Goal: Information Seeking & Learning: Learn about a topic

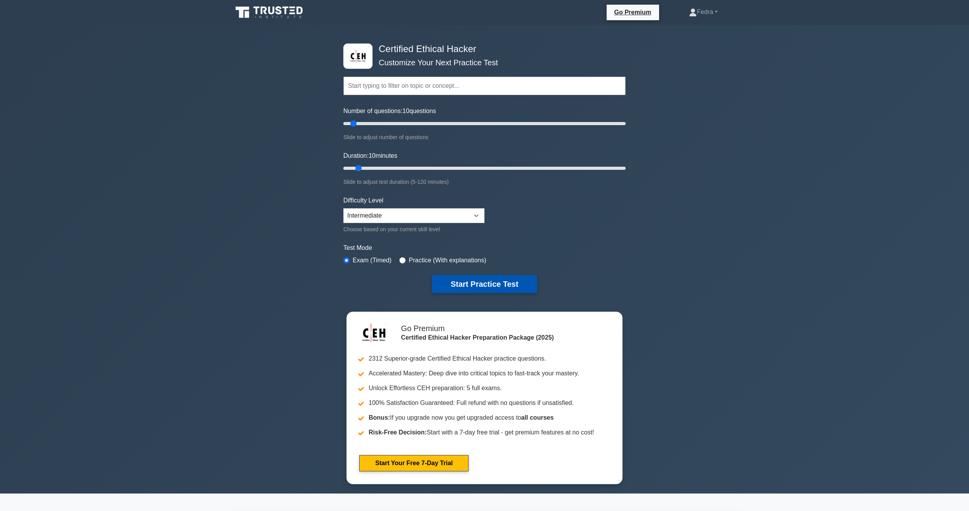
click at [505, 286] on button "Start Practice Test" at bounding box center [484, 284] width 105 height 18
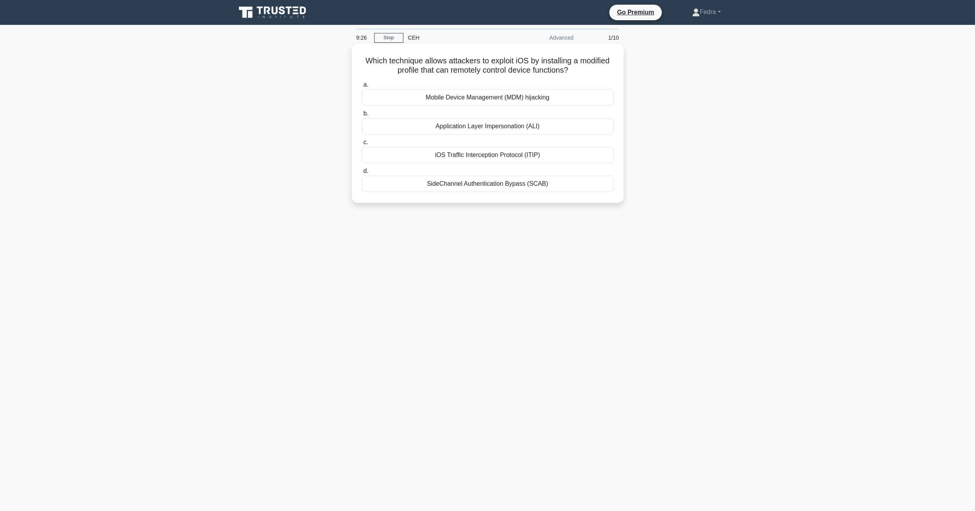
click at [525, 185] on div "SideChannel Authentication Bypass (SCAB)" at bounding box center [488, 184] width 252 height 16
click at [362, 174] on input "d. SideChannel Authentication Bypass (SCAB)" at bounding box center [362, 171] width 0 height 5
click at [505, 101] on div "Photo geolocation metadata from corporate events" at bounding box center [488, 97] width 252 height 16
click at [362, 87] on input "a. Photo geolocation metadata from corporate events" at bounding box center [362, 84] width 0 height 5
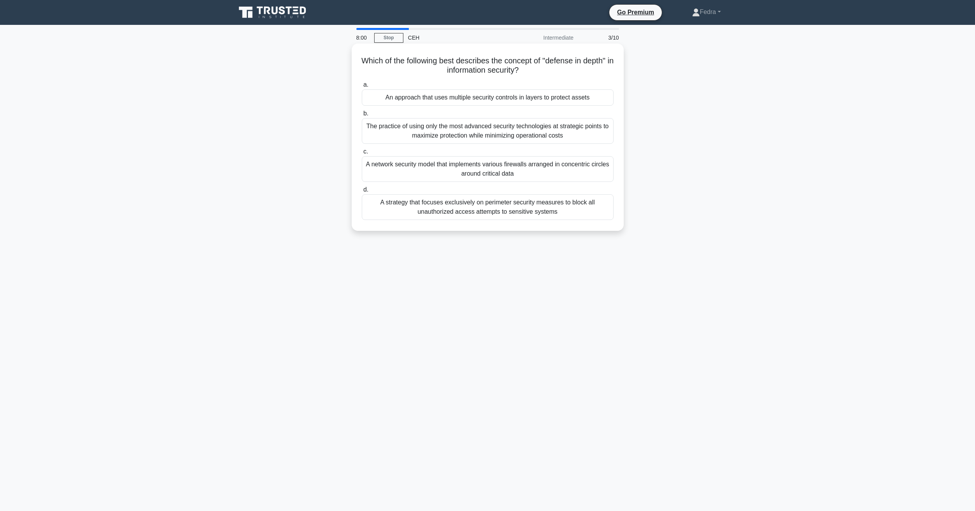
click at [523, 99] on div "An approach that uses multiple security controls in layers to protect assets" at bounding box center [488, 97] width 252 height 16
click at [362, 87] on input "a. An approach that uses multiple security controls in layers to protect assets" at bounding box center [362, 84] width 0 height 5
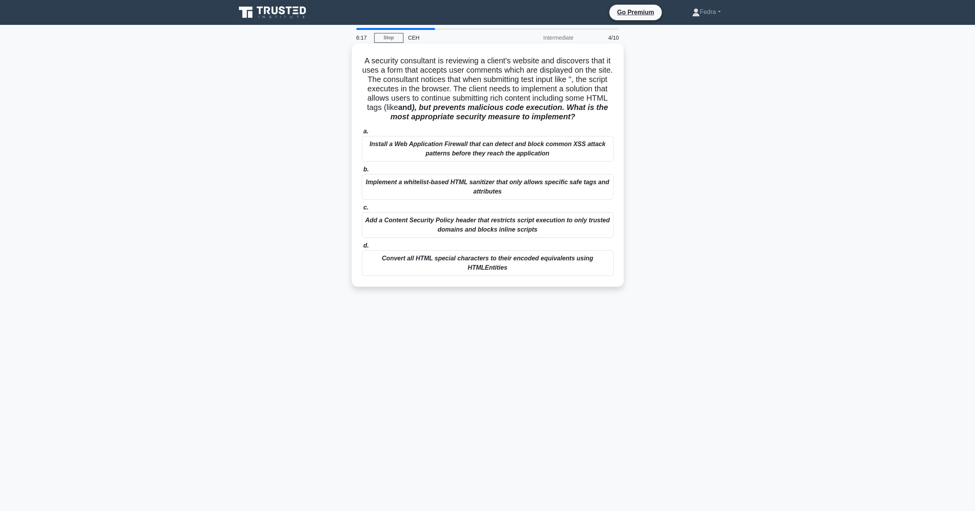
click at [458, 226] on div "Add a Content Security Policy header that restricts script execution to only tr…" at bounding box center [488, 225] width 252 height 26
click at [362, 210] on input "c. Add a Content Security Policy header that restricts script execution to only…" at bounding box center [362, 207] width 0 height 5
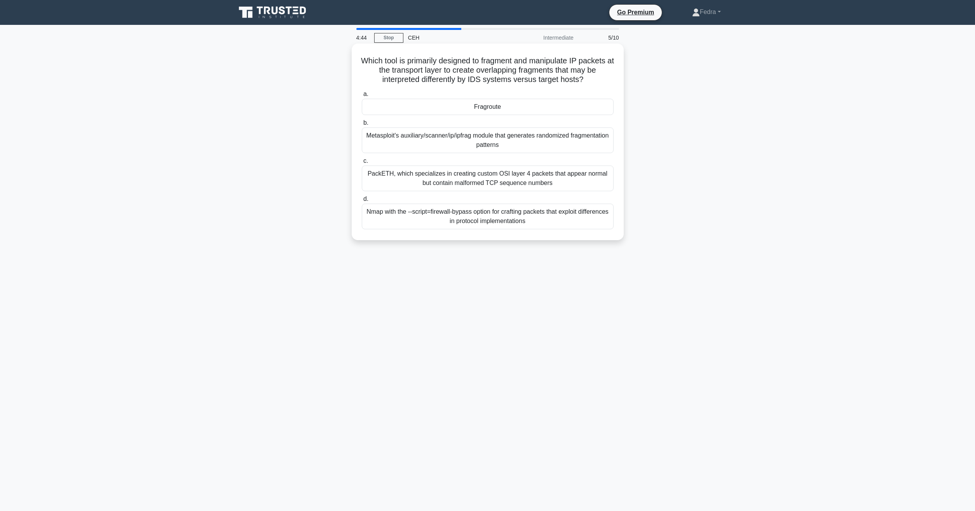
click at [471, 181] on div "PackETH, which specializes in creating custom OSI layer 4 packets that appear n…" at bounding box center [488, 179] width 252 height 26
click at [362, 164] on input "c. PackETH, which specializes in creating custom OSI layer 4 packets that appea…" at bounding box center [362, 161] width 0 height 5
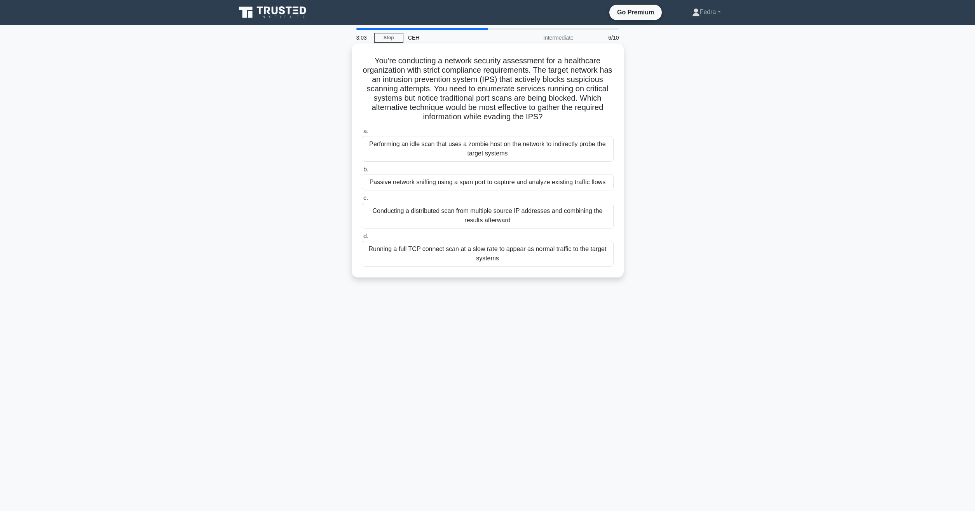
click at [556, 183] on div "Passive network sniffing using a span port to capture and analyze existing traf…" at bounding box center [488, 182] width 252 height 16
click at [362, 172] on input "b. Passive network sniffing using a span port to capture and analyze existing t…" at bounding box center [362, 169] width 0 height 5
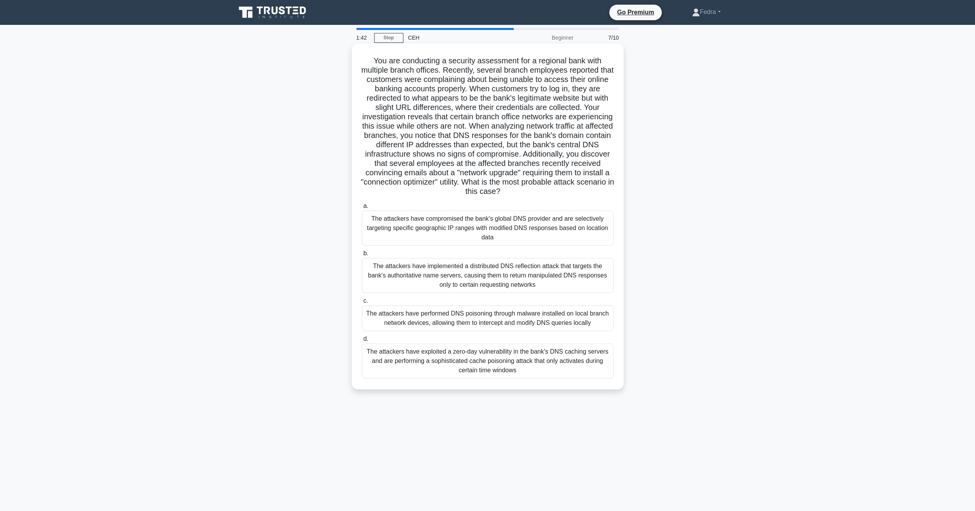
drag, startPoint x: 499, startPoint y: 319, endPoint x: 501, endPoint y: 326, distance: 7.9
click at [499, 319] on div "The attackers have performed DNS poisoning through malware installed on local b…" at bounding box center [488, 320] width 252 height 26
click at [362, 305] on input "c. The attackers have performed DNS poisoning through malware installed on loca…" at bounding box center [362, 302] width 0 height 5
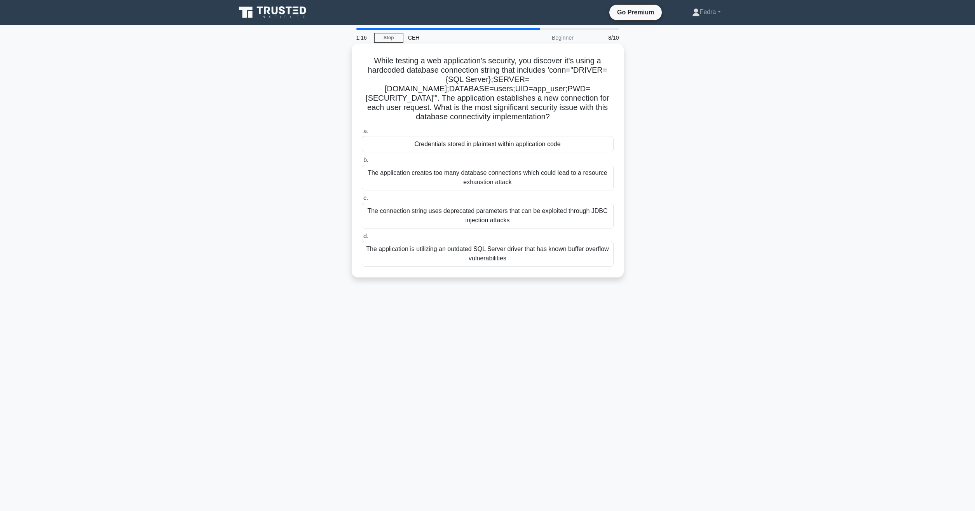
click at [464, 136] on div "Credentials stored in plaintext within application code" at bounding box center [488, 144] width 252 height 16
click at [362, 129] on input "a. Credentials stored in plaintext within application code" at bounding box center [362, 131] width 0 height 5
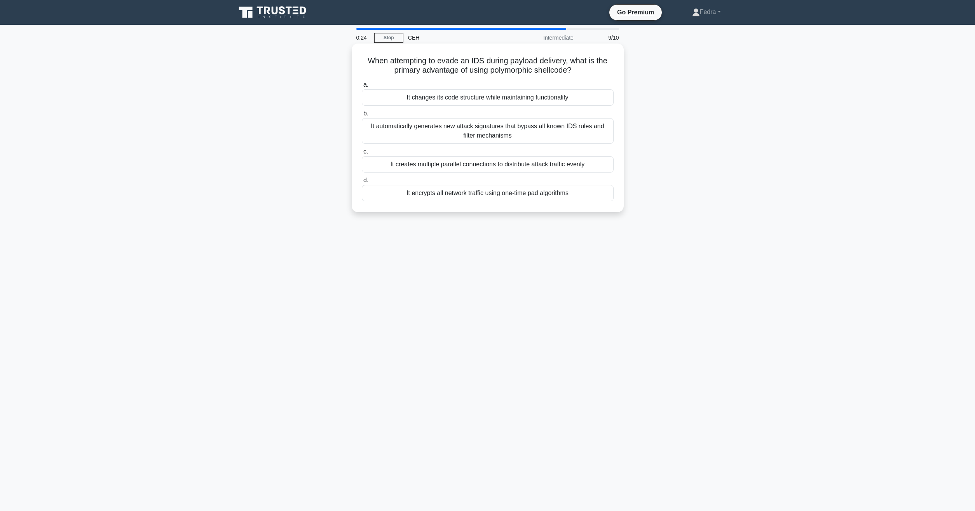
click at [423, 195] on div "It encrypts all network traffic using one-time pad algorithms" at bounding box center [488, 193] width 252 height 16
click at [362, 183] on input "d. It encrypts all network traffic using one-time pad algorithms" at bounding box center [362, 180] width 0 height 5
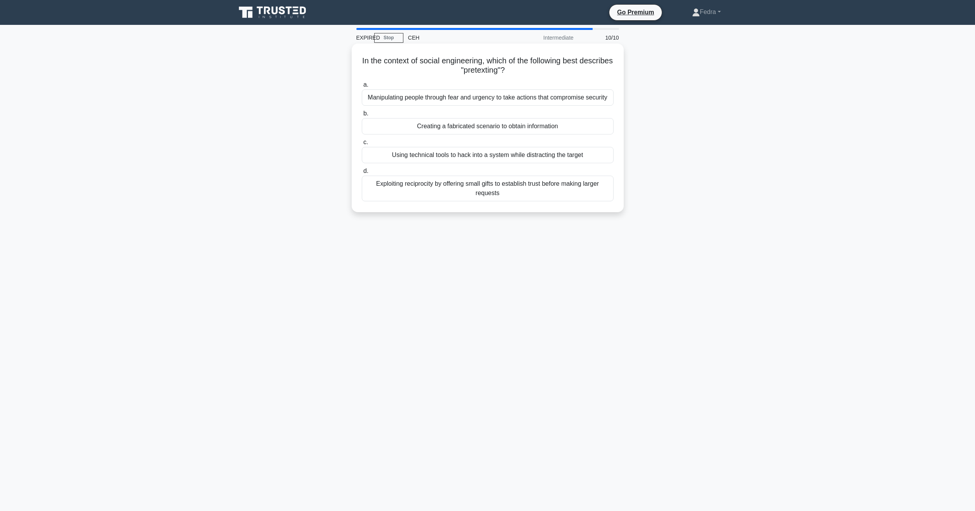
click at [448, 98] on div "Manipulating people through fear and urgency to take actions that compromise se…" at bounding box center [488, 97] width 252 height 16
click at [362, 87] on input "a. Manipulating people through fear and urgency to take actions that compromise…" at bounding box center [362, 84] width 0 height 5
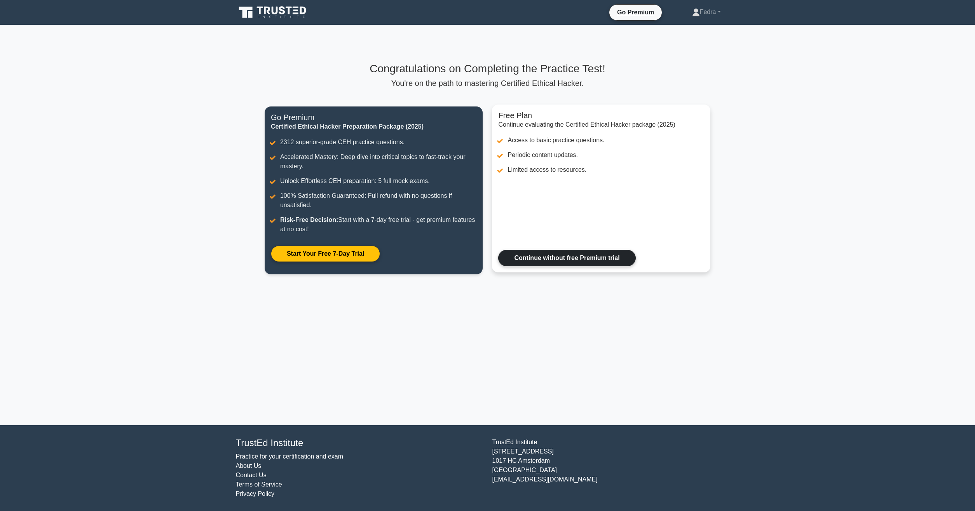
click at [573, 260] on link "Continue without free Premium trial" at bounding box center [566, 258] width 137 height 16
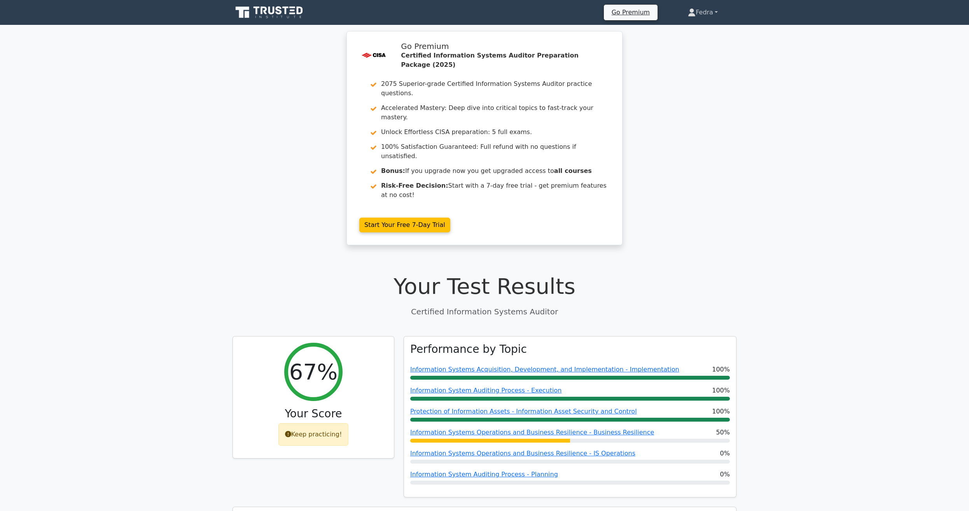
click at [714, 10] on link "Fedra" at bounding box center [702, 13] width 67 height 16
click at [735, 88] on div ".st0{fill:#E31818;} Go Premium Certified Information Systems Auditor Preparatio…" at bounding box center [484, 142] width 969 height 223
click at [709, 12] on link "Fedra" at bounding box center [702, 13] width 67 height 16
click at [682, 26] on link "Profile" at bounding box center [699, 30] width 61 height 12
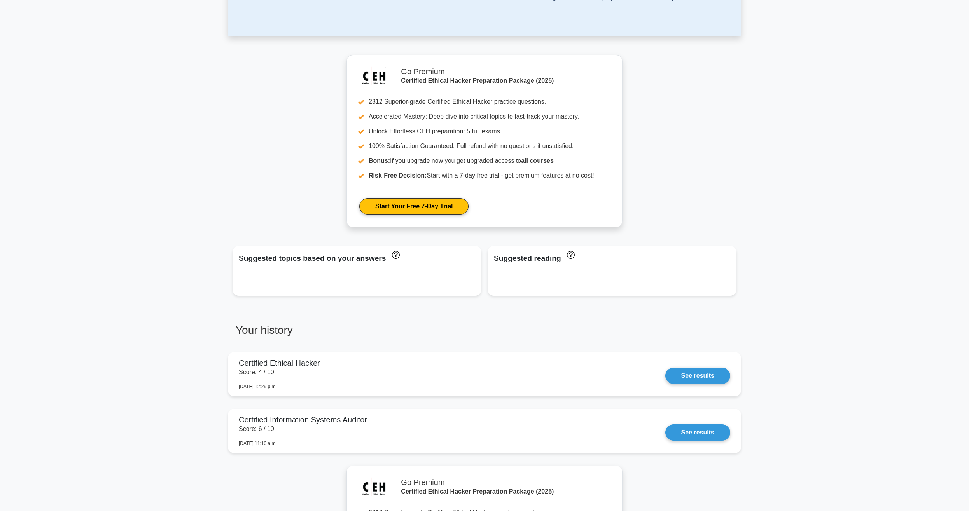
scroll to position [357, 0]
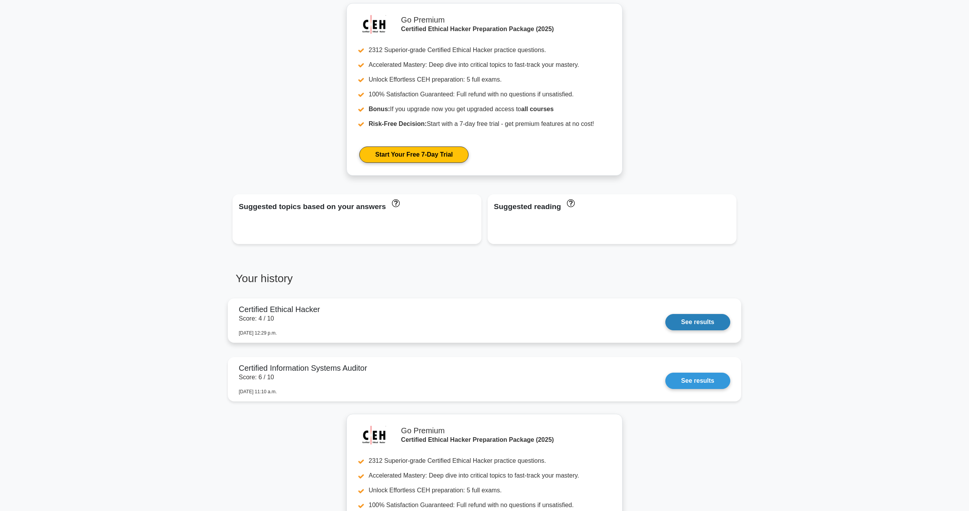
click at [688, 323] on link "See results" at bounding box center [697, 322] width 65 height 16
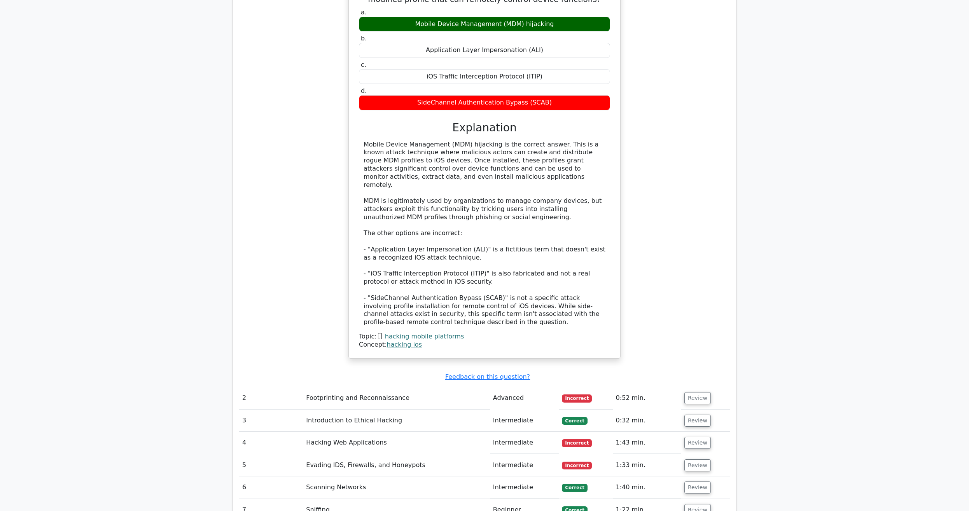
scroll to position [872, 0]
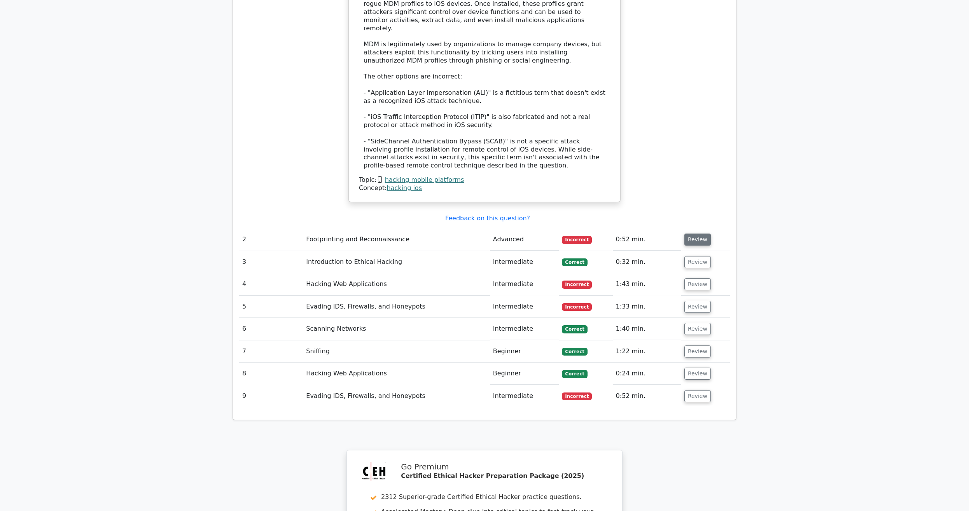
click at [695, 234] on button "Review" at bounding box center [697, 240] width 26 height 12
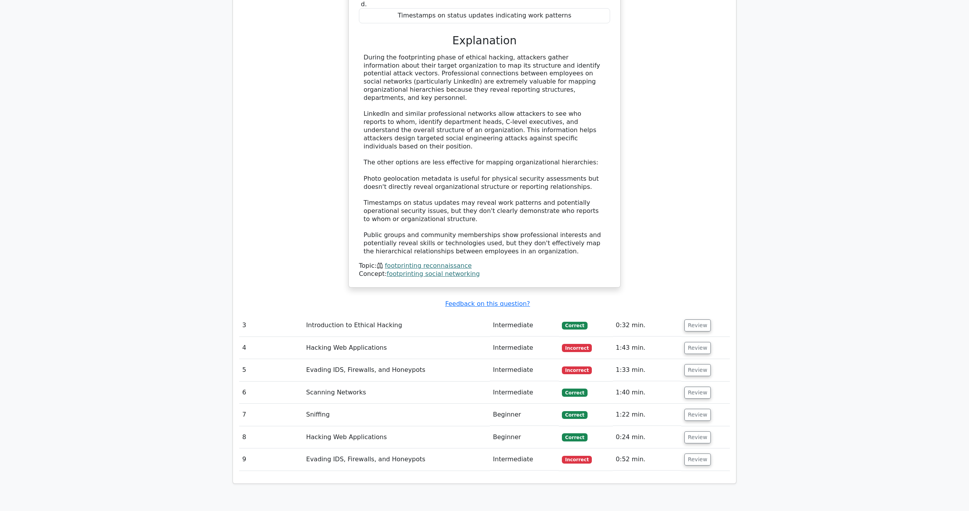
scroll to position [1308, 0]
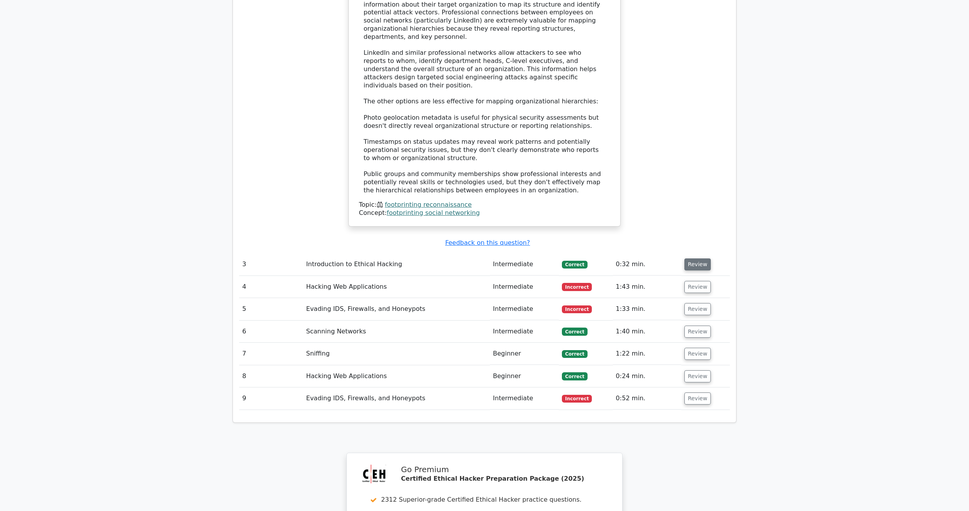
click at [686, 258] on button "Review" at bounding box center [697, 264] width 26 height 12
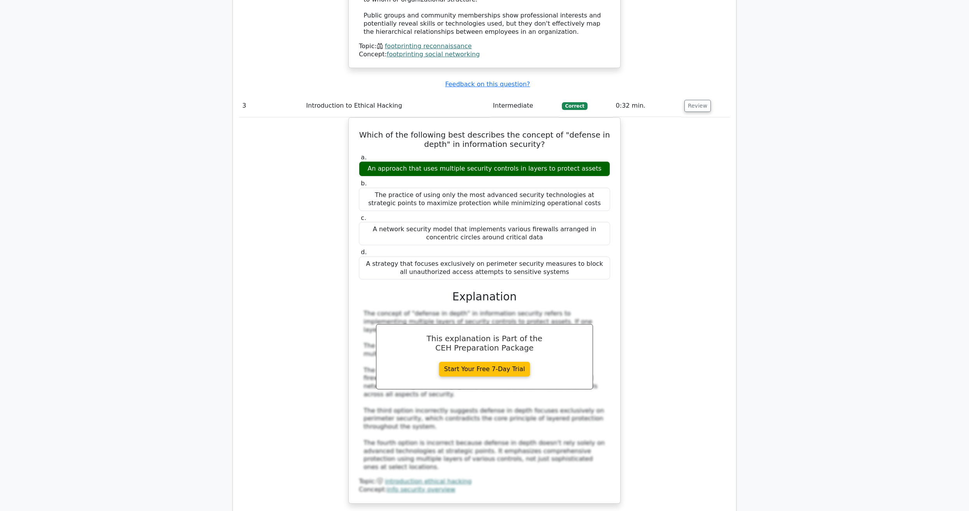
scroll to position [1705, 0]
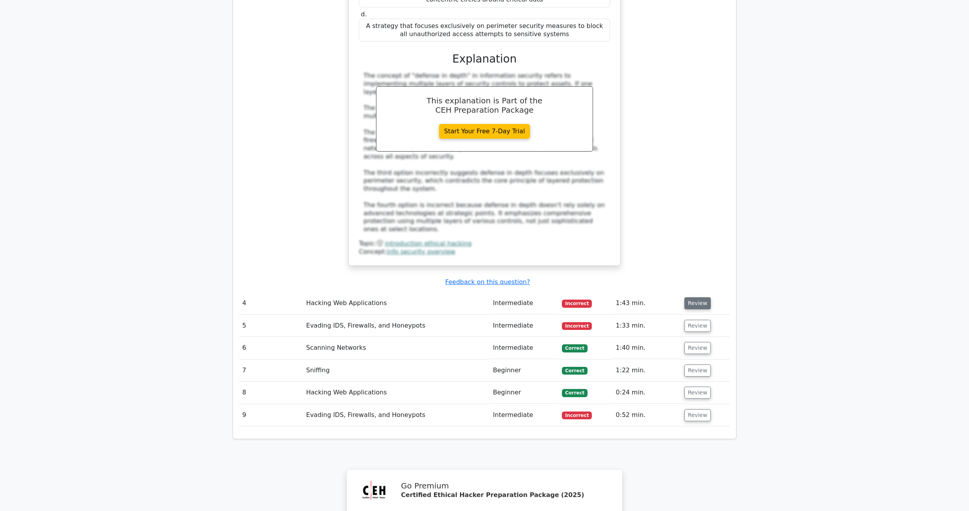
click at [690, 297] on button "Review" at bounding box center [697, 303] width 26 height 12
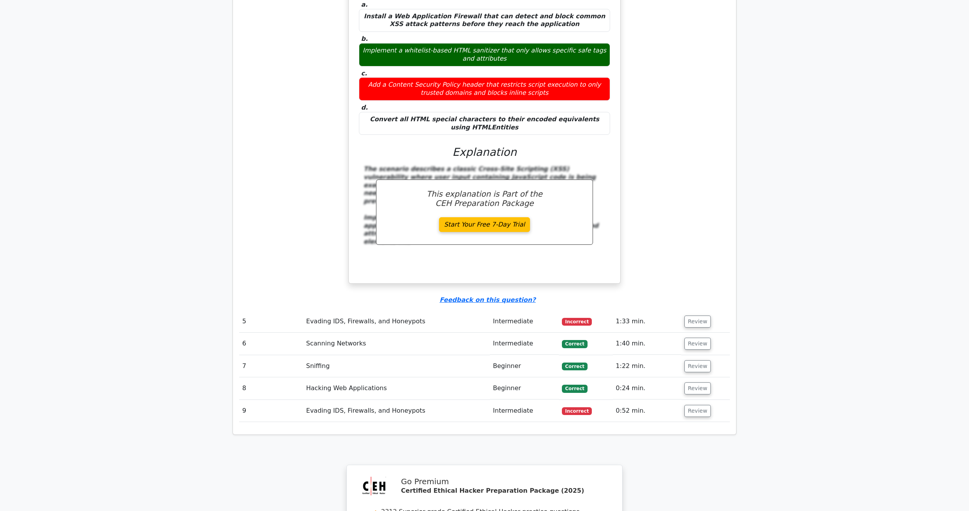
scroll to position [2141, 0]
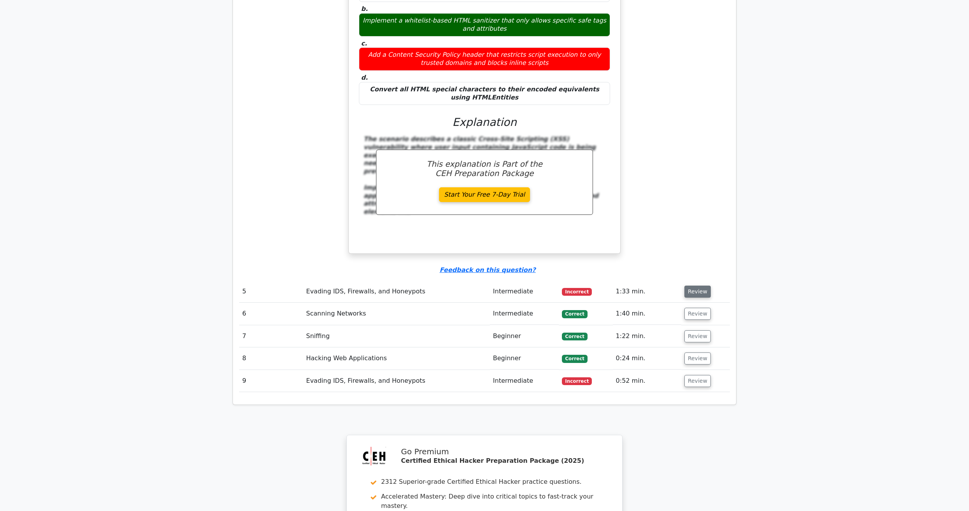
click at [691, 286] on button "Review" at bounding box center [697, 292] width 26 height 12
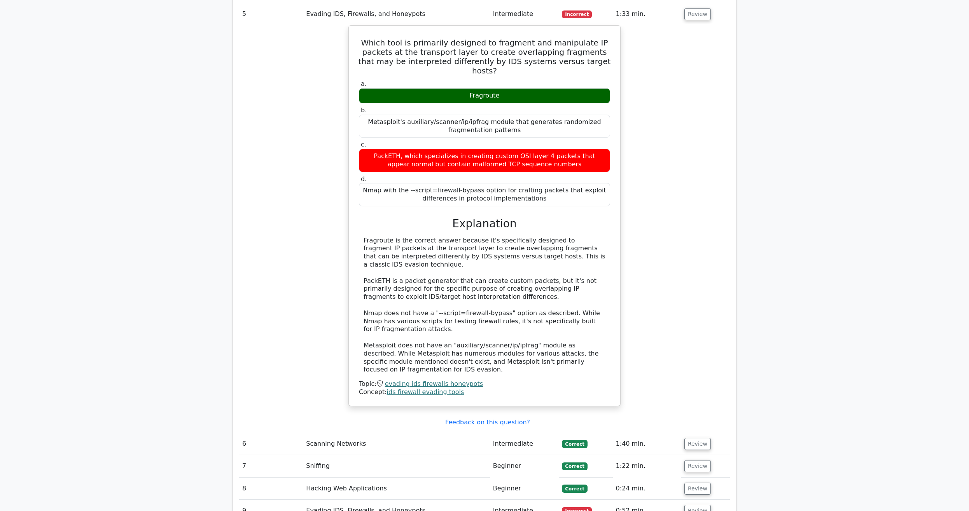
scroll to position [2616, 0]
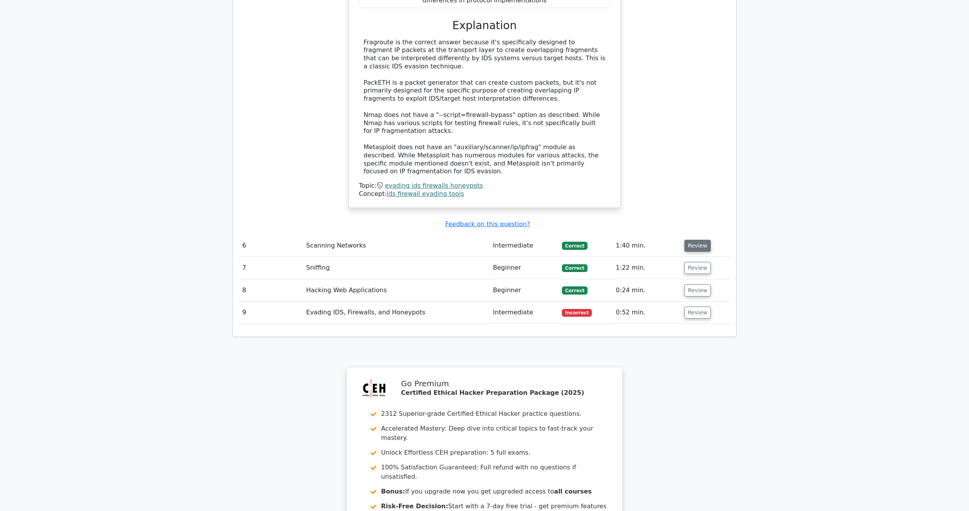
click at [688, 240] on button "Review" at bounding box center [697, 246] width 26 height 12
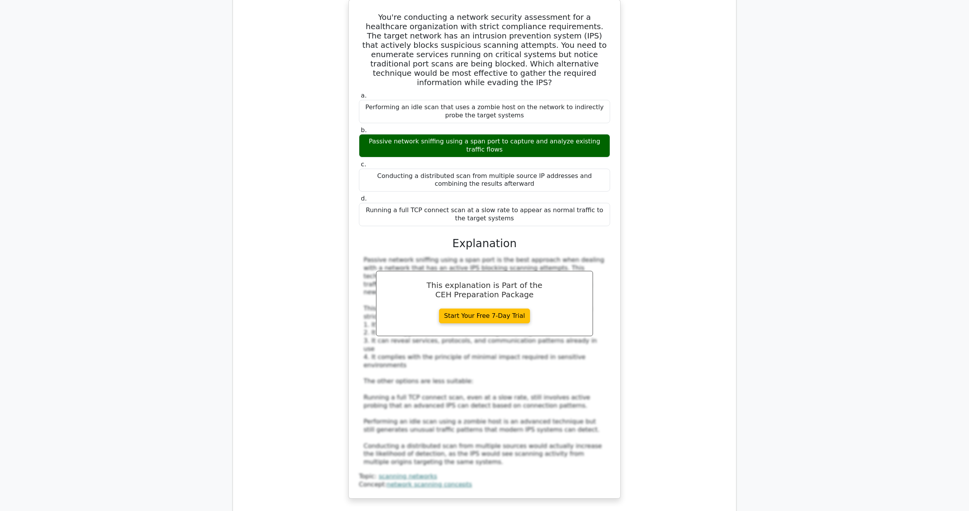
scroll to position [2894, 0]
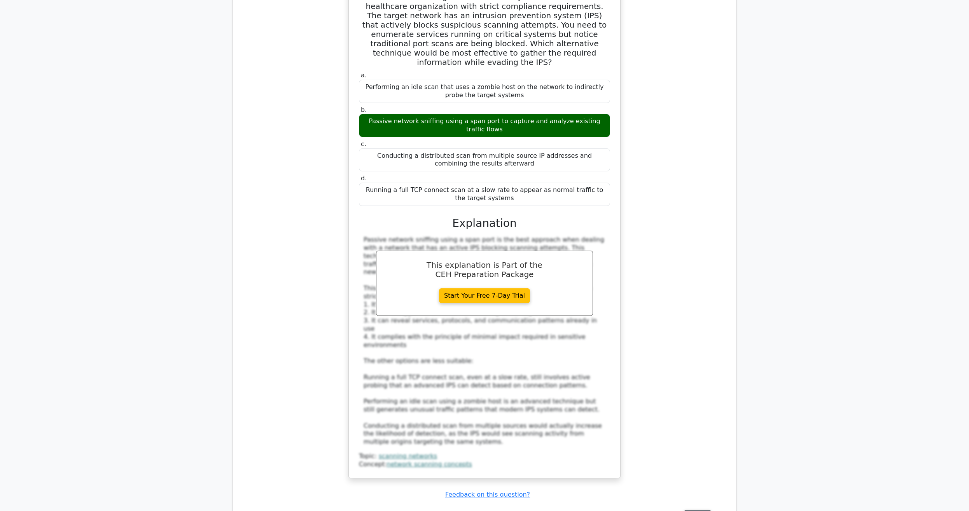
click at [691, 510] on button "Review" at bounding box center [697, 516] width 26 height 12
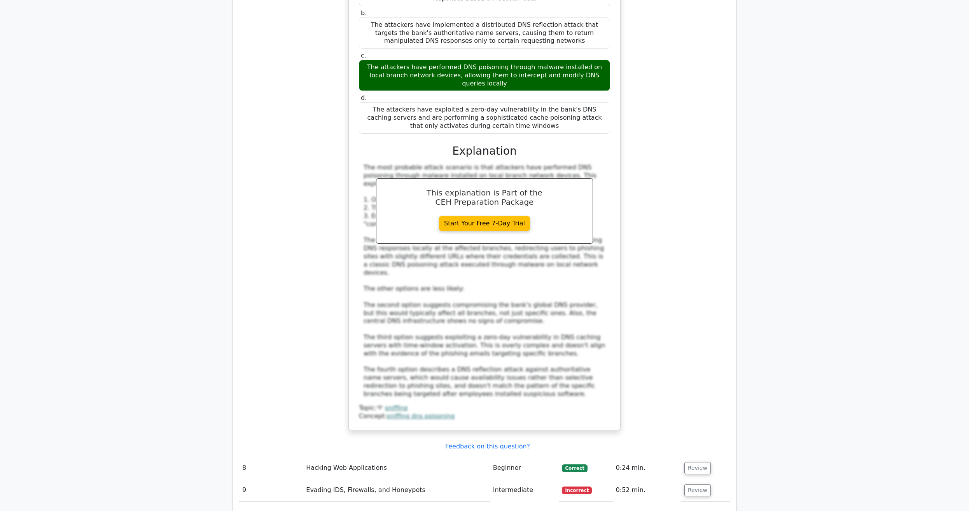
scroll to position [3647, 0]
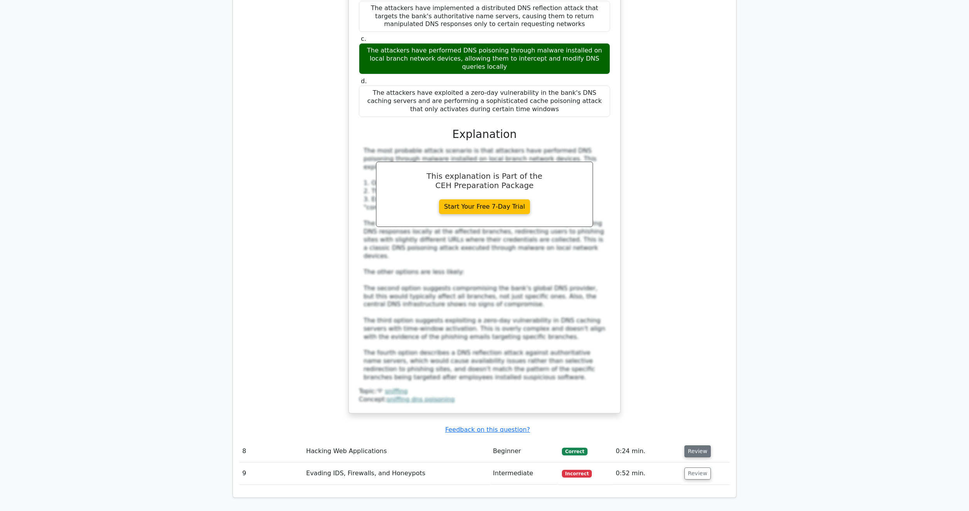
click at [688, 445] on button "Review" at bounding box center [697, 451] width 26 height 12
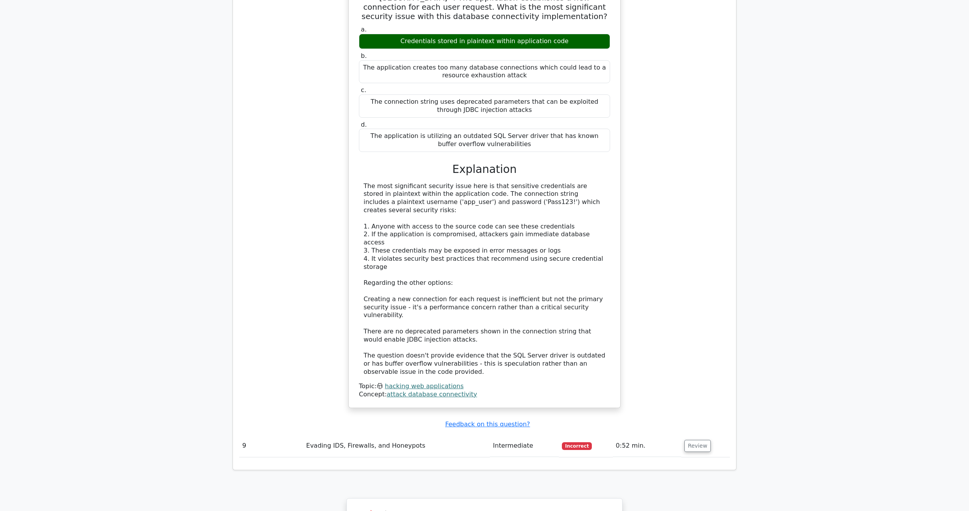
scroll to position [4202, 0]
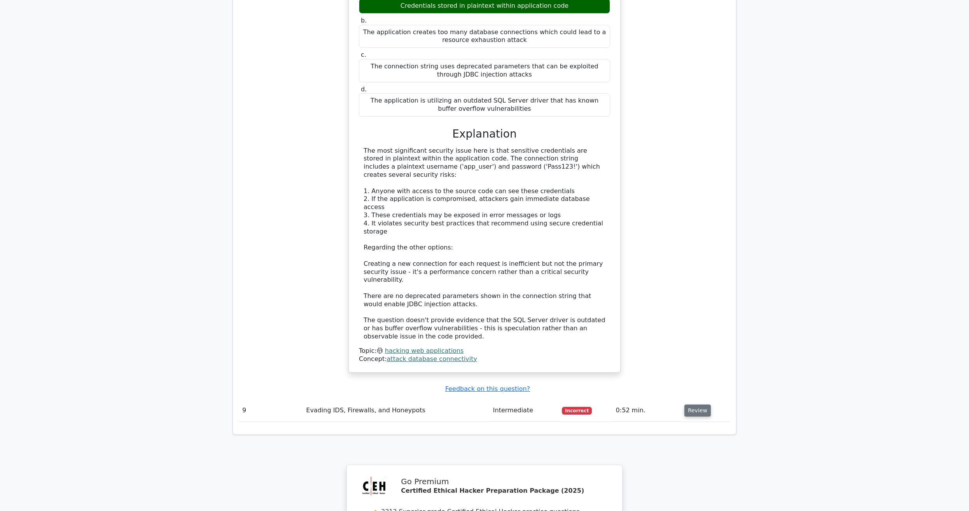
click at [696, 405] on button "Review" at bounding box center [697, 411] width 26 height 12
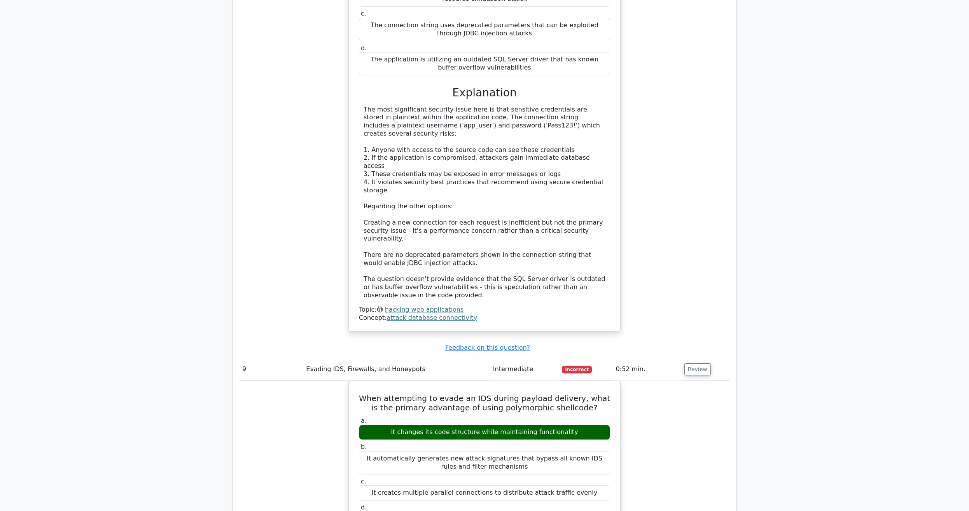
scroll to position [4281, 0]
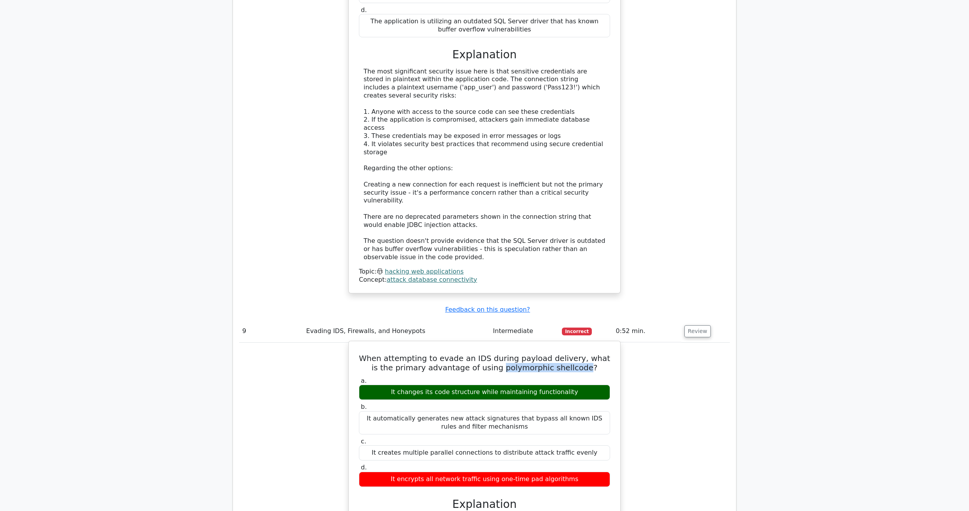
drag, startPoint x: 491, startPoint y: 112, endPoint x: 570, endPoint y: 110, distance: 78.5
click at [570, 354] on h5 "When attempting to evade an IDS during payload delivery, what is the primary ad…" at bounding box center [484, 363] width 253 height 19
copy h5 "polymorphic shellcode"
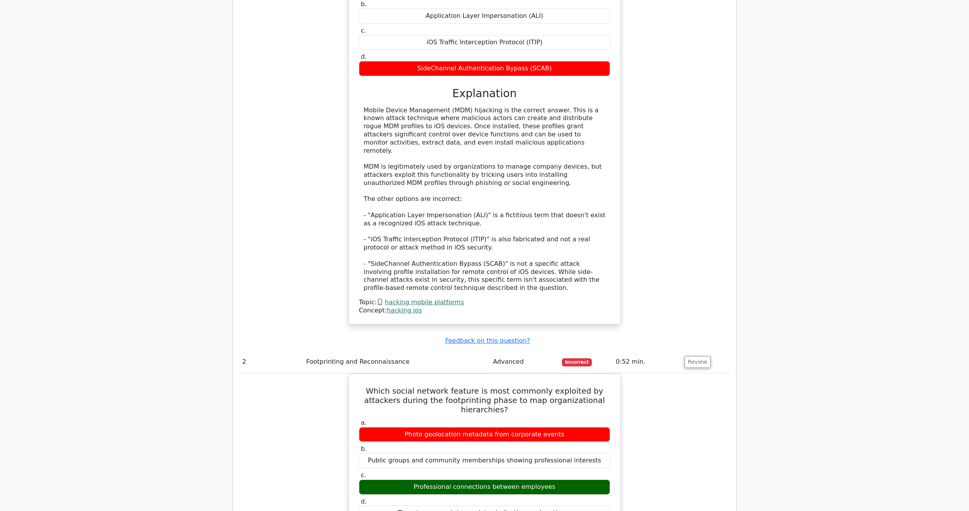
scroll to position [0, 0]
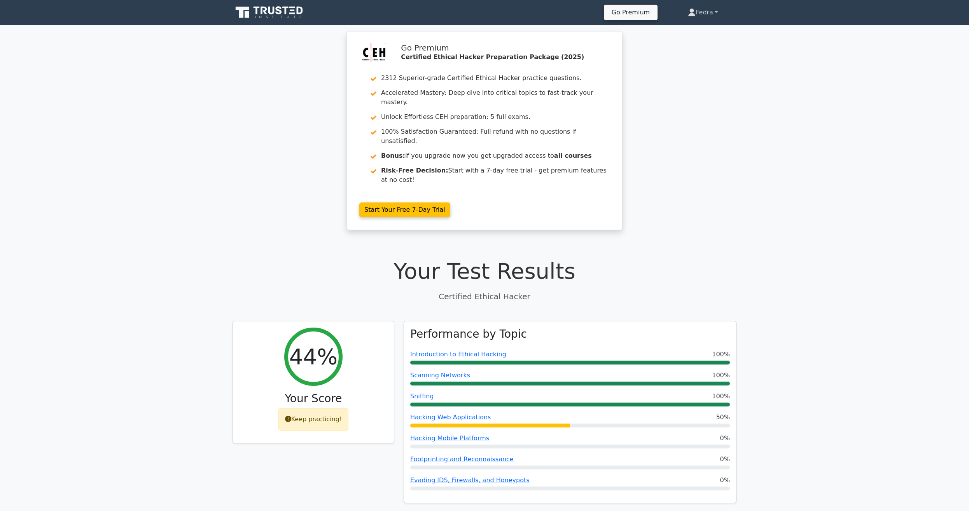
click at [713, 12] on link "Fedra" at bounding box center [702, 13] width 67 height 16
click at [689, 30] on link "Profile" at bounding box center [699, 30] width 61 height 12
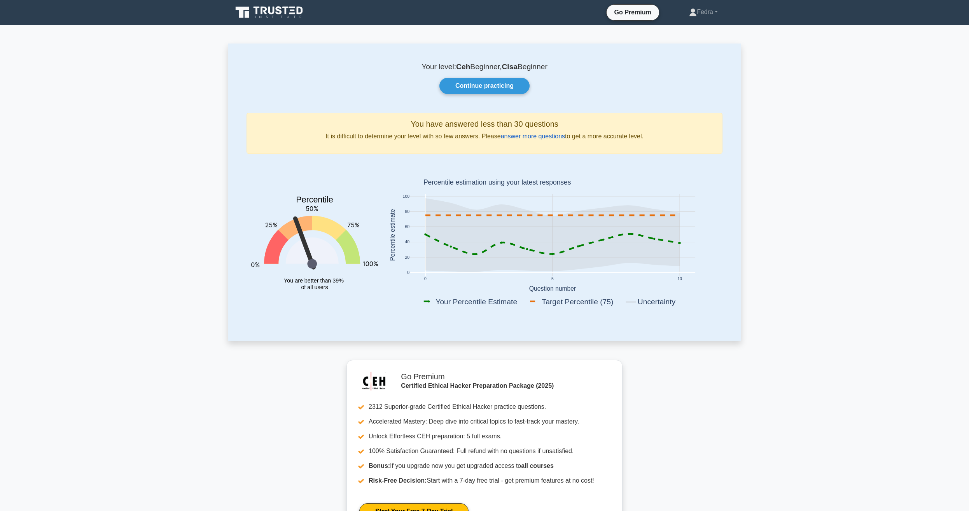
click at [554, 134] on link "answer more questions" at bounding box center [533, 136] width 64 height 7
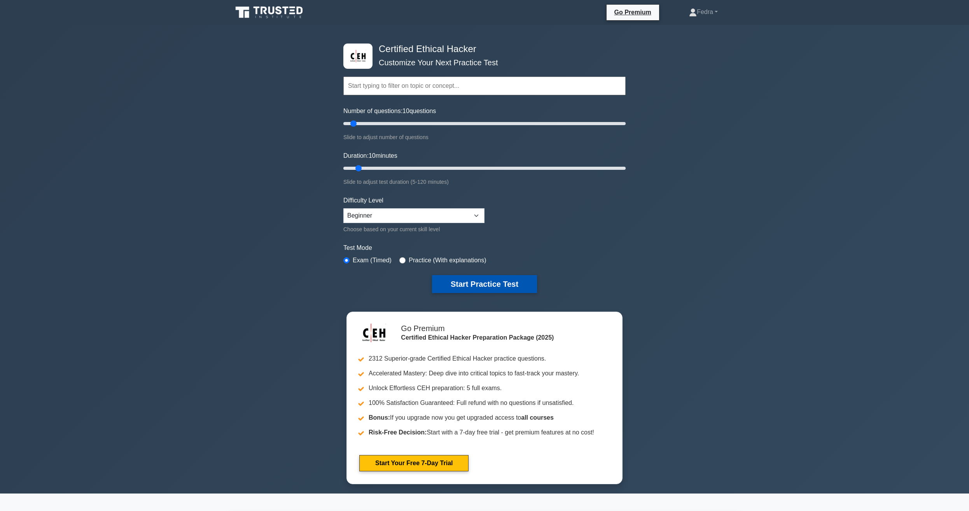
click at [471, 284] on button "Start Practice Test" at bounding box center [484, 284] width 105 height 18
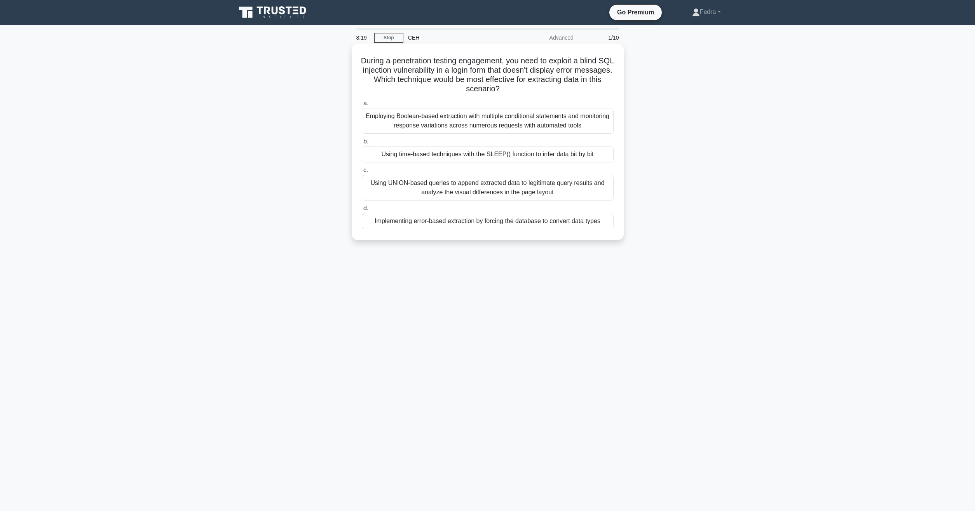
click at [415, 186] on div "Using UNION-based queries to append extracted data to legitimate query results …" at bounding box center [488, 188] width 252 height 26
click at [362, 173] on input "c. Using UNION-based queries to append extracted data to legitimate query resul…" at bounding box center [362, 170] width 0 height 5
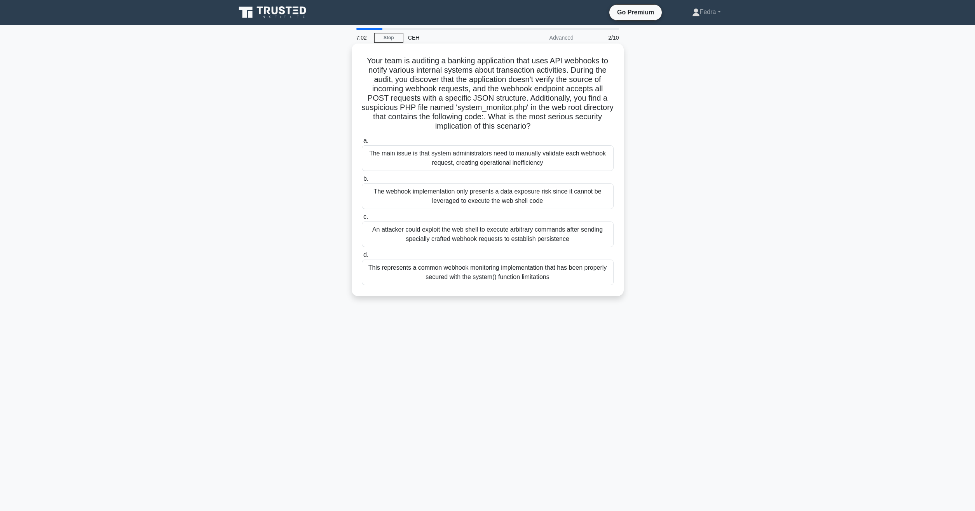
click at [593, 229] on div "An attacker could exploit the web shell to execute arbitrary commands after sen…" at bounding box center [488, 235] width 252 height 26
click at [362, 220] on input "c. An attacker could exploit the web shell to execute arbitrary commands after …" at bounding box center [362, 217] width 0 height 5
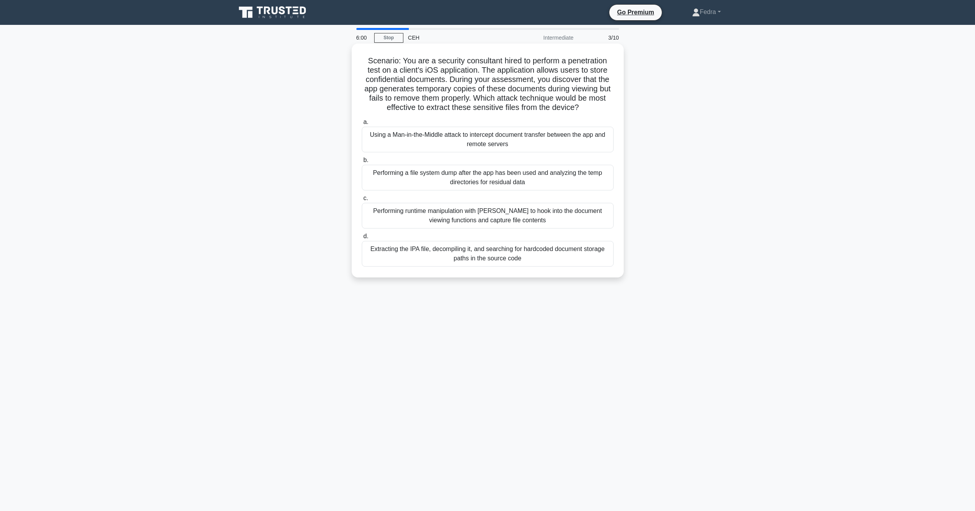
click at [442, 178] on div "Performing a file system dump after the app has been used and analyzing the tem…" at bounding box center [488, 178] width 252 height 26
click at [362, 163] on input "b. Performing a file system dump after the app has been used and analyzing the …" at bounding box center [362, 160] width 0 height 5
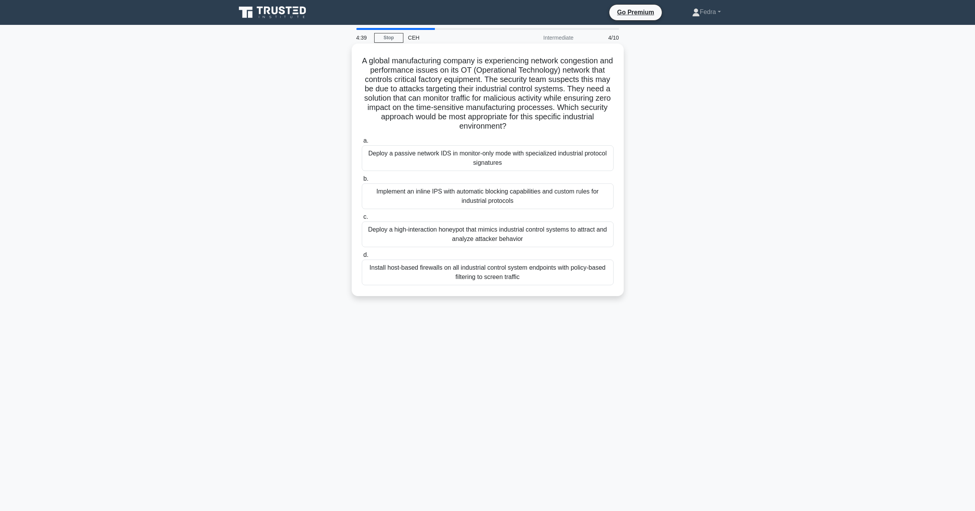
click at [462, 235] on div "Deploy a high-interaction honeypot that mimics industrial control systems to at…" at bounding box center [488, 235] width 252 height 26
click at [362, 220] on input "c. Deploy a high-interaction honeypot that mimics industrial control systems to…" at bounding box center [362, 217] width 0 height 5
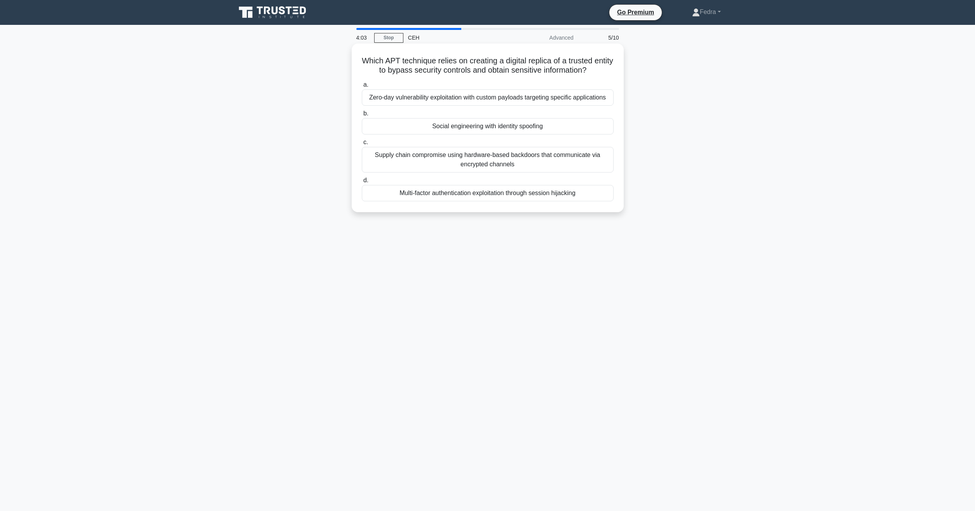
click at [418, 194] on div "Multi-factor authentication exploitation through session hijacking" at bounding box center [488, 193] width 252 height 16
click at [362, 183] on input "d. Multi-factor authentication exploitation through session hijacking" at bounding box center [362, 180] width 0 height 5
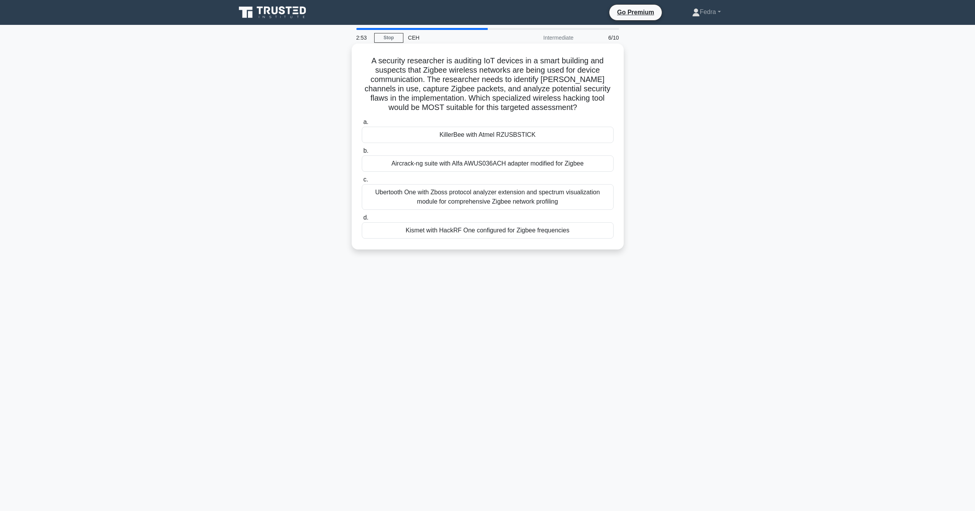
click at [380, 202] on div "Ubertooth One with Zboss protocol analyzer extension and spectrum visualization…" at bounding box center [488, 197] width 252 height 26
click at [362, 182] on input "c. Ubertooth One with Zboss protocol analyzer extension and spectrum visualizat…" at bounding box center [362, 179] width 0 height 5
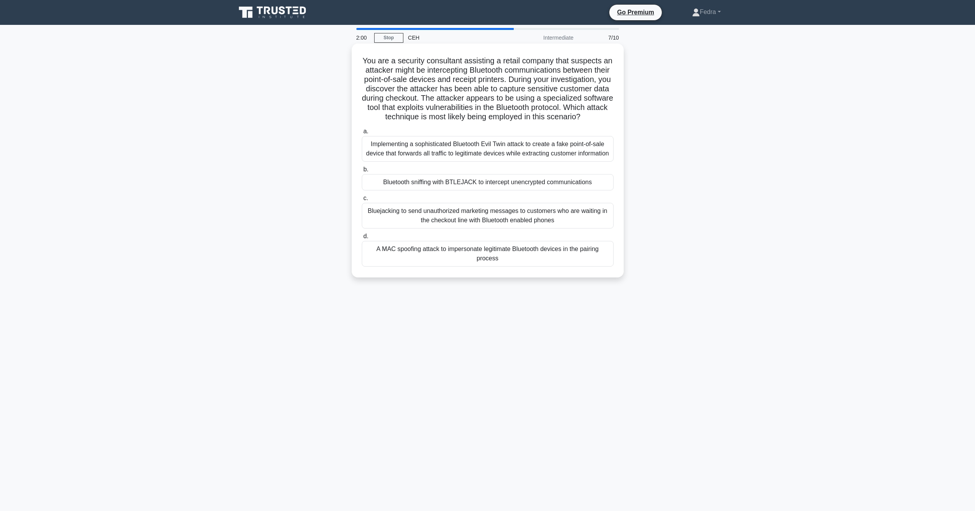
click at [572, 264] on div "A MAC spoofing attack to impersonate legitimate Bluetooth devices in the pairin…" at bounding box center [488, 254] width 252 height 26
click at [362, 239] on input "d. A MAC spoofing attack to impersonate legitimate Bluetooth devices in the pai…" at bounding box center [362, 236] width 0 height 5
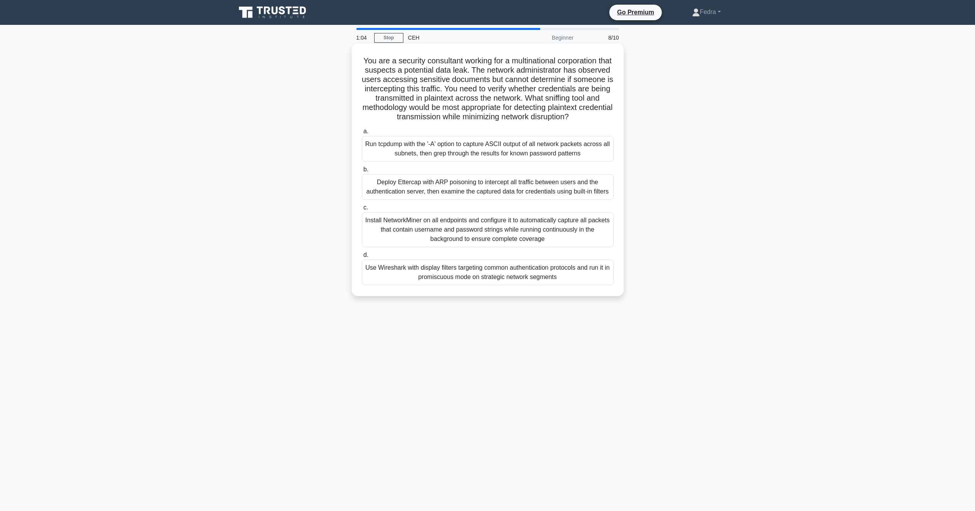
click at [415, 233] on div "Install NetworkMiner on all endpoints and configure it to automatically capture…" at bounding box center [488, 229] width 252 height 35
click at [362, 210] on input "c. Install NetworkMiner on all endpoints and configure it to automatically capt…" at bounding box center [362, 207] width 0 height 5
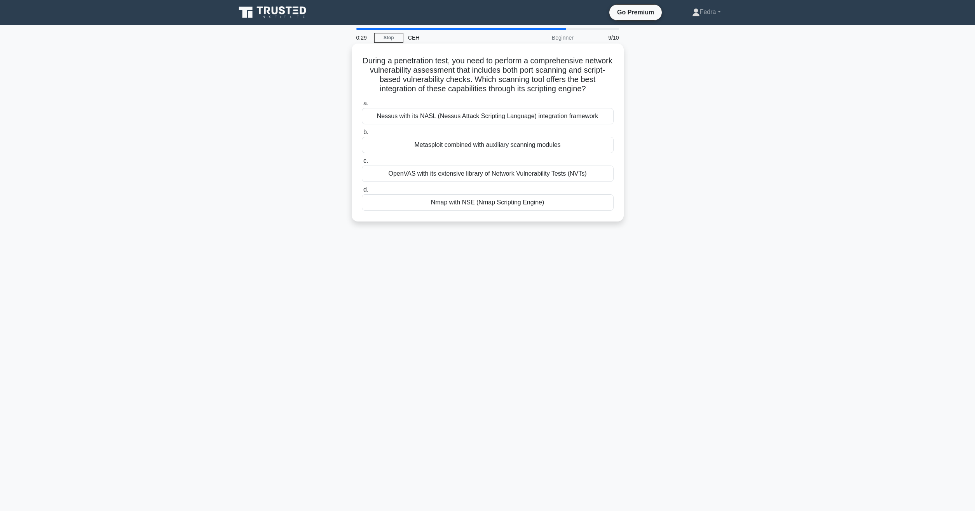
click at [421, 174] on div "OpenVAS with its extensive library of Network Vulnerability Tests (NVTs)" at bounding box center [488, 174] width 252 height 16
click at [362, 164] on input "c. OpenVAS with its extensive library of Network Vulnerability Tests (NVTs)" at bounding box center [362, 161] width 0 height 5
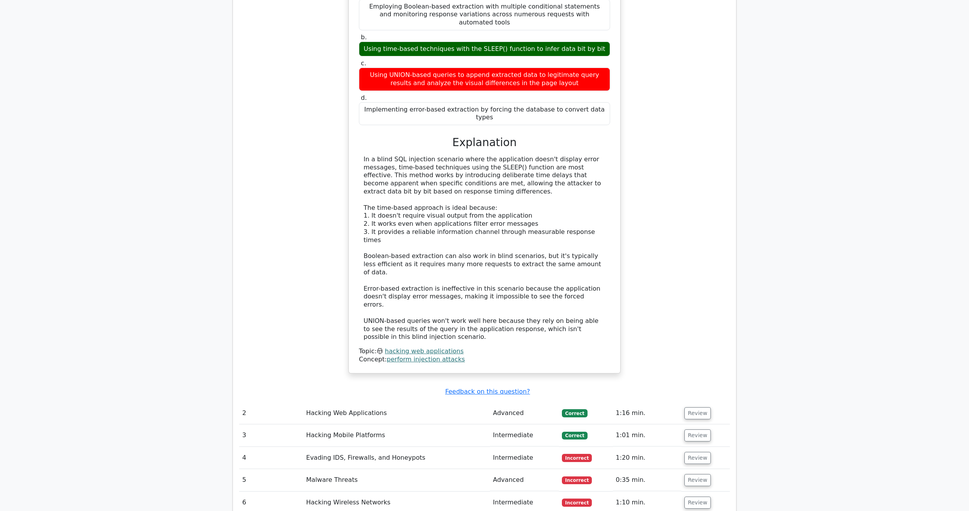
scroll to position [793, 0]
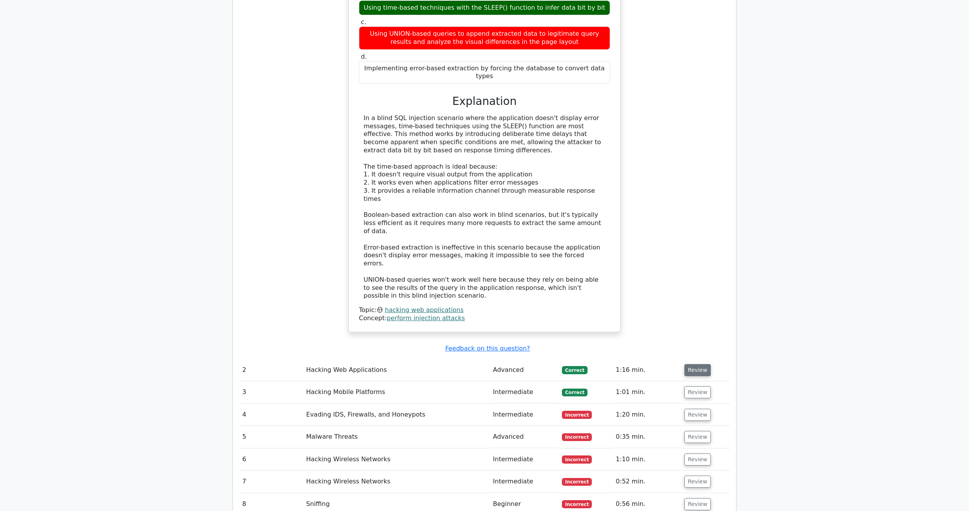
click at [688, 364] on button "Review" at bounding box center [697, 370] width 26 height 12
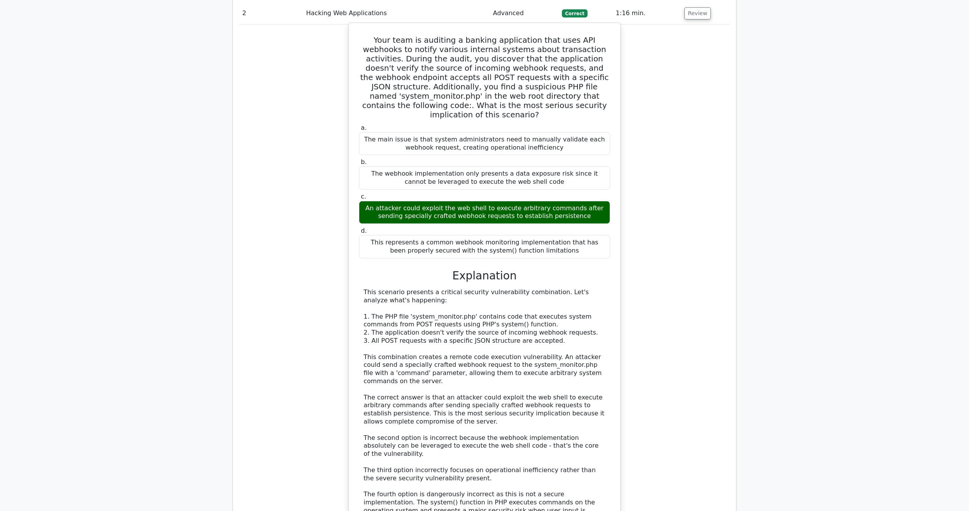
scroll to position [1308, 0]
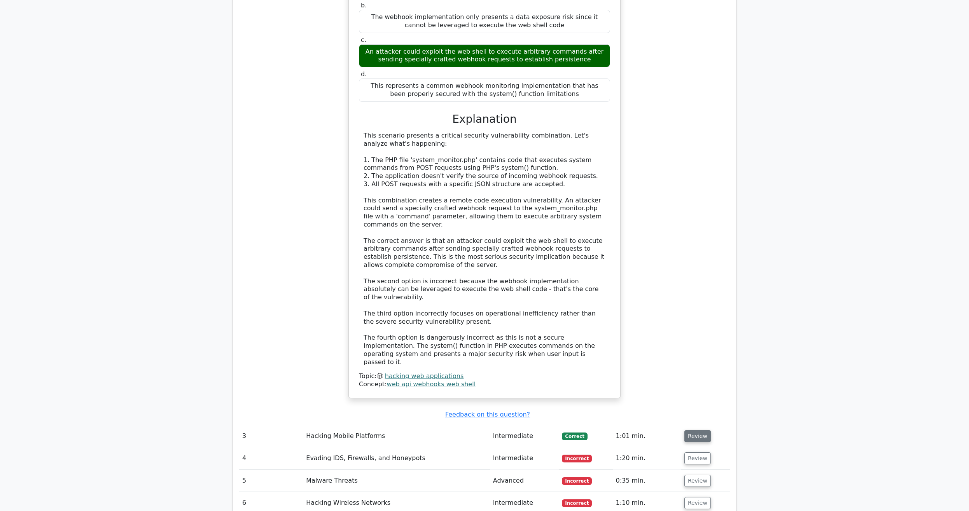
click at [700, 430] on button "Review" at bounding box center [697, 436] width 26 height 12
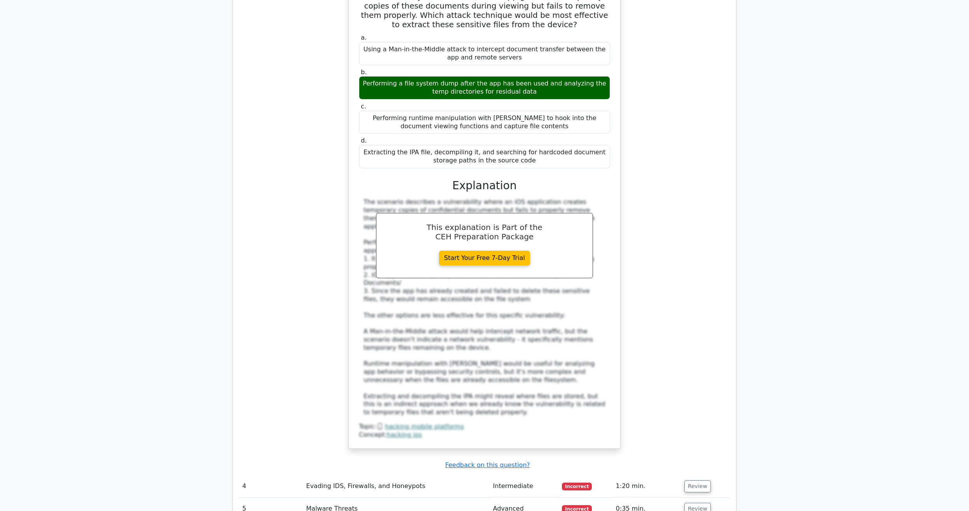
scroll to position [1863, 0]
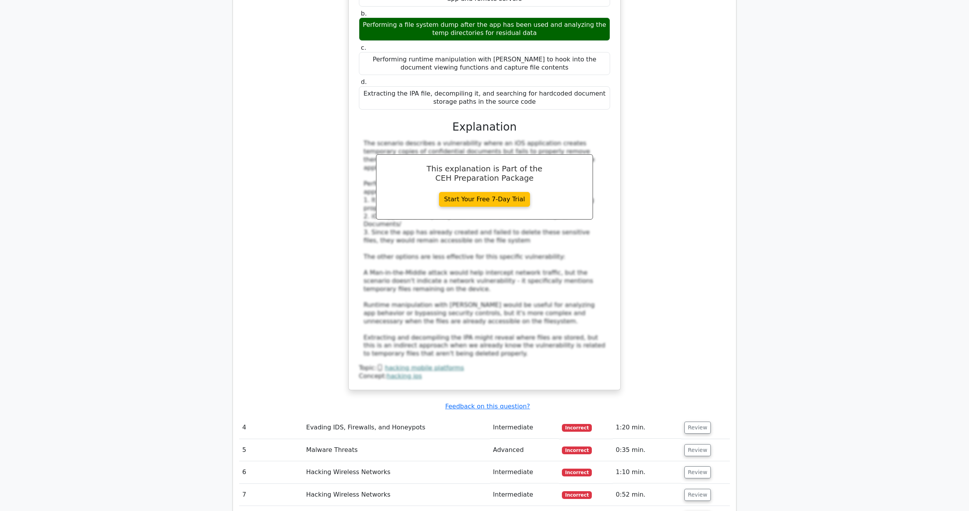
drag, startPoint x: 694, startPoint y: 299, endPoint x: 693, endPoint y: 307, distance: 8.2
click at [694, 422] on button "Review" at bounding box center [697, 428] width 26 height 12
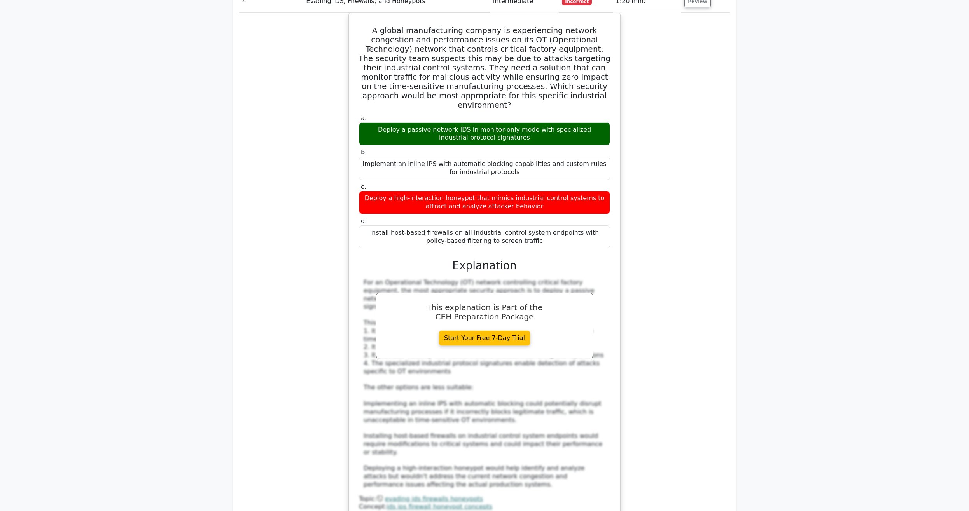
scroll to position [2339, 0]
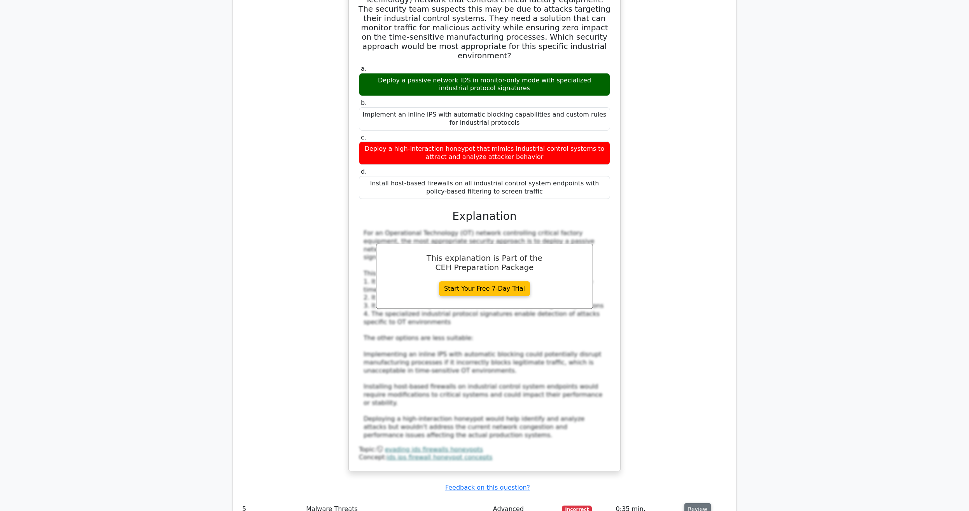
click at [688, 503] on button "Review" at bounding box center [697, 509] width 26 height 12
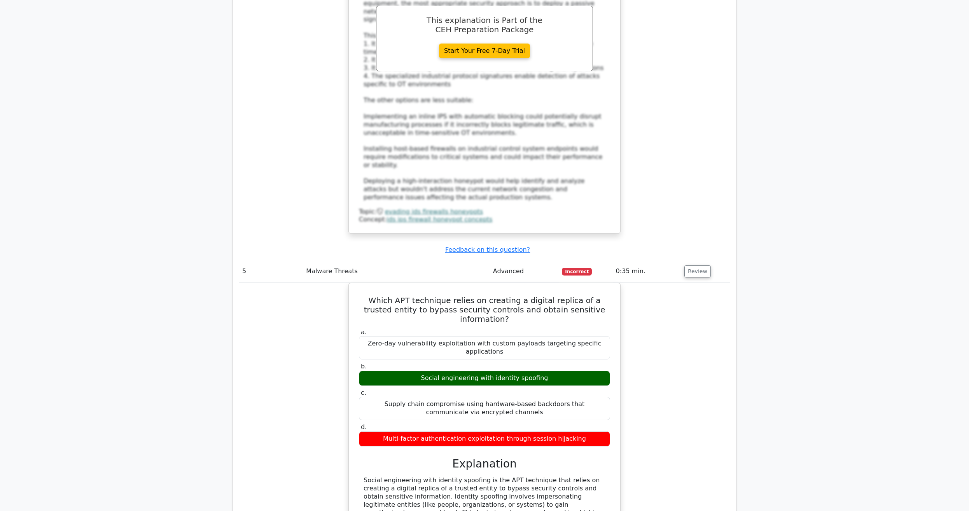
scroll to position [2735, 0]
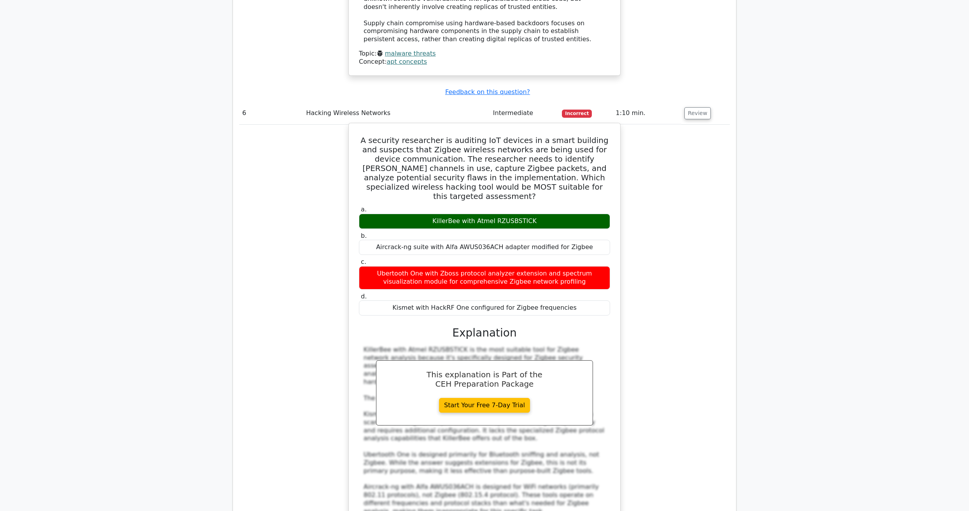
scroll to position [3251, 0]
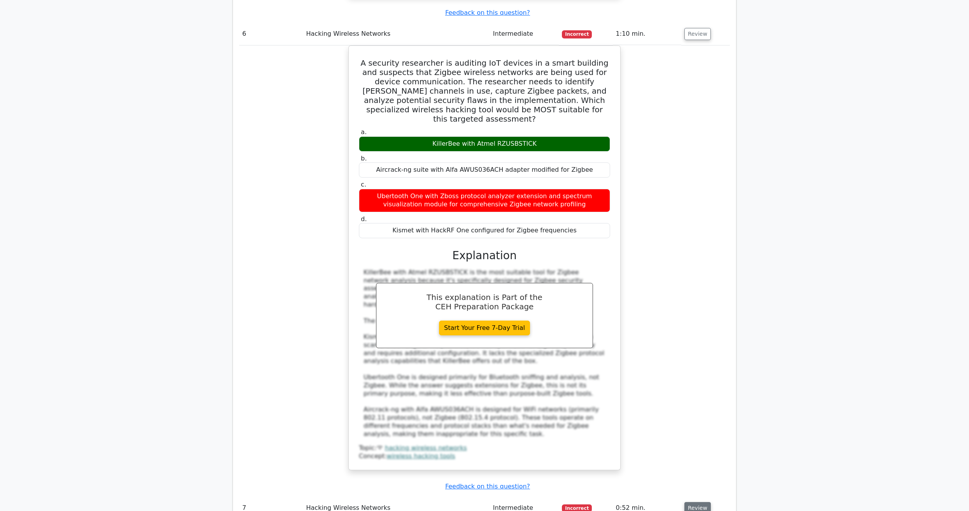
click at [691, 502] on button "Review" at bounding box center [697, 508] width 26 height 12
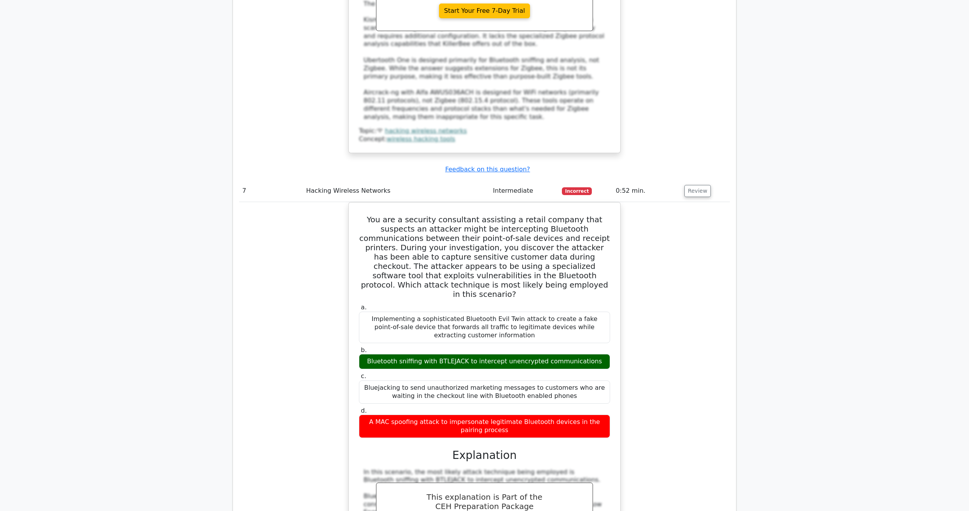
scroll to position [3766, 0]
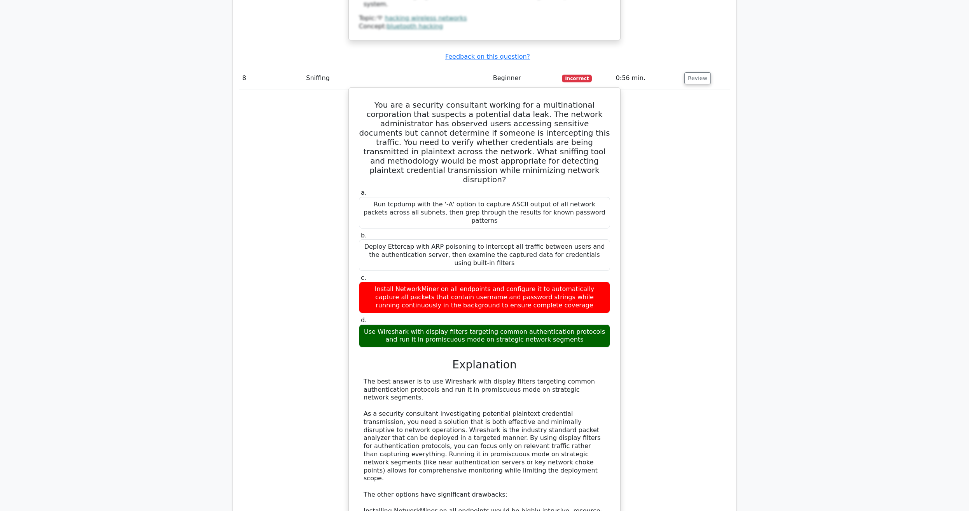
scroll to position [4242, 0]
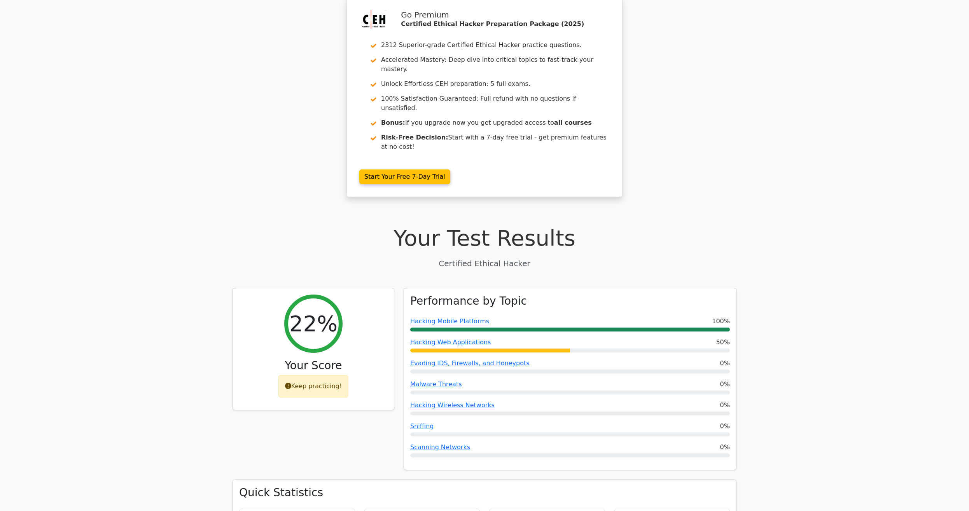
scroll to position [0, 0]
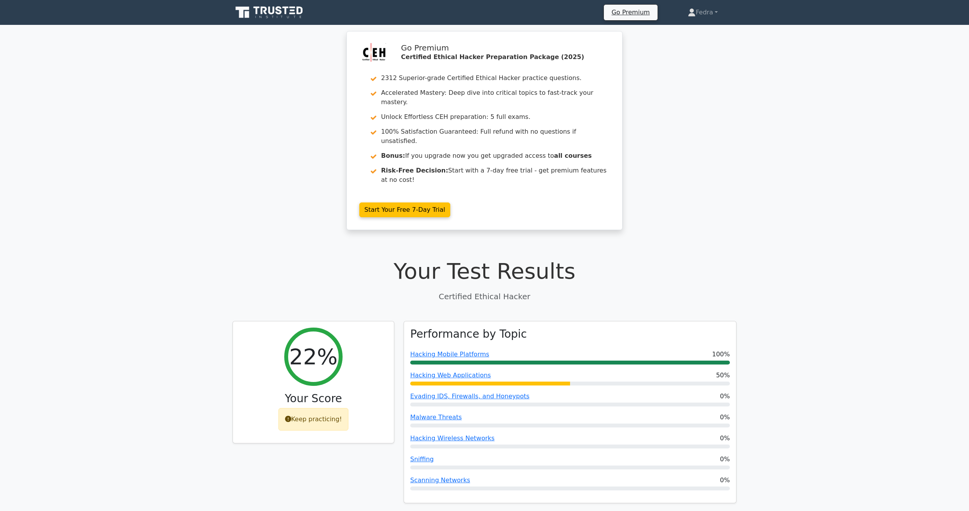
click at [293, 11] on icon at bounding box center [269, 12] width 75 height 15
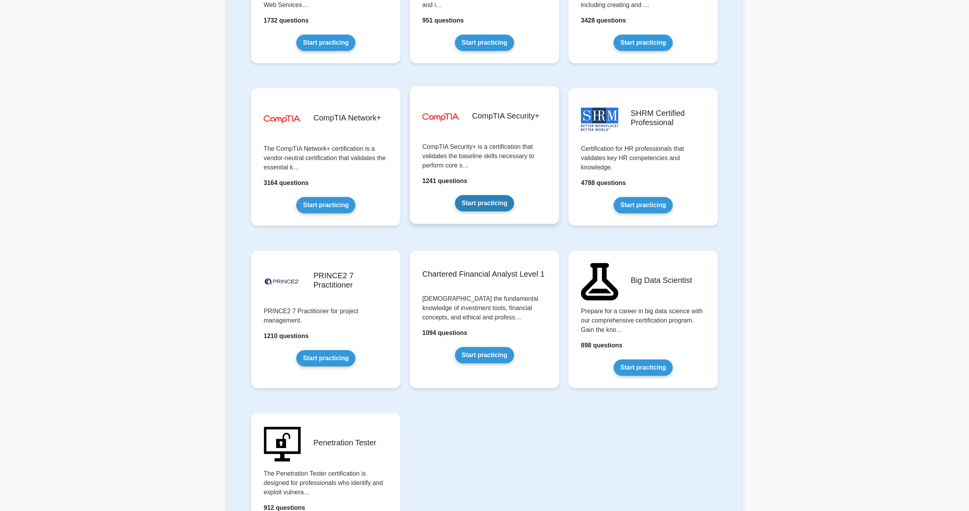
scroll to position [1388, 0]
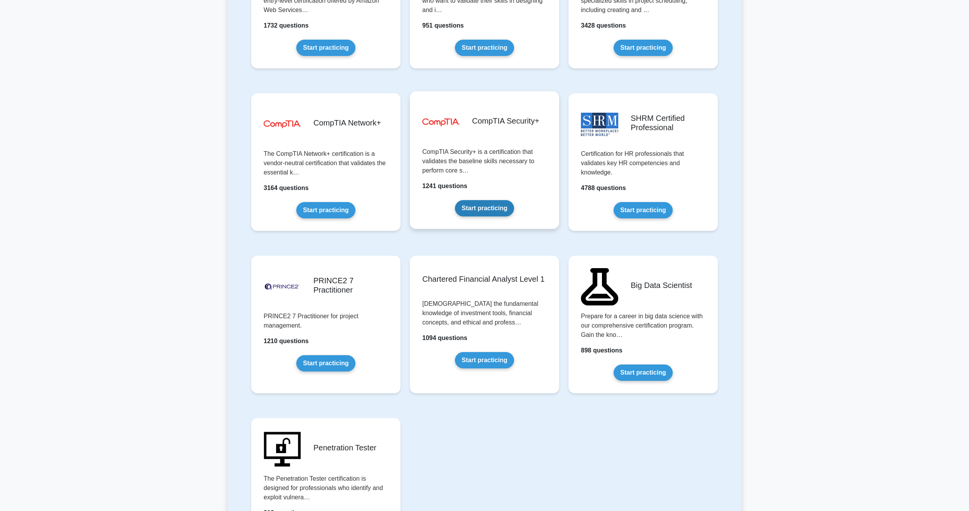
click at [485, 208] on link "Start practicing" at bounding box center [484, 208] width 59 height 16
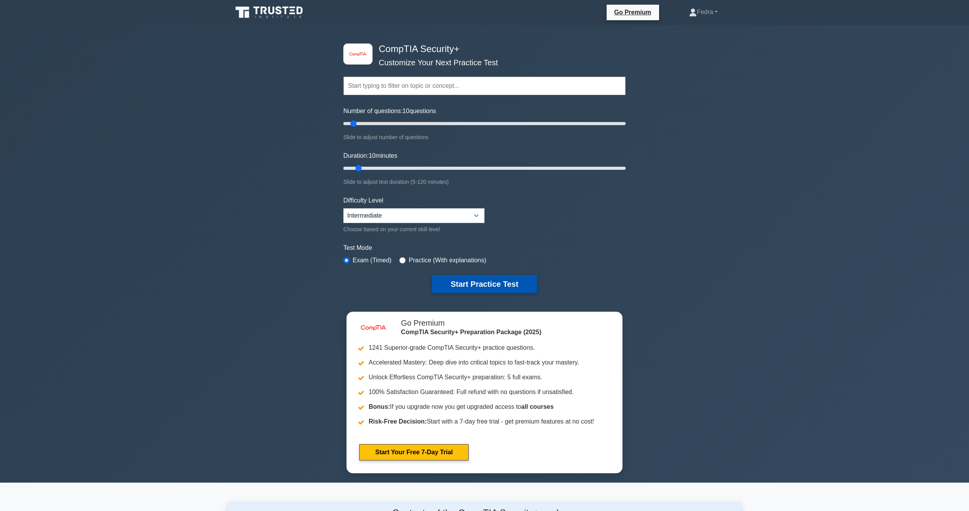
click at [503, 285] on button "Start Practice Test" at bounding box center [484, 284] width 105 height 18
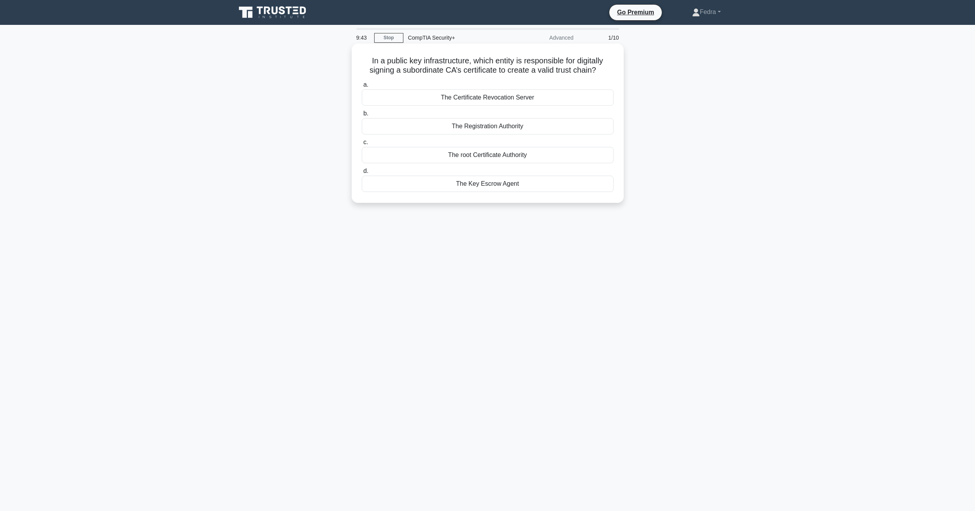
click at [535, 157] on div "The root Certificate Authority" at bounding box center [488, 155] width 252 height 16
click at [362, 145] on input "c. The root Certificate Authority" at bounding box center [362, 142] width 0 height 5
click at [413, 101] on div "Reimage the system and restore from known good backups." at bounding box center [488, 97] width 252 height 16
click at [362, 87] on input "a. Reimage the system and restore from known good backups." at bounding box center [362, 84] width 0 height 5
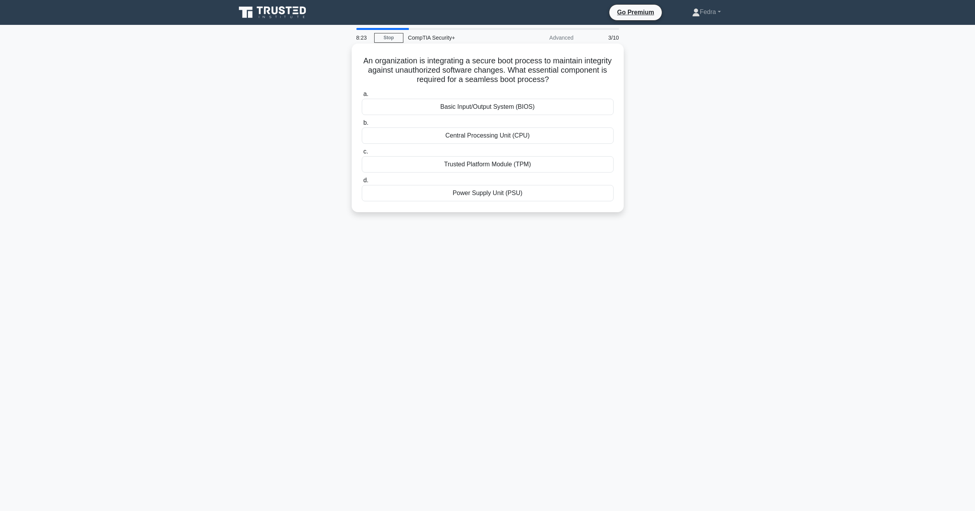
click at [534, 168] on div "Trusted Platform Module (TPM)" at bounding box center [488, 164] width 252 height 16
click at [362, 154] on input "c. Trusted Platform Module (TPM)" at bounding box center [362, 151] width 0 height 5
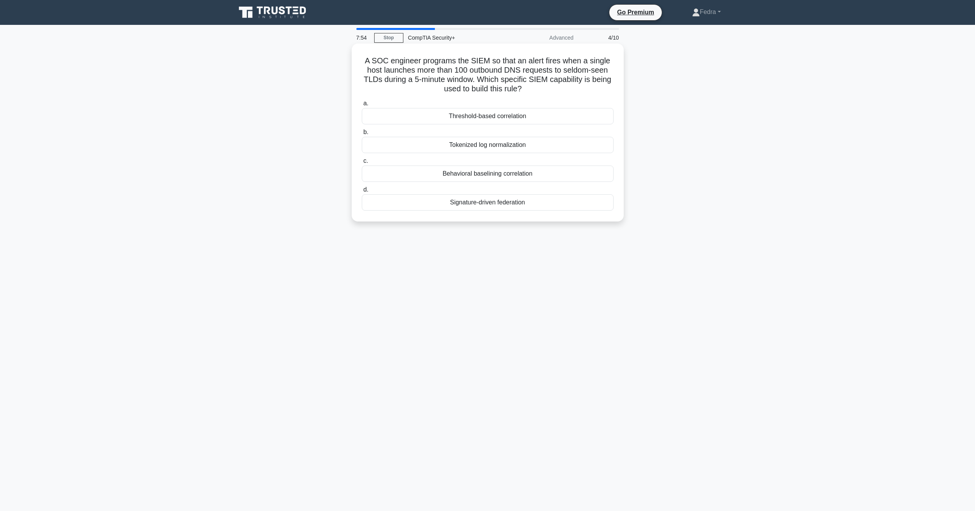
click at [517, 117] on div "Threshold-based correlation" at bounding box center [488, 116] width 252 height 16
click at [362, 106] on input "a. Threshold-based correlation" at bounding box center [362, 103] width 0 height 5
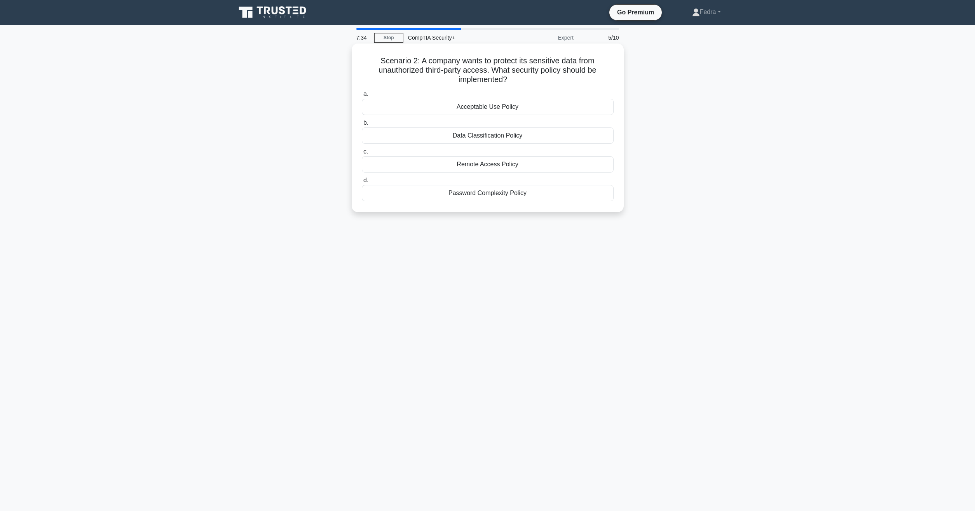
click at [498, 164] on div "Remote Access Policy" at bounding box center [488, 164] width 252 height 16
click at [362, 154] on input "c. Remote Access Policy" at bounding box center [362, 151] width 0 height 5
click at [442, 194] on div "Assign static role-based access control" at bounding box center [488, 193] width 252 height 16
click at [362, 183] on input "d. Assign static role-based access control" at bounding box center [362, 180] width 0 height 5
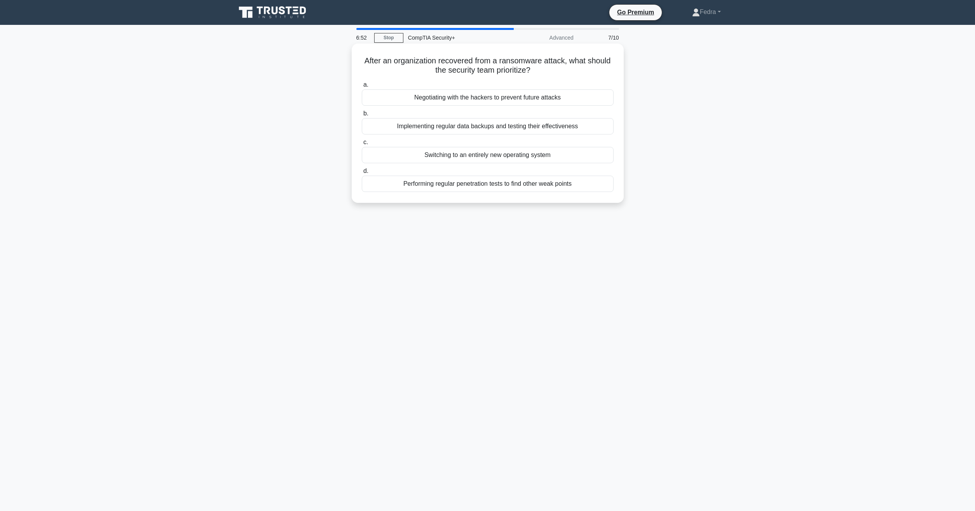
click at [473, 127] on div "Implementing regular data backups and testing their effectiveness" at bounding box center [488, 126] width 252 height 16
click at [362, 116] on input "b. Implementing regular data backups and testing their effectiveness" at bounding box center [362, 113] width 0 height 5
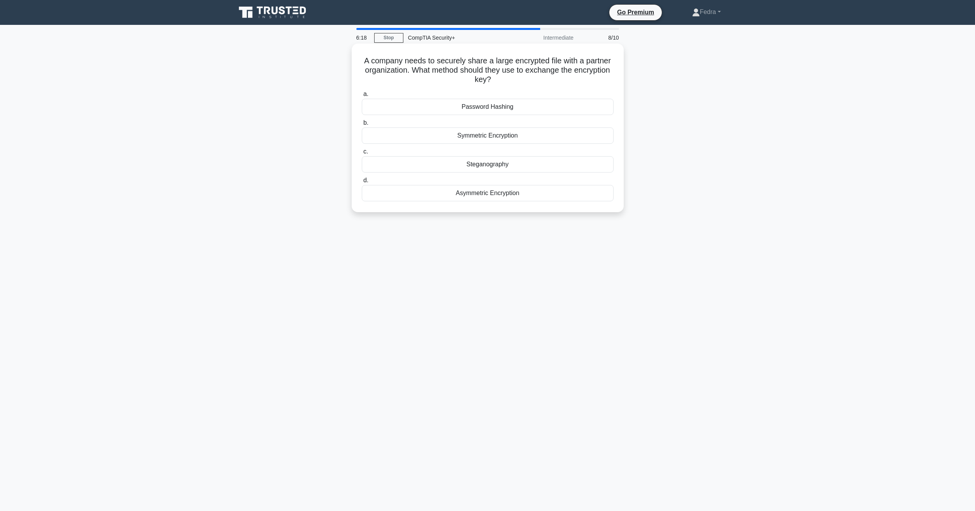
click at [526, 138] on div "Symmetric Encryption" at bounding box center [488, 135] width 252 height 16
click at [362, 126] on input "b. Symmetric Encryption" at bounding box center [362, 122] width 0 height 5
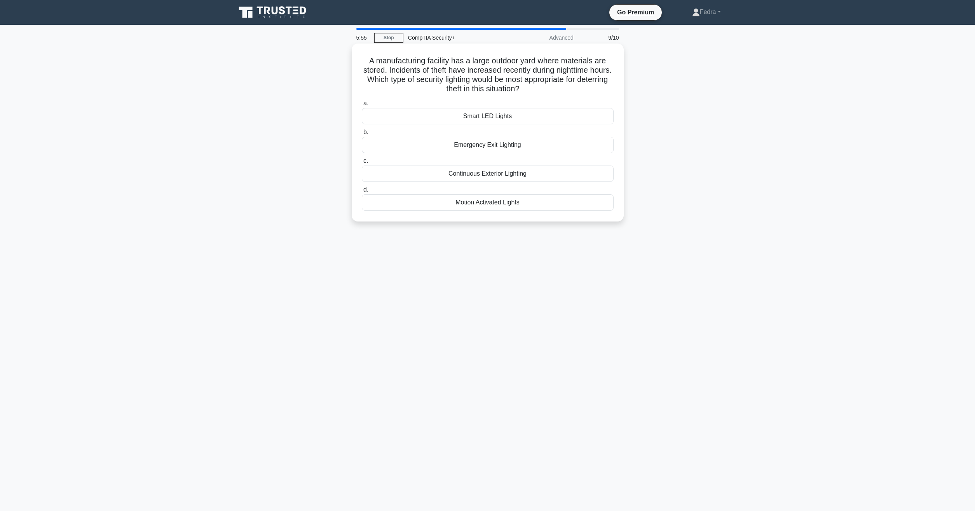
click at [510, 201] on div "Motion Activated Lights" at bounding box center [488, 202] width 252 height 16
click at [362, 192] on input "d. Motion Activated Lights" at bounding box center [362, 189] width 0 height 5
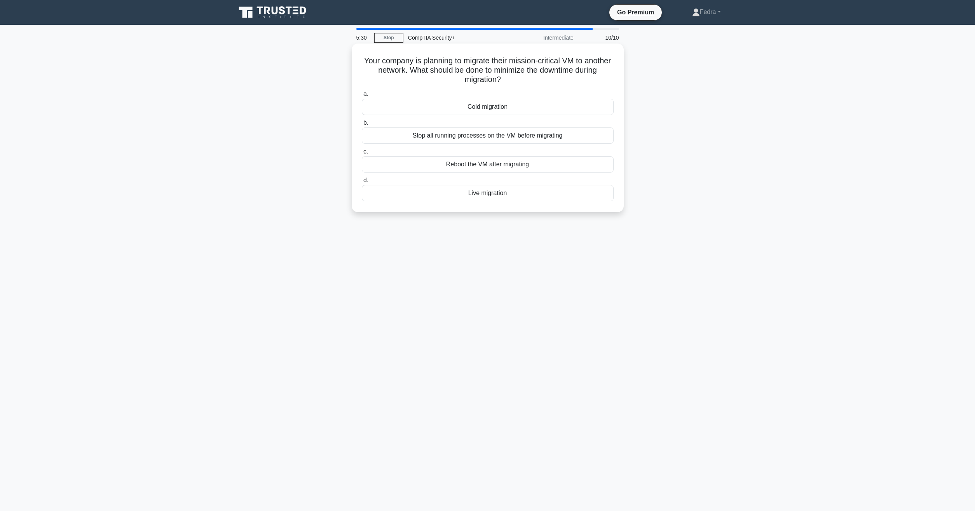
click at [459, 109] on div "Cold migration" at bounding box center [488, 107] width 252 height 16
click at [362, 97] on input "a. Cold migration" at bounding box center [362, 94] width 0 height 5
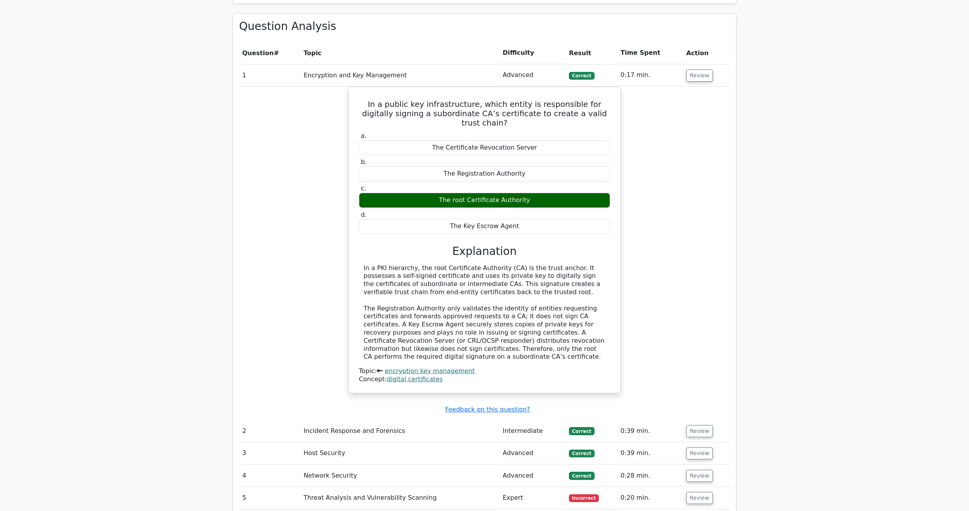
scroll to position [674, 0]
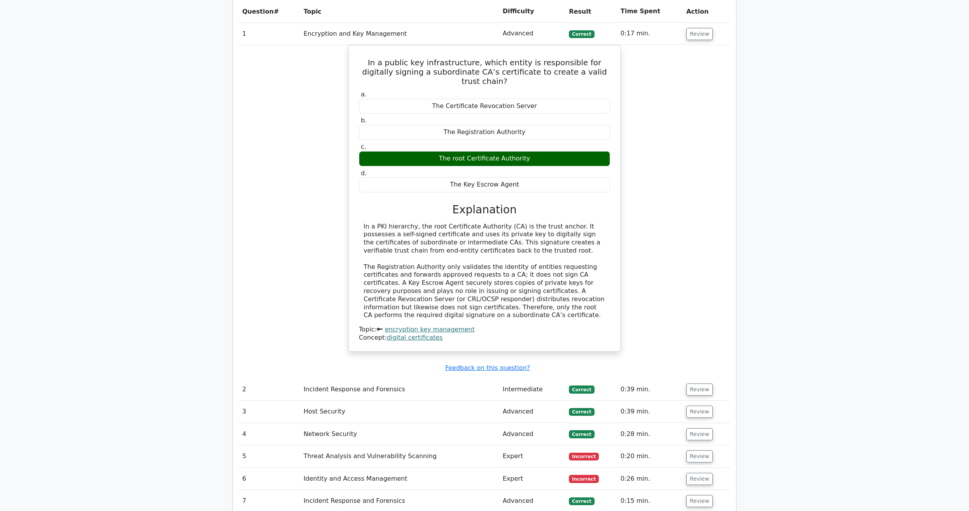
click at [700, 379] on td "Review" at bounding box center [706, 390] width 47 height 22
click at [700, 384] on button "Review" at bounding box center [699, 390] width 26 height 12
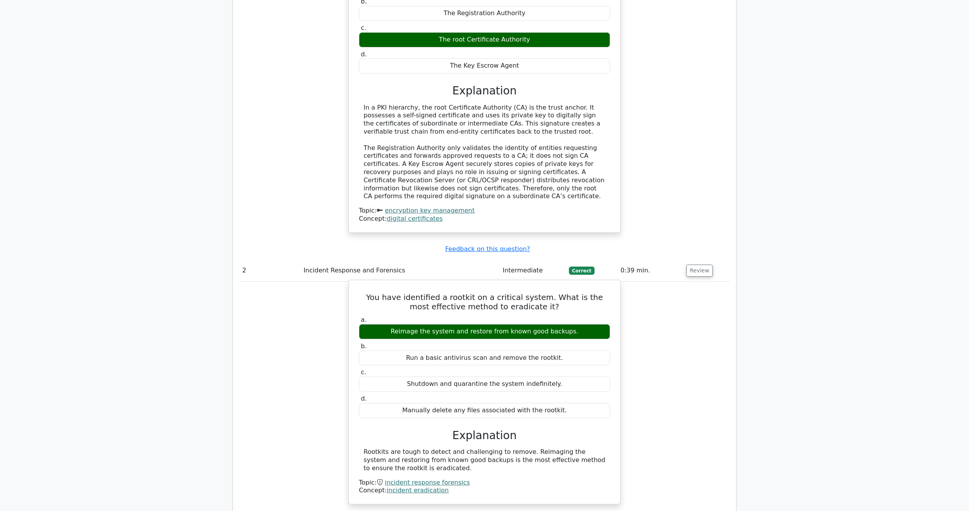
scroll to position [912, 0]
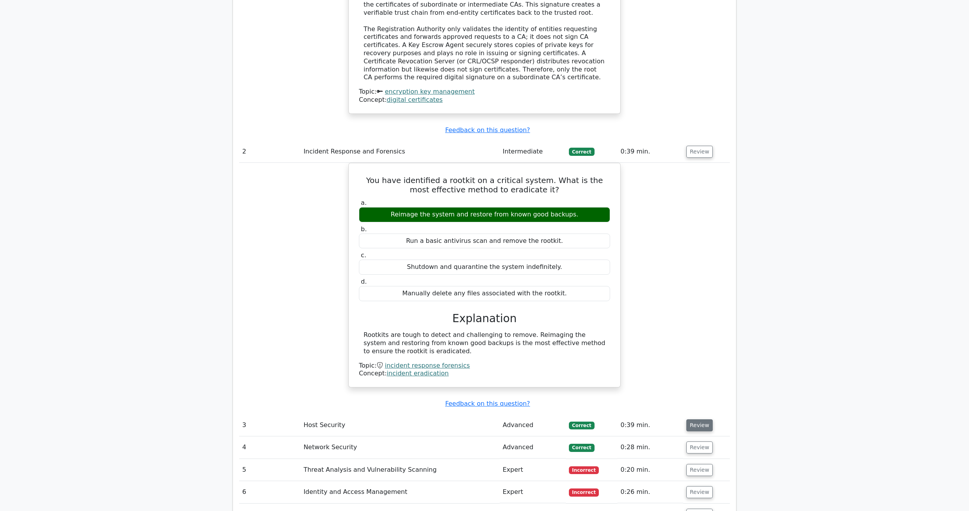
click at [688, 419] on button "Review" at bounding box center [699, 425] width 26 height 12
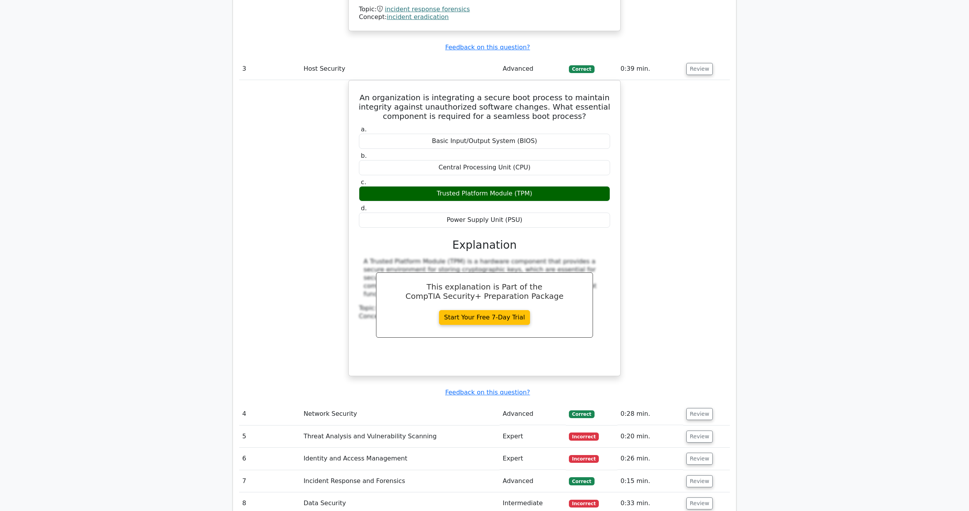
scroll to position [1269, 0]
click at [698, 408] on button "Review" at bounding box center [699, 414] width 26 height 12
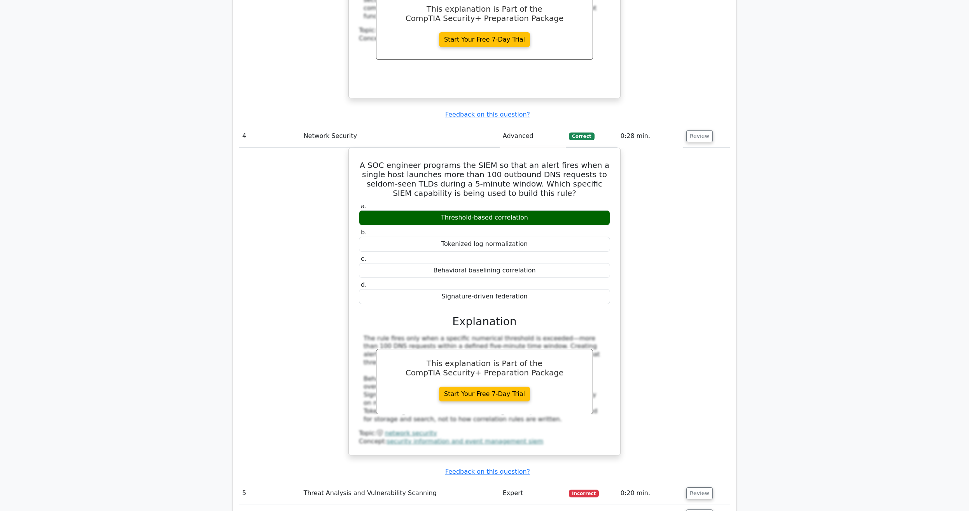
scroll to position [1625, 0]
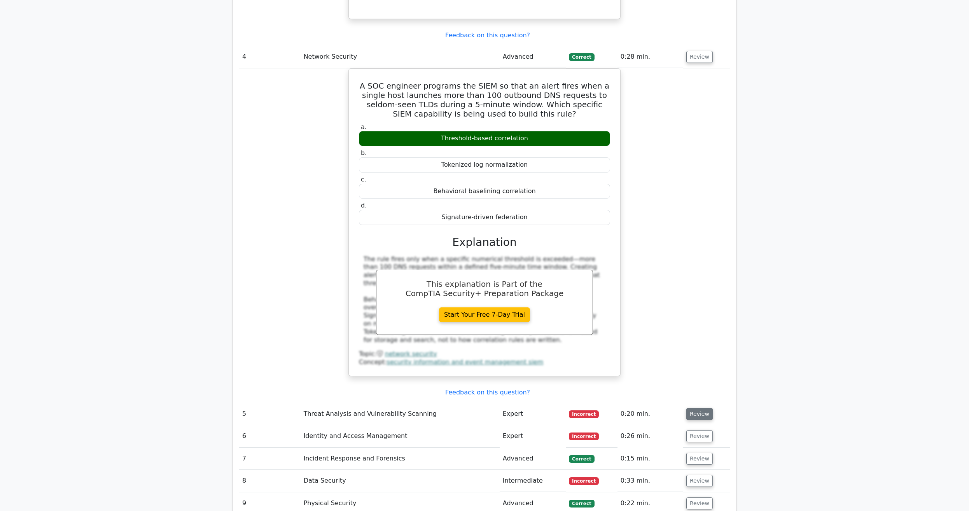
click at [703, 408] on button "Review" at bounding box center [699, 414] width 26 height 12
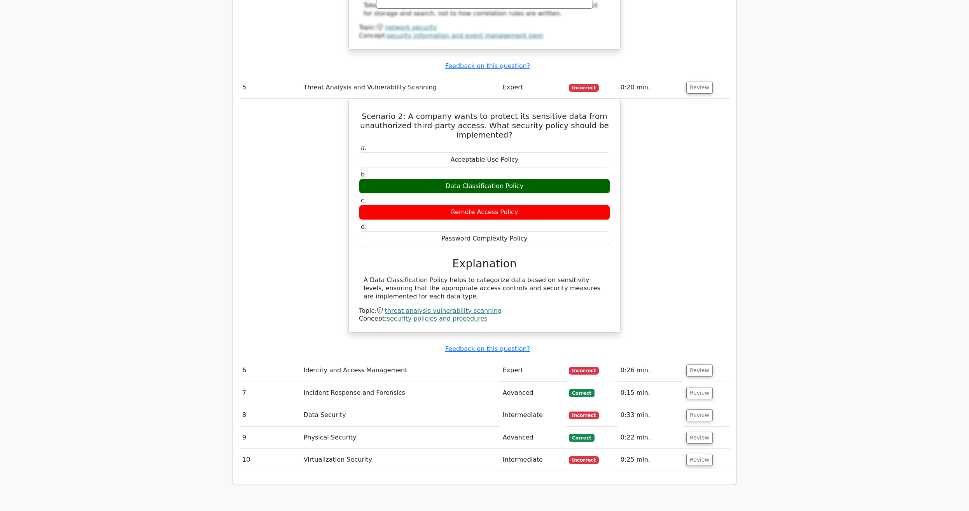
scroll to position [2022, 0]
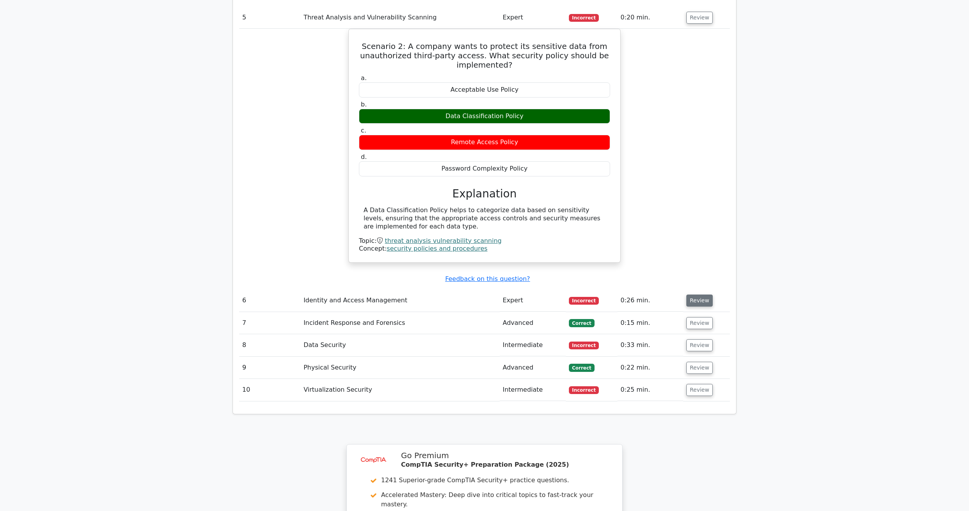
click at [701, 295] on button "Review" at bounding box center [699, 301] width 26 height 12
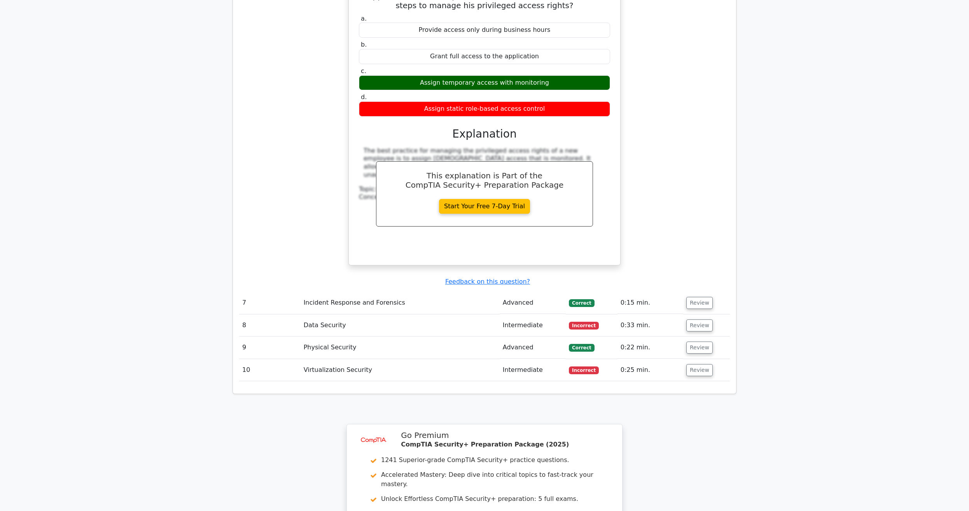
scroll to position [2379, 0]
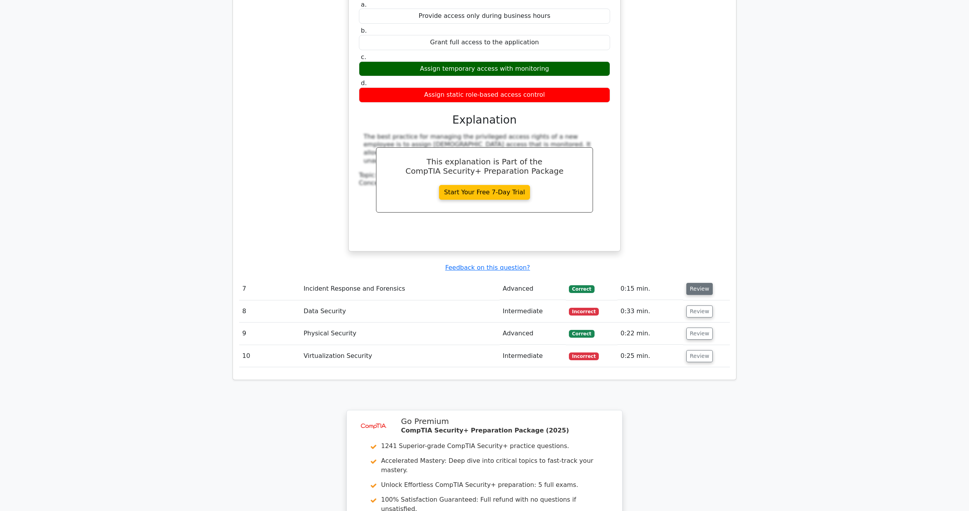
click at [697, 283] on button "Review" at bounding box center [699, 289] width 26 height 12
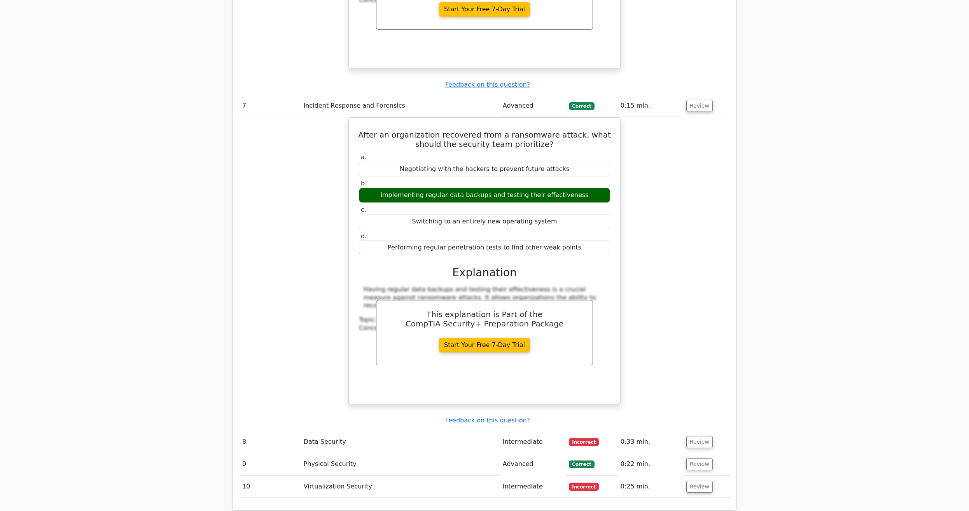
scroll to position [2577, 0]
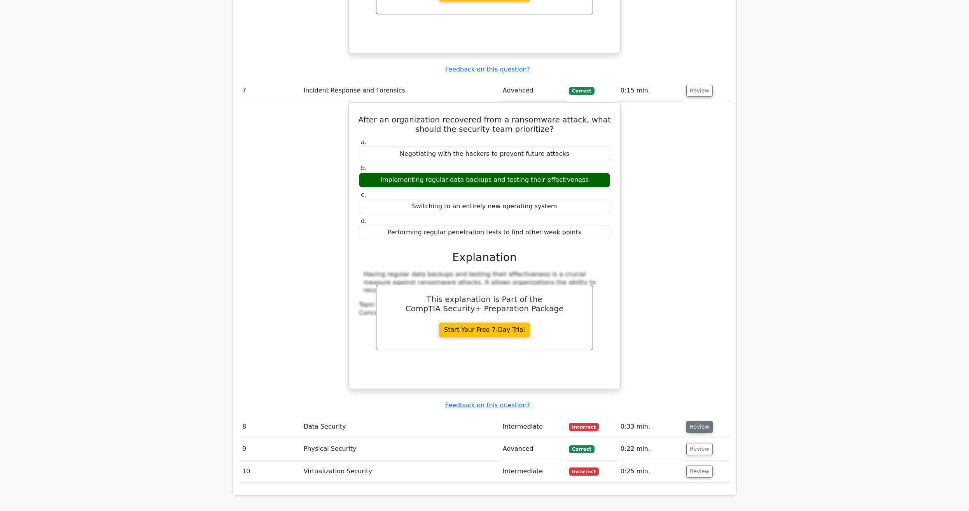
click at [704, 421] on button "Review" at bounding box center [699, 427] width 26 height 12
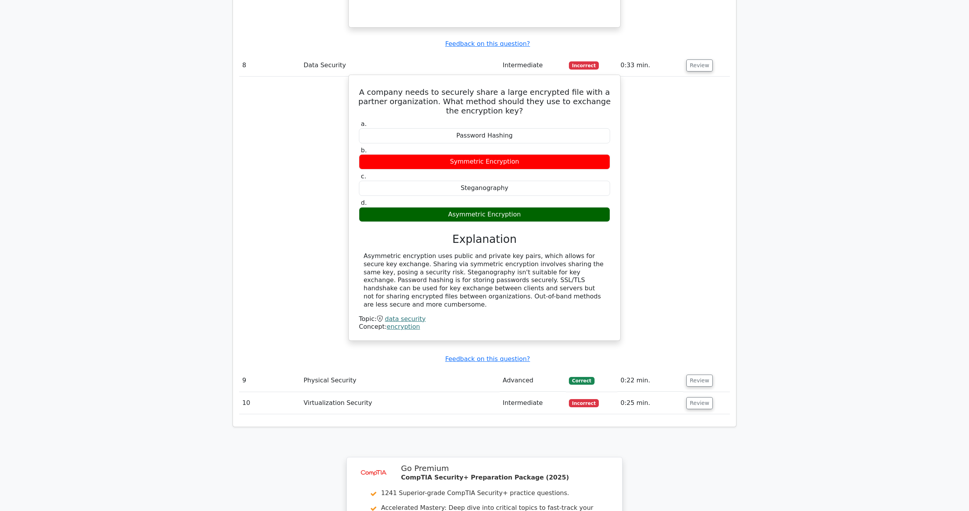
scroll to position [2973, 0]
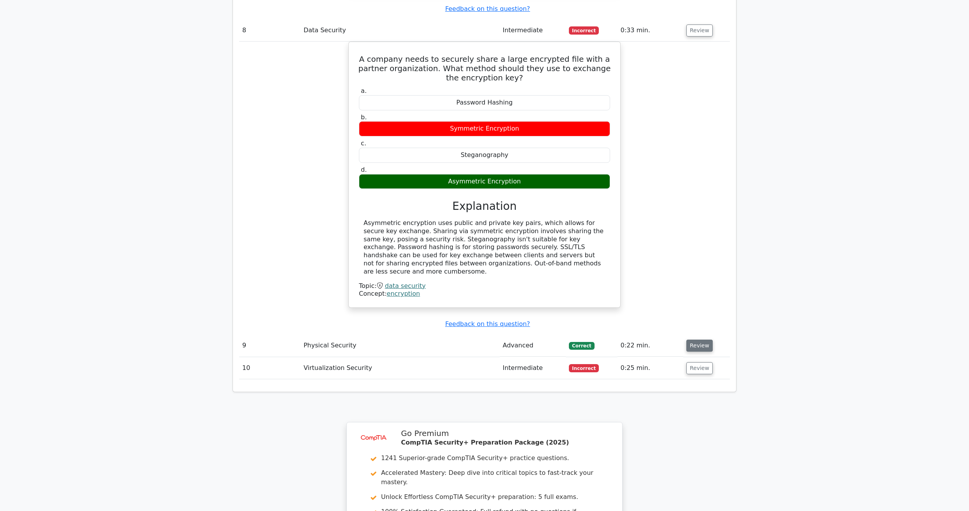
click at [695, 340] on button "Review" at bounding box center [699, 346] width 26 height 12
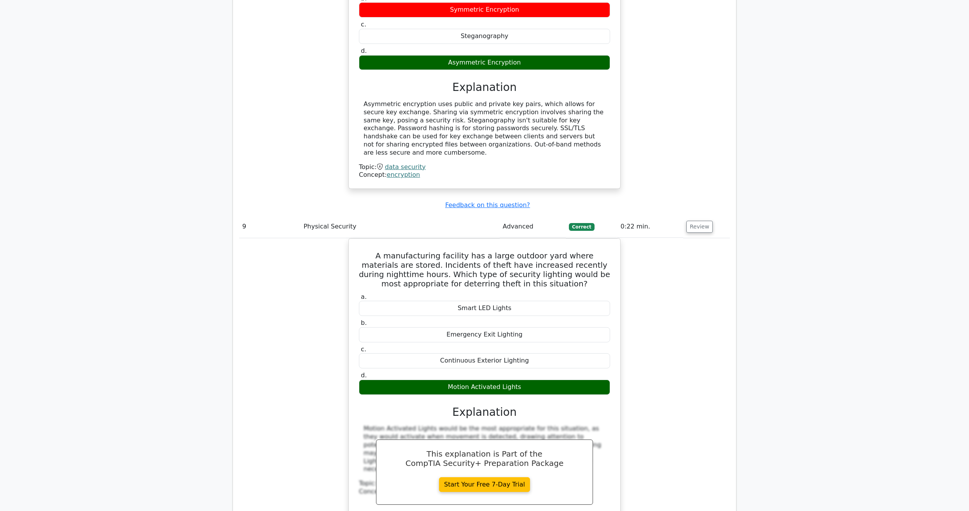
scroll to position [3330, 0]
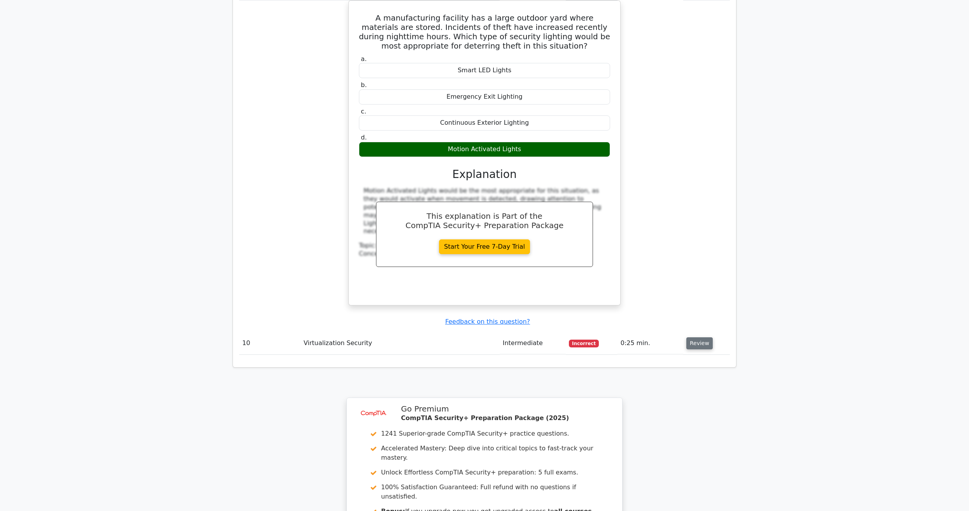
click at [700, 337] on button "Review" at bounding box center [699, 343] width 26 height 12
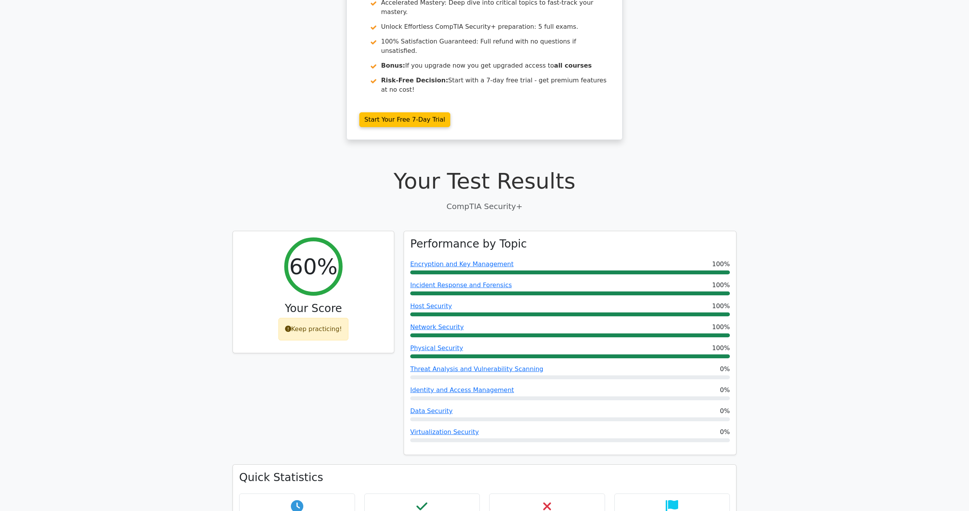
scroll to position [0, 0]
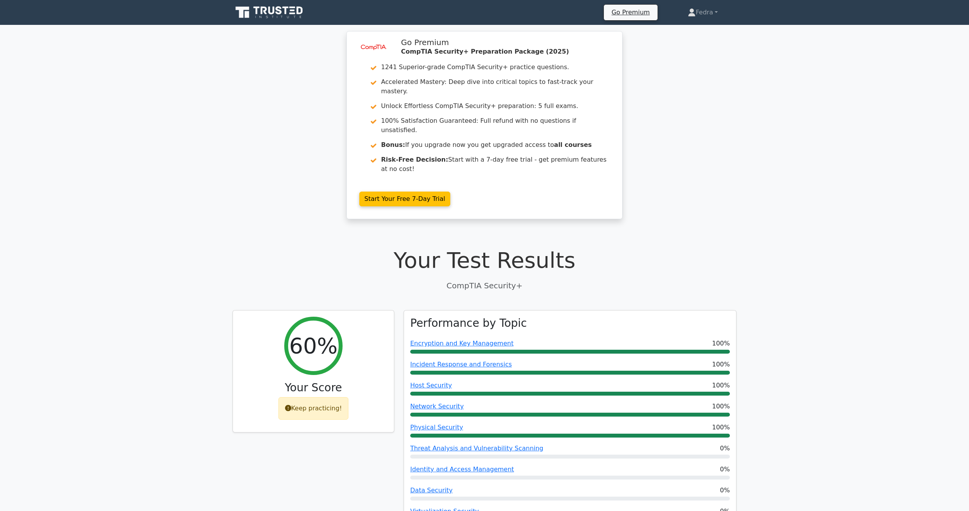
click at [271, 12] on icon at bounding box center [269, 12] width 75 height 15
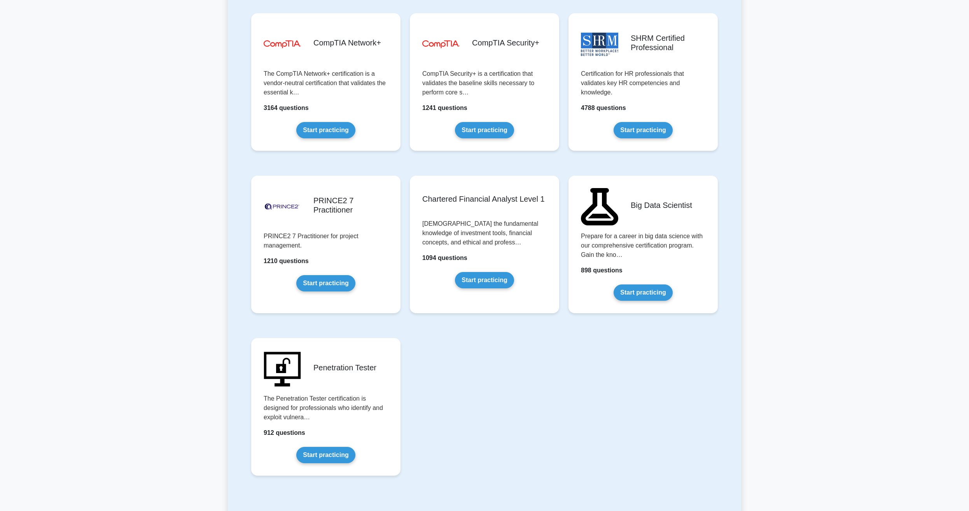
scroll to position [1427, 0]
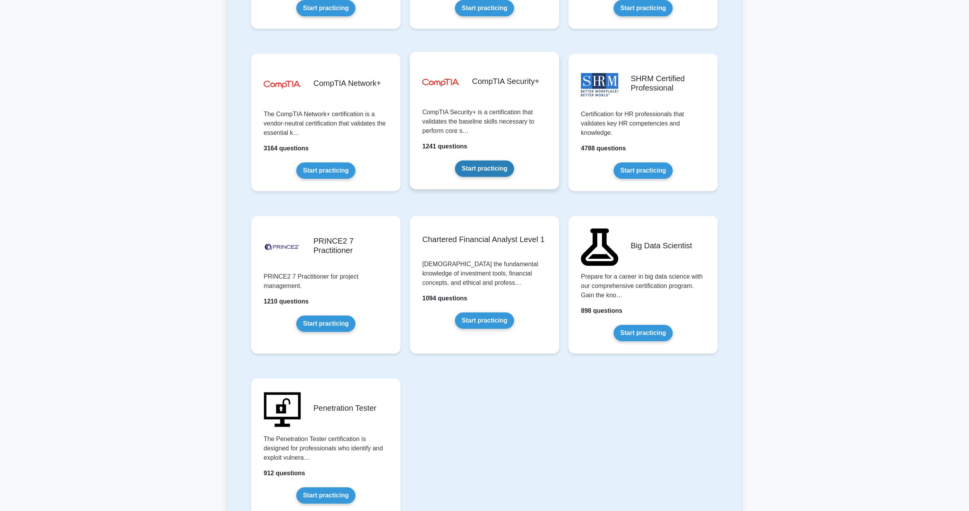
click at [487, 167] on link "Start practicing" at bounding box center [484, 169] width 59 height 16
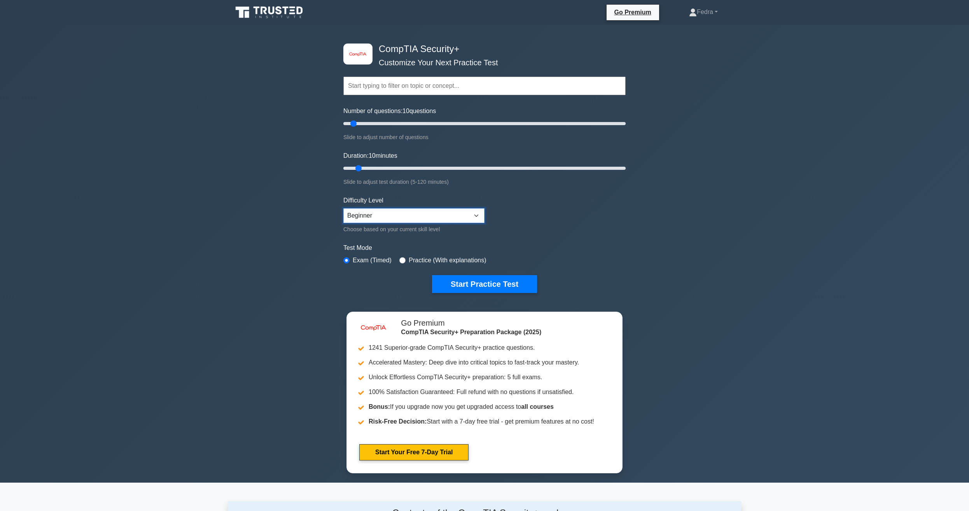
click at [343, 208] on select "Beginner Intermediate Expert" at bounding box center [413, 215] width 141 height 15
select select "expert"
click option "Expert" at bounding box center [0, 0] width 0 height 0
click at [480, 281] on button "Start Practice Test" at bounding box center [484, 284] width 105 height 18
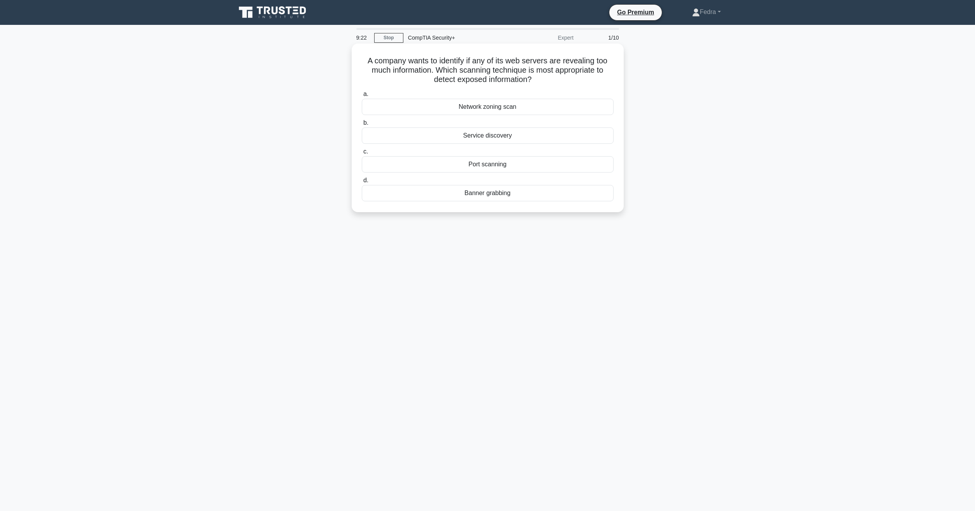
click at [467, 137] on div "Service discovery" at bounding box center [488, 135] width 252 height 16
click at [362, 126] on input "b. Service discovery" at bounding box center [362, 122] width 0 height 5
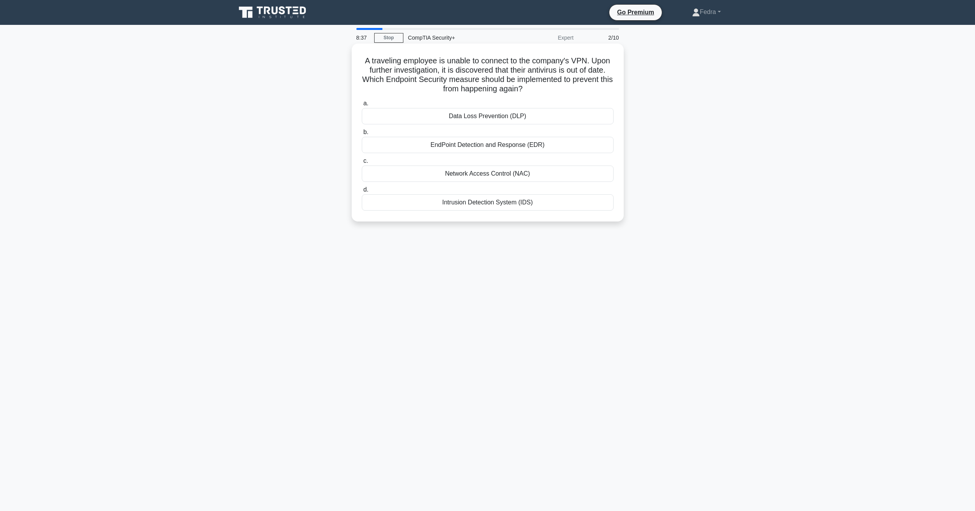
click at [505, 123] on div "Data Loss Prevention (DLP)" at bounding box center [488, 116] width 252 height 16
click at [362, 106] on input "a. Data Loss Prevention (DLP)" at bounding box center [362, 103] width 0 height 5
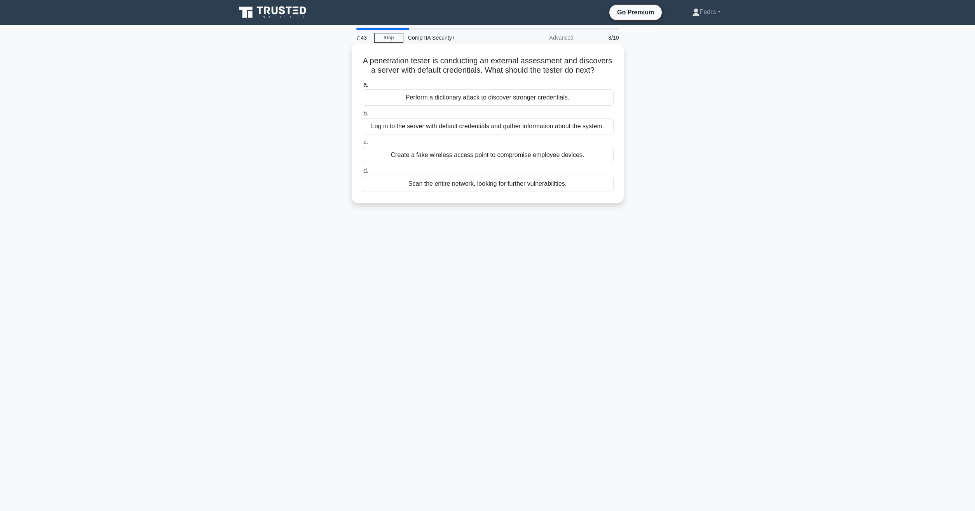
click at [457, 124] on div "Log in to the server with default credentials and gather information about the …" at bounding box center [488, 126] width 252 height 16
click at [362, 116] on input "b. Log in to the server with default credentials and gather information about t…" at bounding box center [362, 113] width 0 height 5
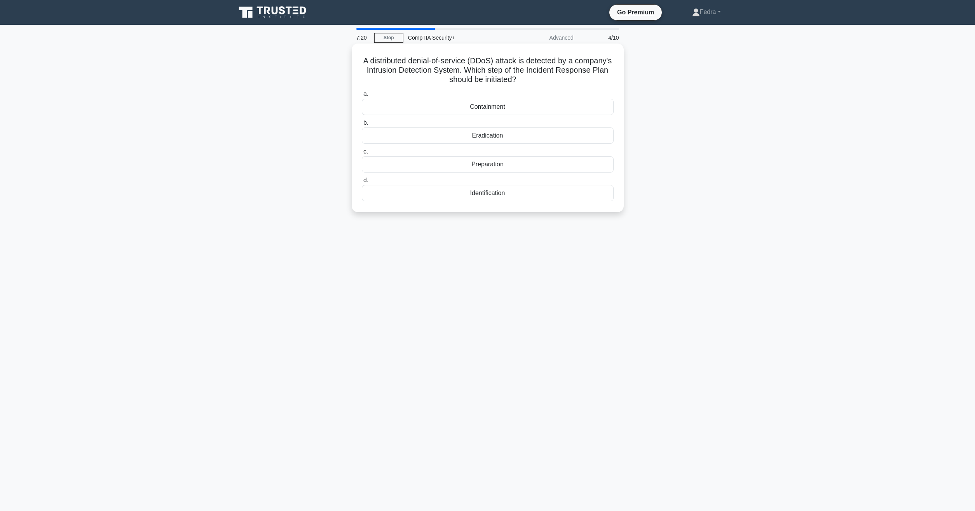
click at [458, 195] on div "Identification" at bounding box center [488, 193] width 252 height 16
click at [362, 183] on input "d. Identification" at bounding box center [362, 180] width 0 height 5
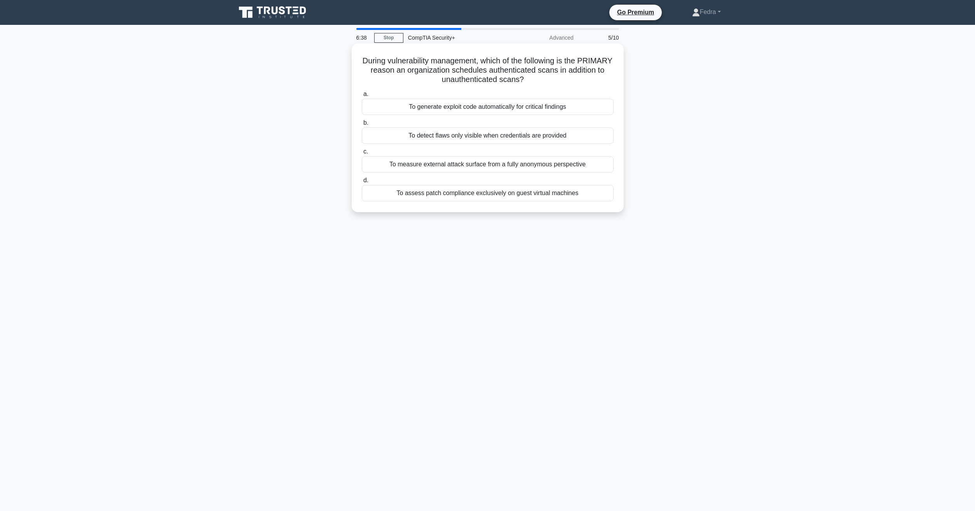
click at [391, 141] on div "To detect flaws only visible when credentials are provided" at bounding box center [488, 135] width 252 height 16
click at [362, 126] on input "b. To detect flaws only visible when credentials are provided" at bounding box center [362, 122] width 0 height 5
click at [433, 139] on div "Impose strict data access controls" at bounding box center [488, 135] width 252 height 16
click at [362, 126] on input "b. Impose strict data access controls" at bounding box center [362, 122] width 0 height 5
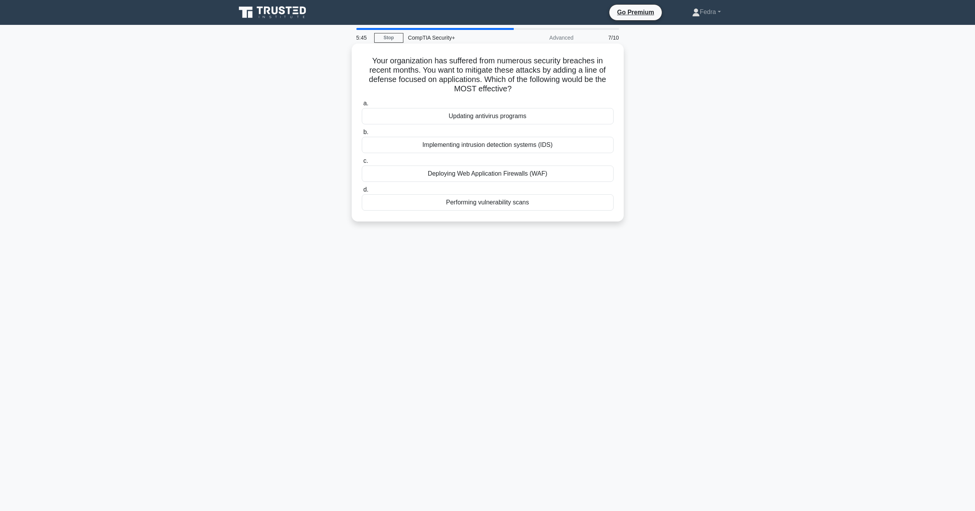
click at [529, 176] on div "Deploying Web Application Firewalls (WAF)" at bounding box center [488, 174] width 252 height 16
click at [362, 164] on input "c. Deploying Web Application Firewalls (WAF)" at bounding box center [362, 161] width 0 height 5
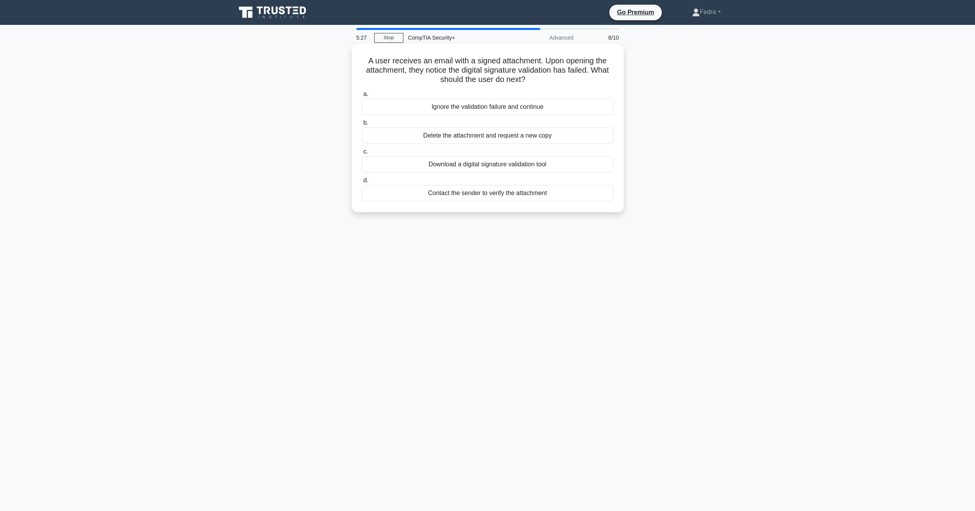
click at [473, 201] on div "Contact the sender to verify the attachment" at bounding box center [488, 193] width 252 height 16
click at [432, 199] on div "Contact the sender to verify the attachment" at bounding box center [488, 193] width 252 height 16
click at [362, 183] on input "d. Contact the sender to verify the attachment" at bounding box center [362, 180] width 0 height 5
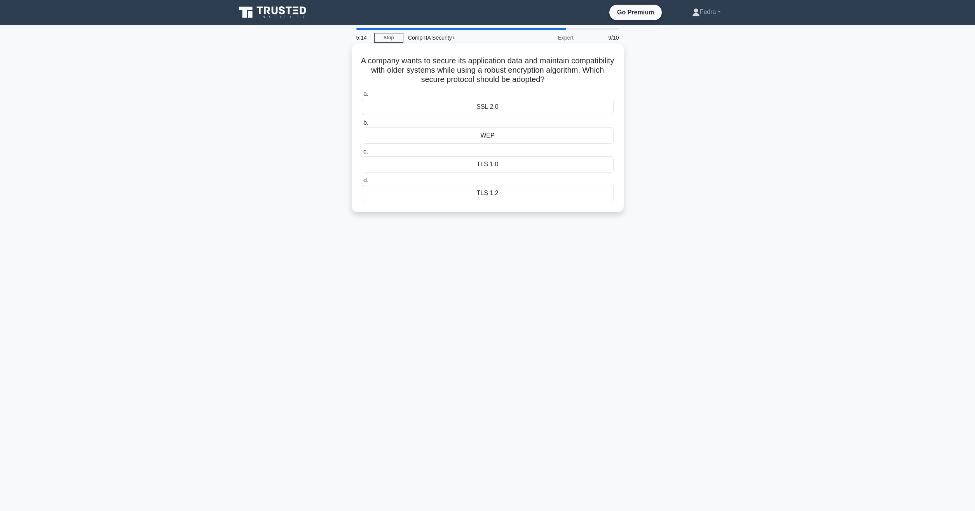
click at [455, 110] on div "SSL 2.0" at bounding box center [488, 107] width 252 height 16
click at [362, 97] on input "a. SSL 2.0" at bounding box center [362, 94] width 0 height 5
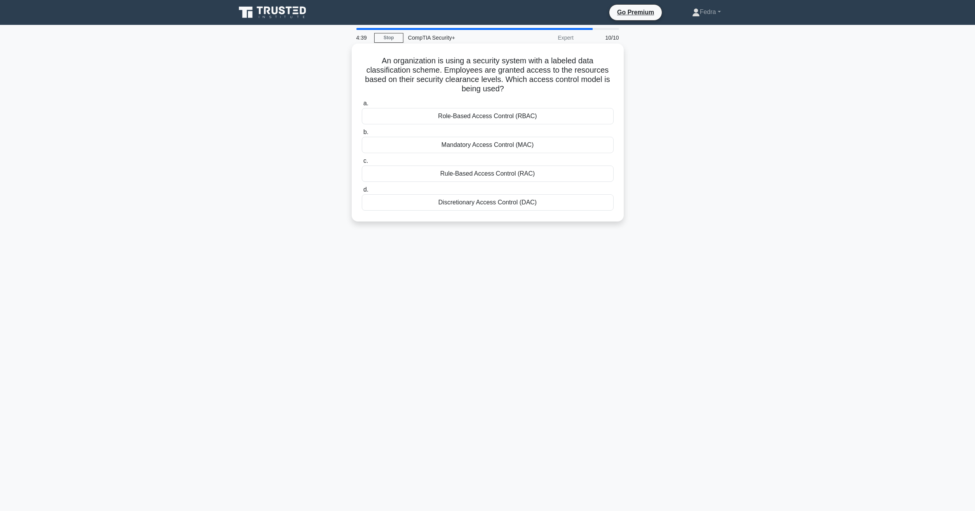
click at [463, 208] on div "Discretionary Access Control (DAC)" at bounding box center [488, 202] width 252 height 16
click at [362, 192] on input "d. Discretionary Access Control (DAC)" at bounding box center [362, 189] width 0 height 5
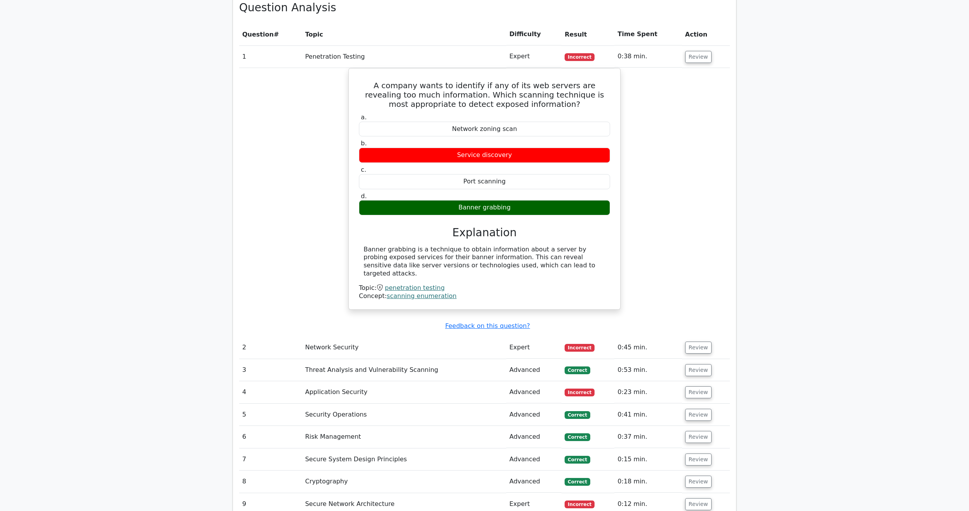
scroll to position [793, 0]
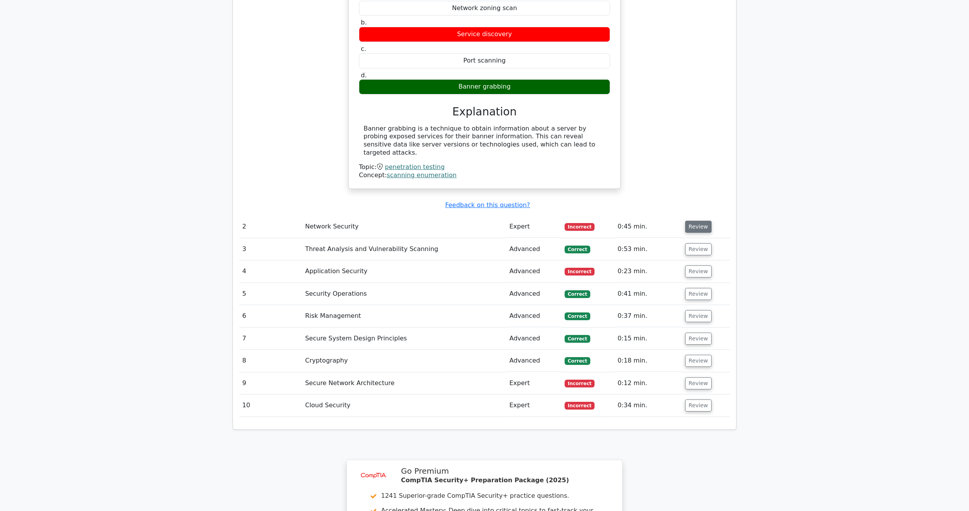
click at [699, 221] on button "Review" at bounding box center [698, 227] width 26 height 12
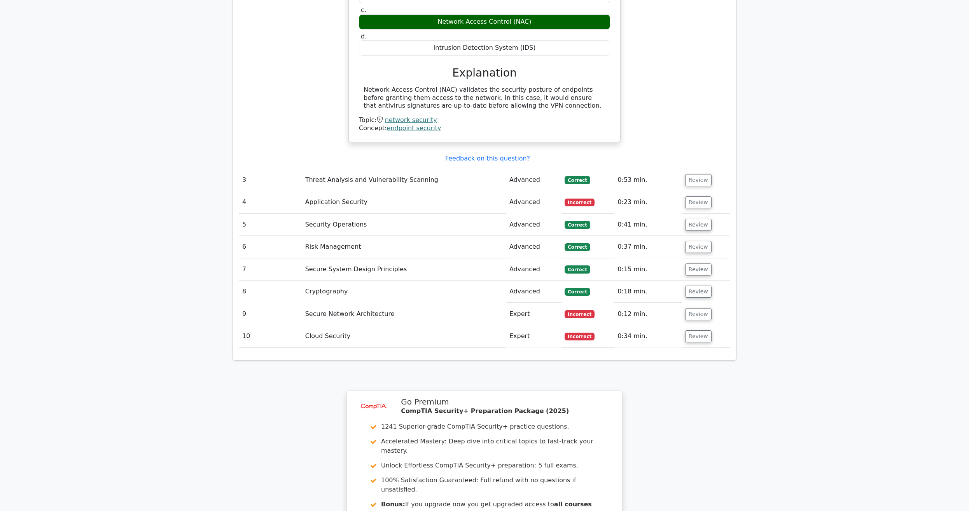
scroll to position [1150, 0]
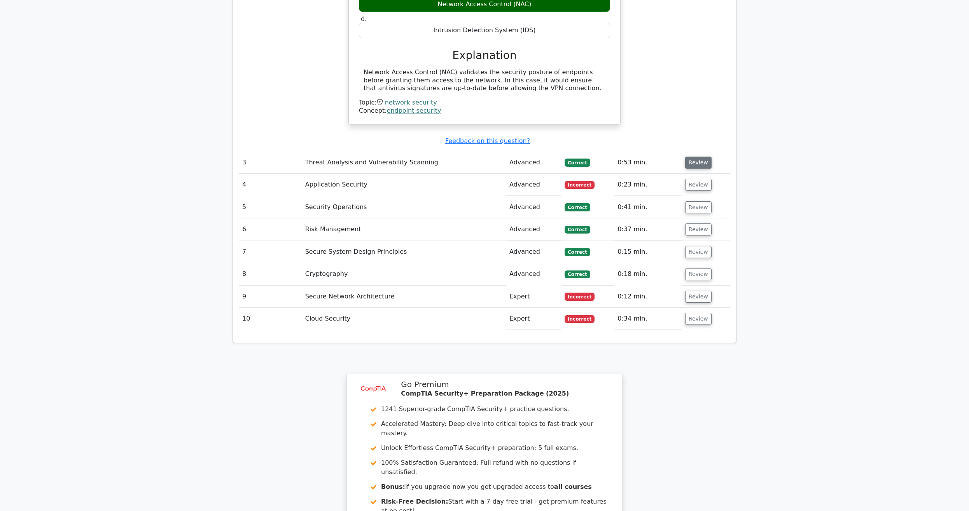
click at [702, 157] on button "Review" at bounding box center [698, 163] width 26 height 12
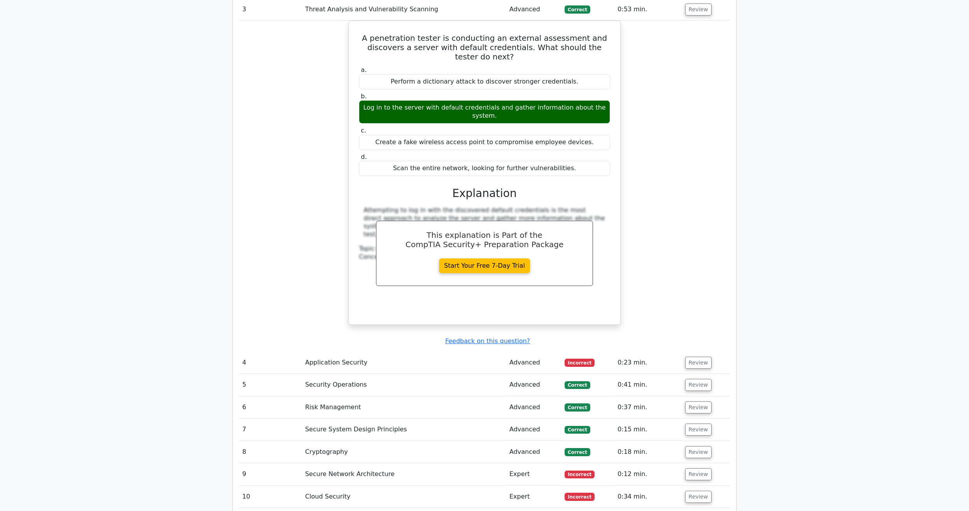
scroll to position [1348, 0]
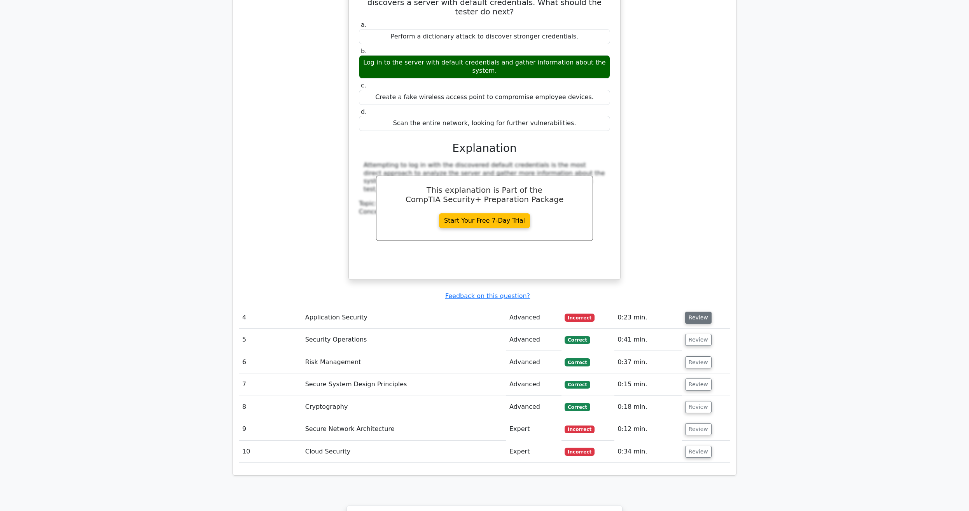
click at [705, 312] on button "Review" at bounding box center [698, 318] width 26 height 12
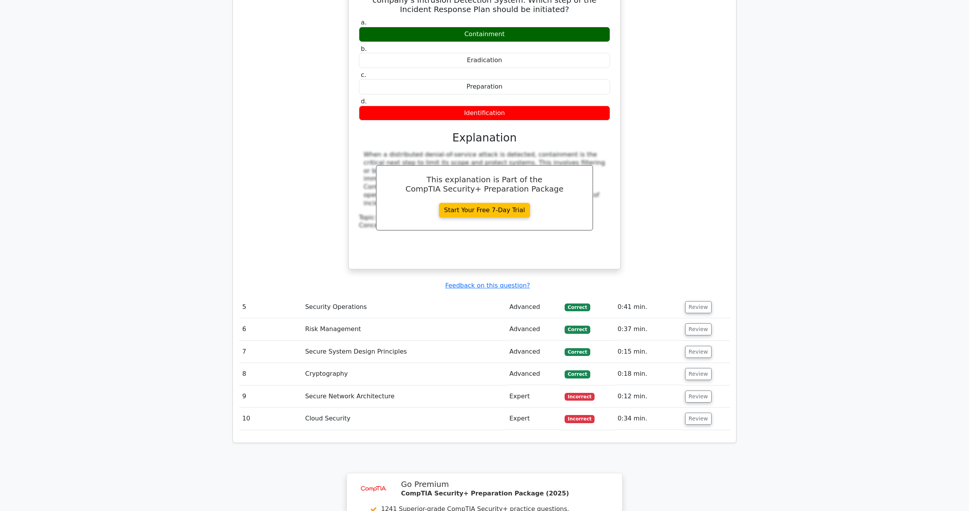
scroll to position [1744, 0]
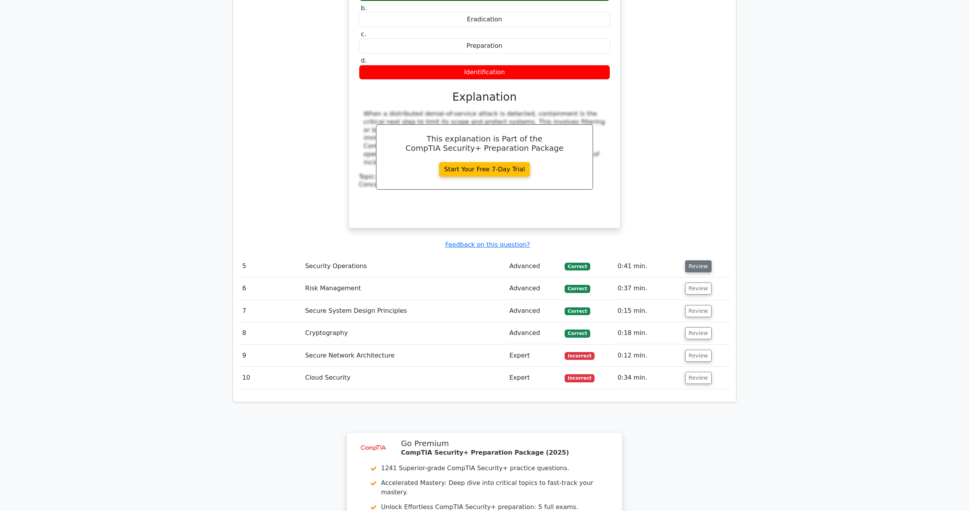
click at [700, 260] on button "Review" at bounding box center [698, 266] width 26 height 12
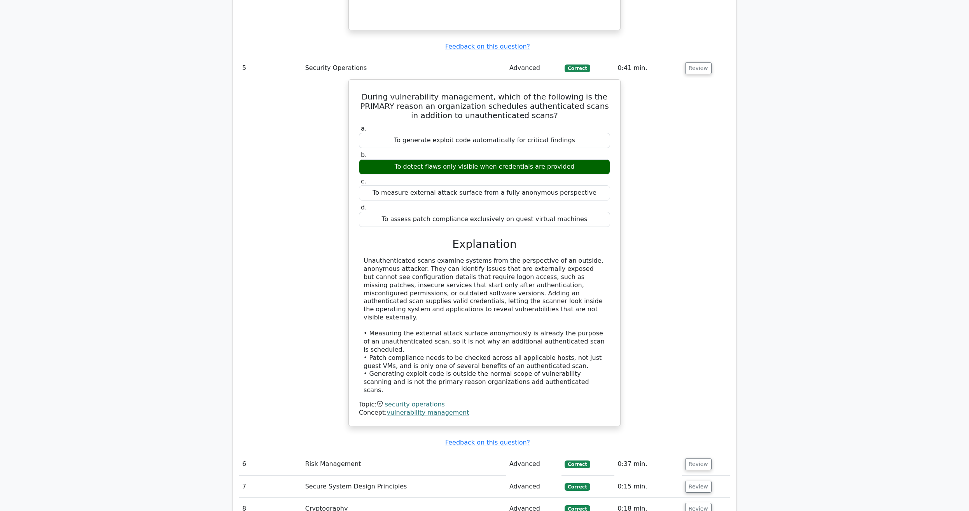
scroll to position [2061, 0]
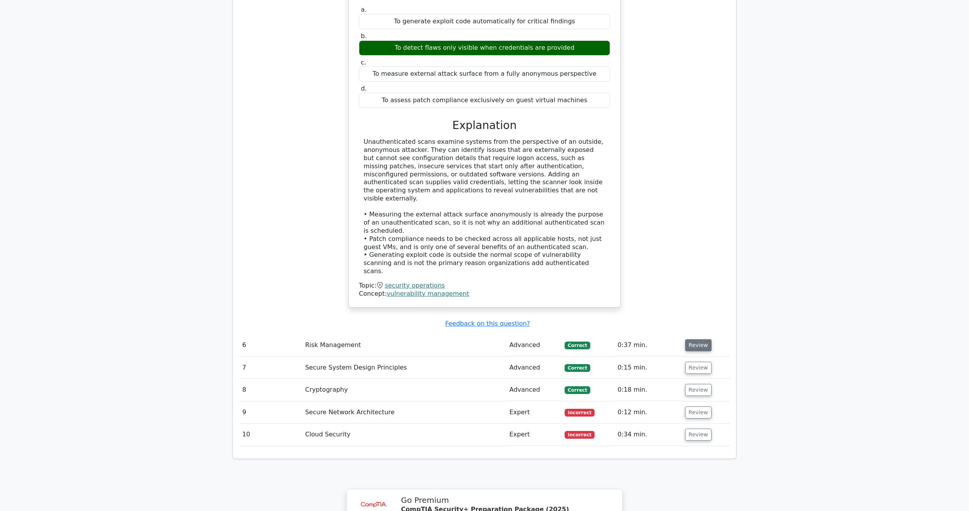
click at [694, 339] on button "Review" at bounding box center [698, 345] width 26 height 12
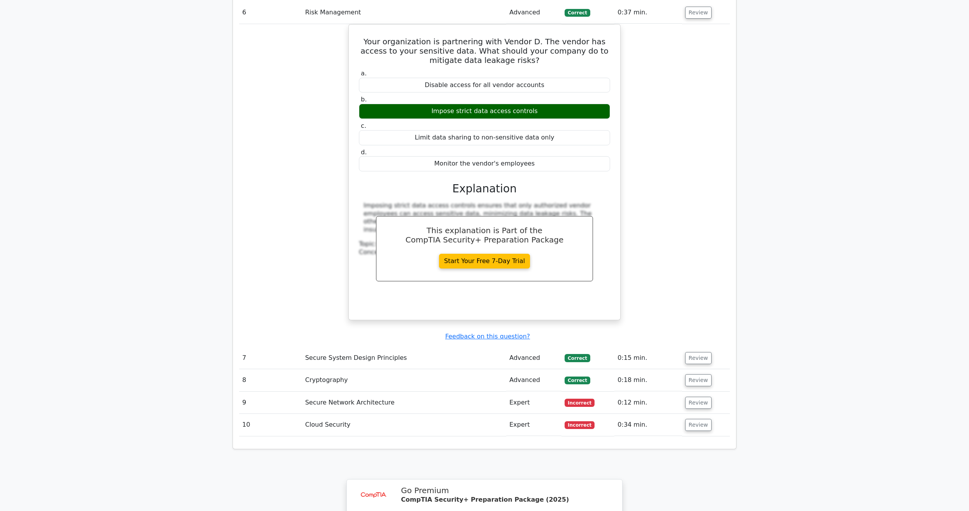
scroll to position [2379, 0]
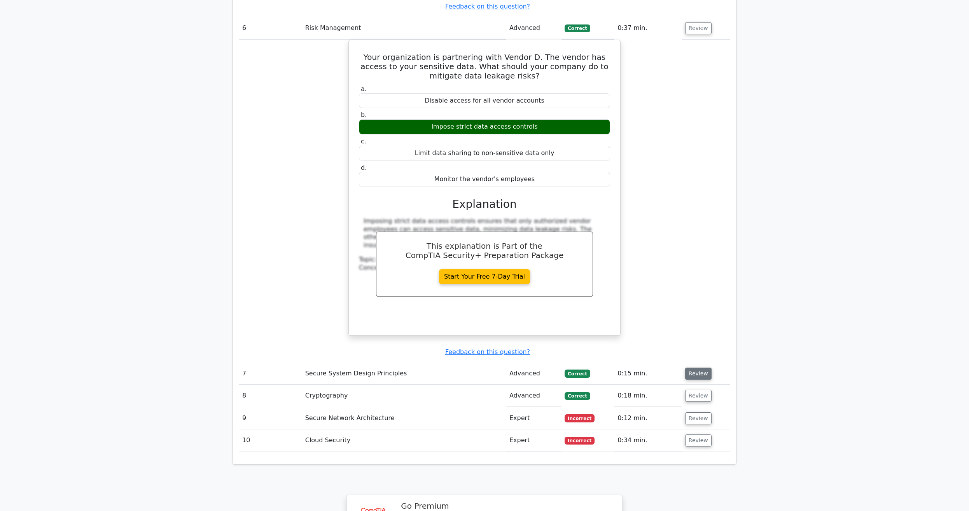
click at [698, 368] on button "Review" at bounding box center [698, 374] width 26 height 12
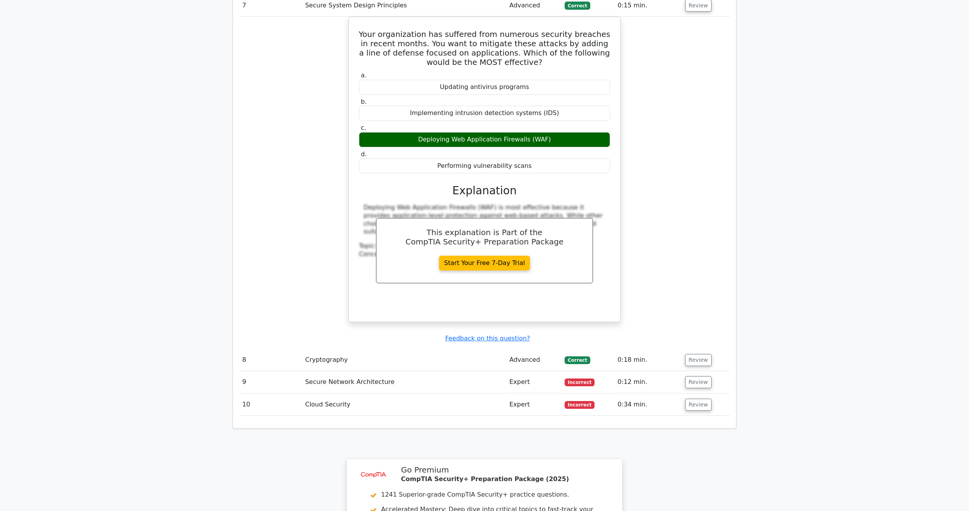
scroll to position [2775, 0]
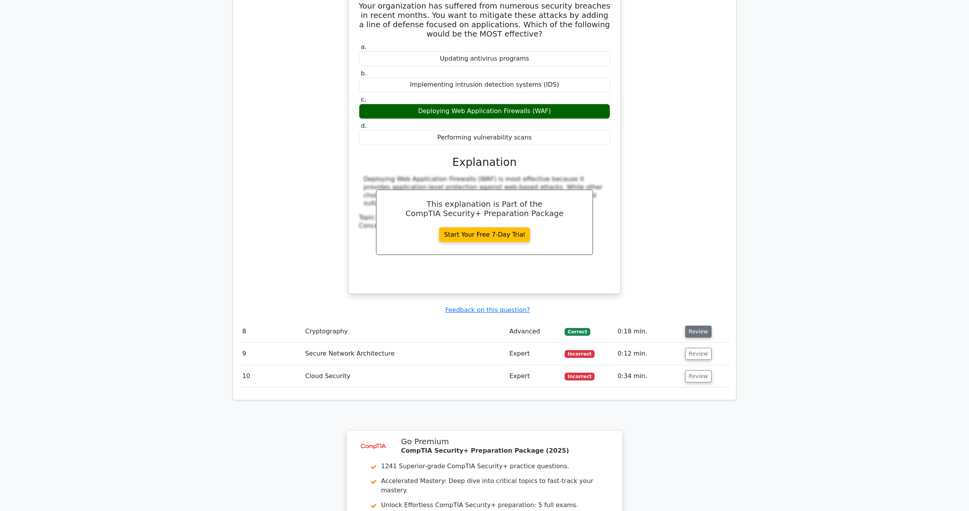
click at [697, 326] on button "Review" at bounding box center [698, 332] width 26 height 12
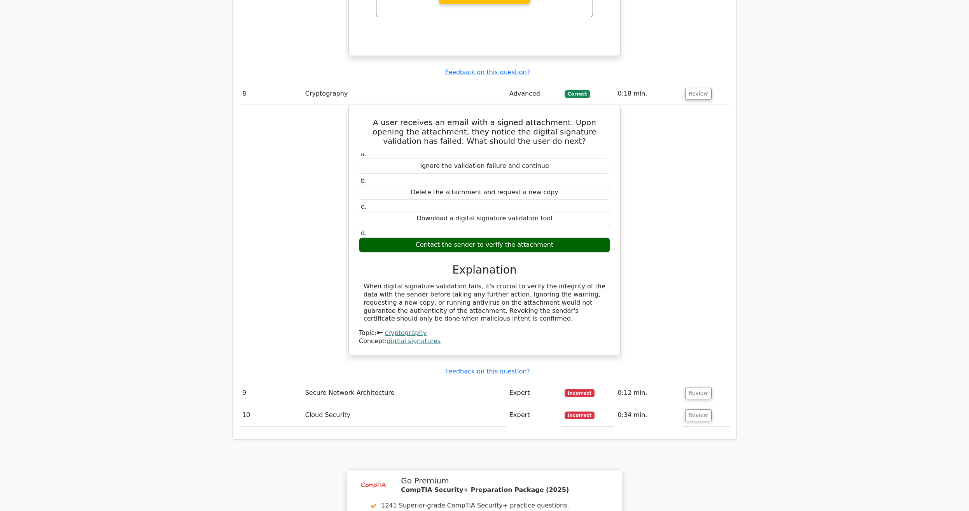
scroll to position [3053, 0]
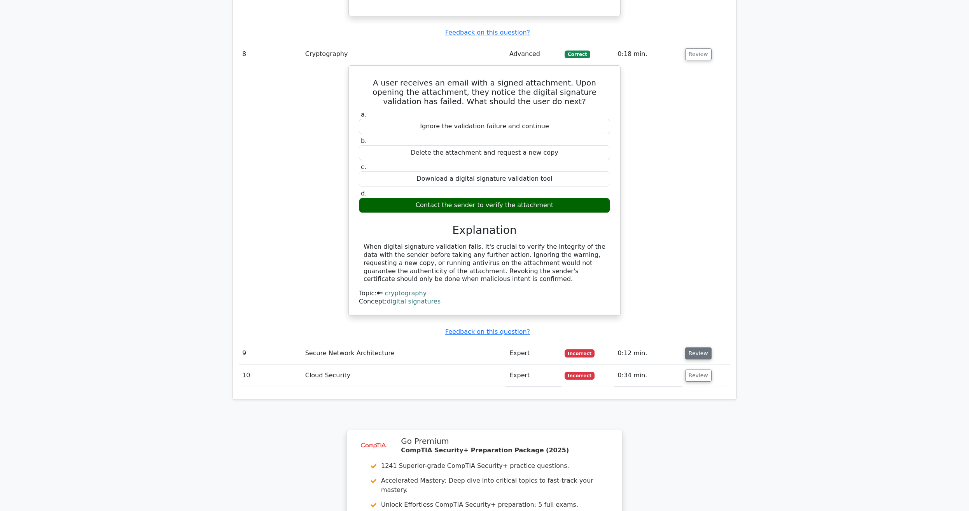
click at [702, 347] on button "Review" at bounding box center [698, 353] width 26 height 12
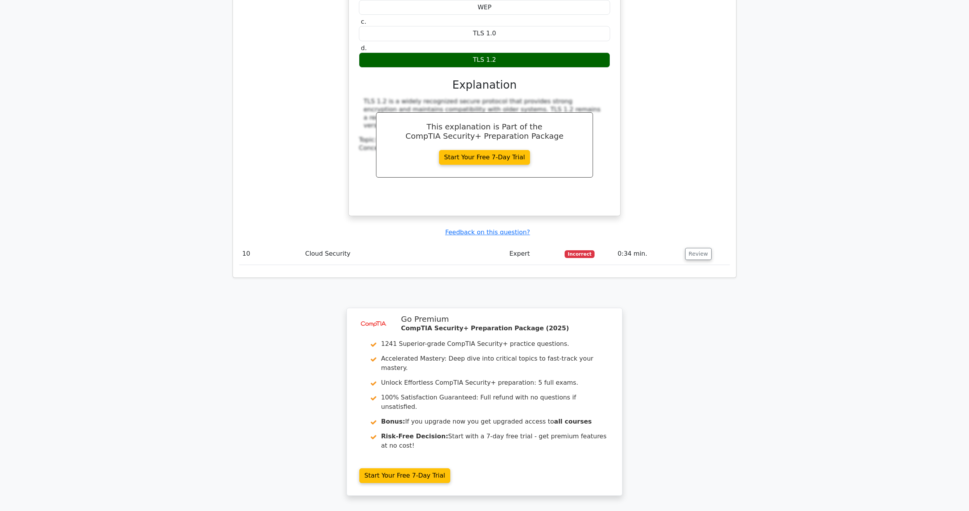
scroll to position [3528, 0]
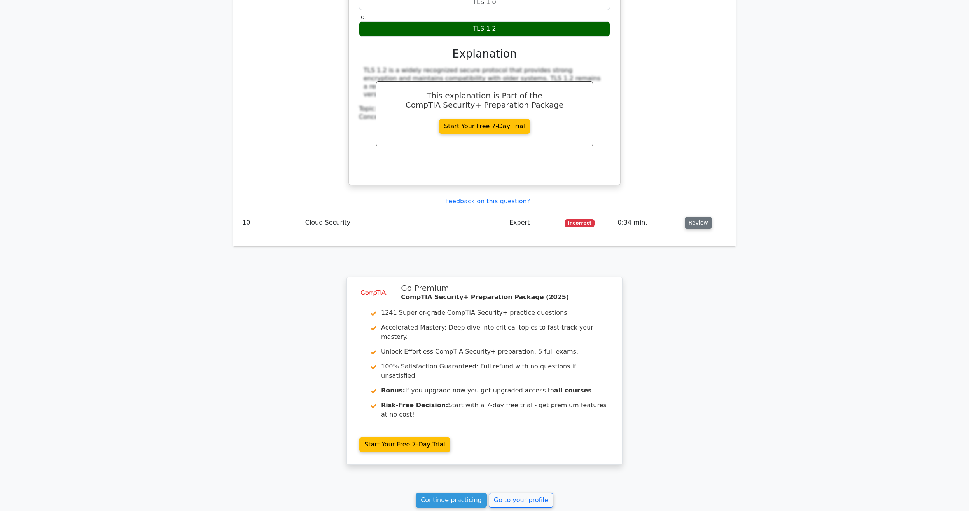
click at [695, 217] on button "Review" at bounding box center [698, 223] width 26 height 12
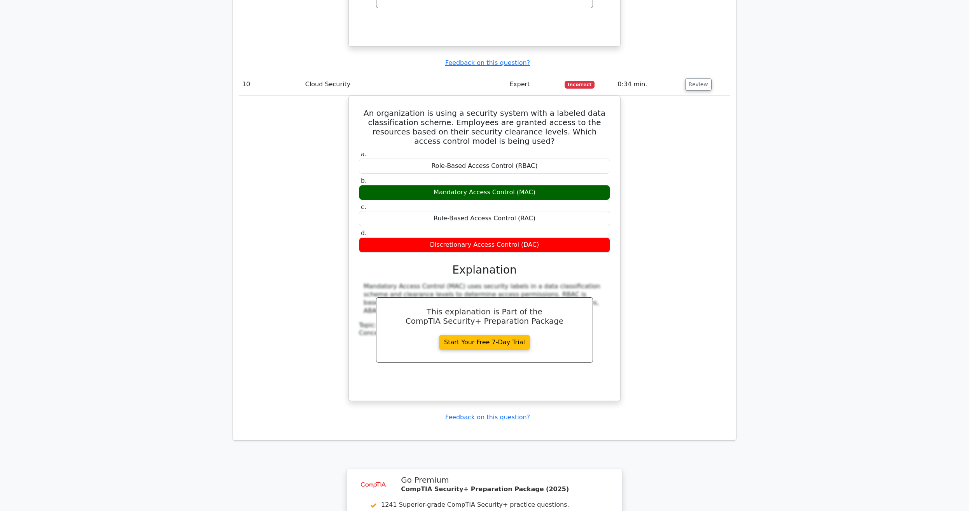
scroll to position [3867, 0]
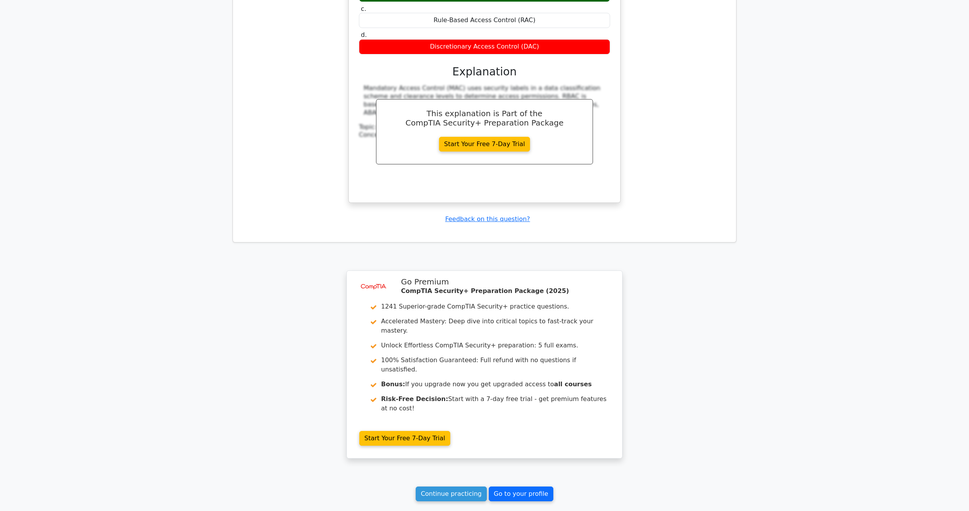
click at [508, 487] on link "Go to your profile" at bounding box center [521, 494] width 65 height 15
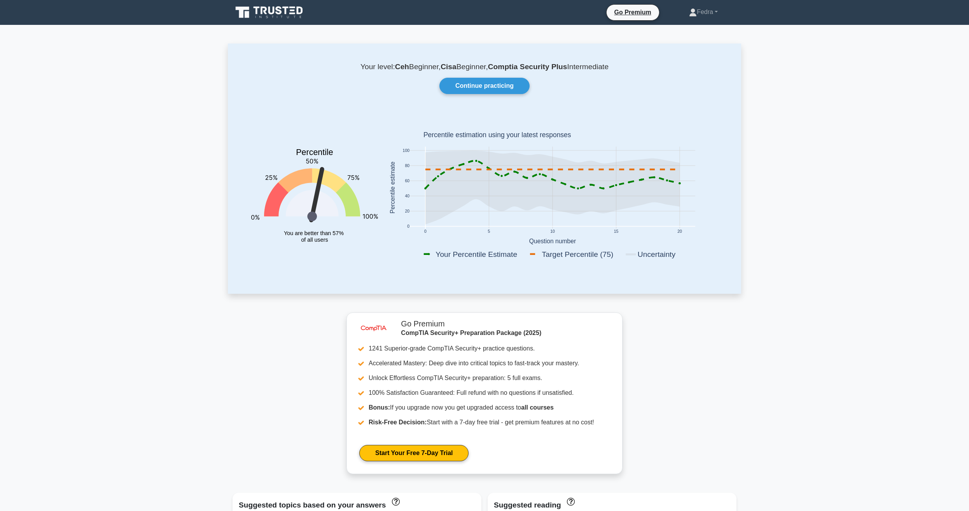
click at [279, 12] on icon at bounding box center [269, 12] width 75 height 15
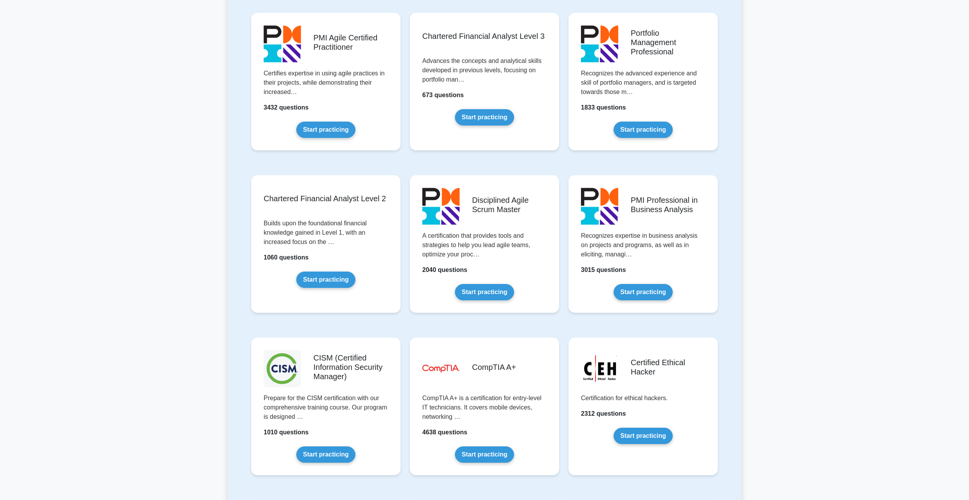
scroll to position [872, 0]
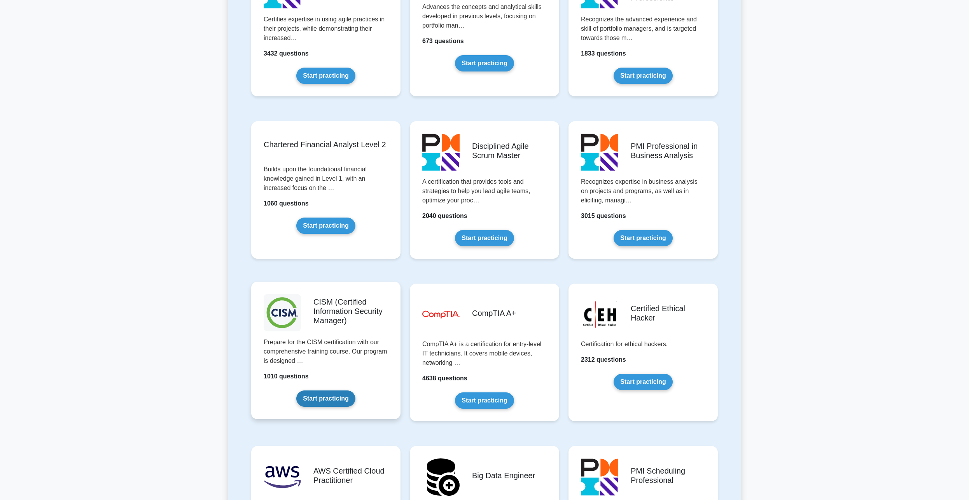
click at [333, 397] on link "Start practicing" at bounding box center [325, 399] width 59 height 16
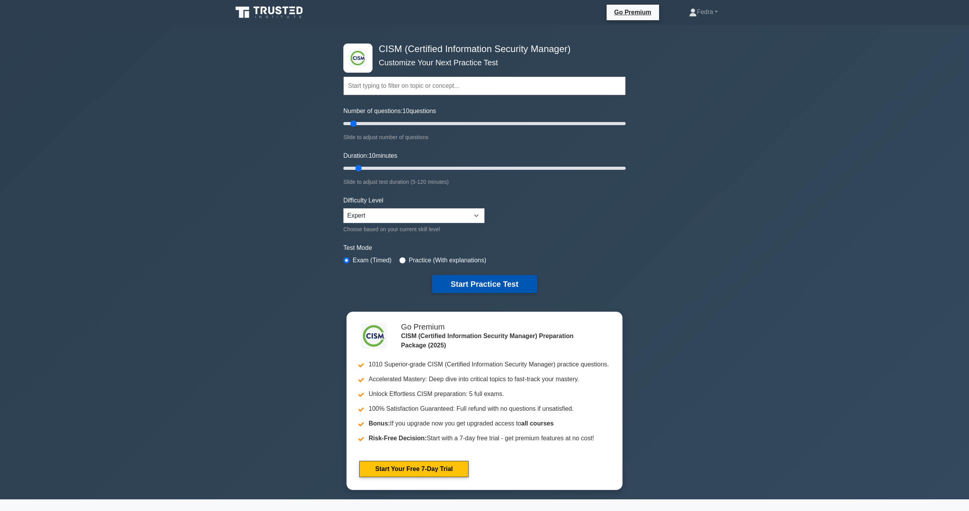
click at [468, 285] on button "Start Practice Test" at bounding box center [484, 284] width 105 height 18
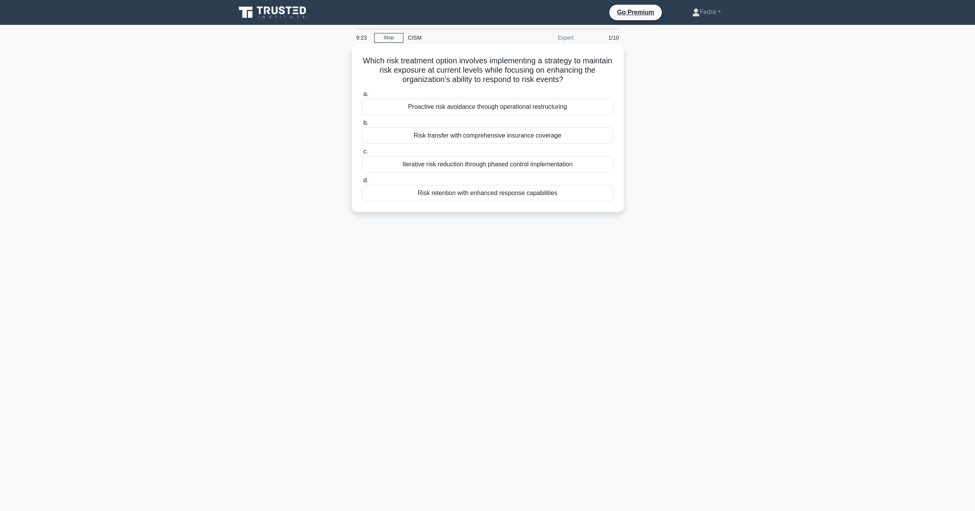
click at [546, 196] on div "Risk retention with enhanced response capabilities" at bounding box center [488, 193] width 252 height 16
click at [362, 183] on input "d. Risk retention with enhanced response capabilities" at bounding box center [362, 180] width 0 height 5
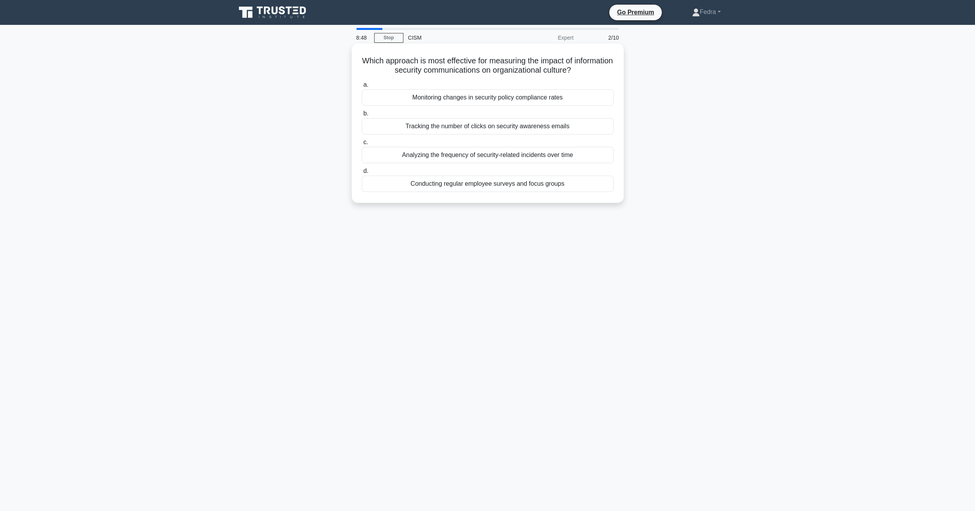
click at [510, 188] on div "Conducting regular employee surveys and focus groups" at bounding box center [488, 184] width 252 height 16
click at [362, 174] on input "d. Conducting regular employee surveys and focus groups" at bounding box center [362, 171] width 0 height 5
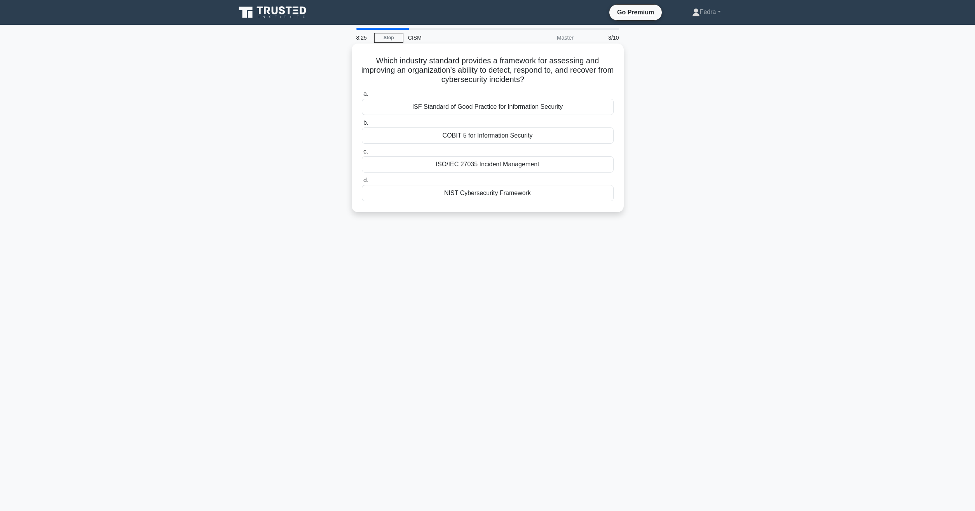
click at [507, 192] on div "NIST Cybersecurity Framework" at bounding box center [488, 193] width 252 height 16
click at [362, 183] on input "d. NIST Cybersecurity Framework" at bounding box center [362, 180] width 0 height 5
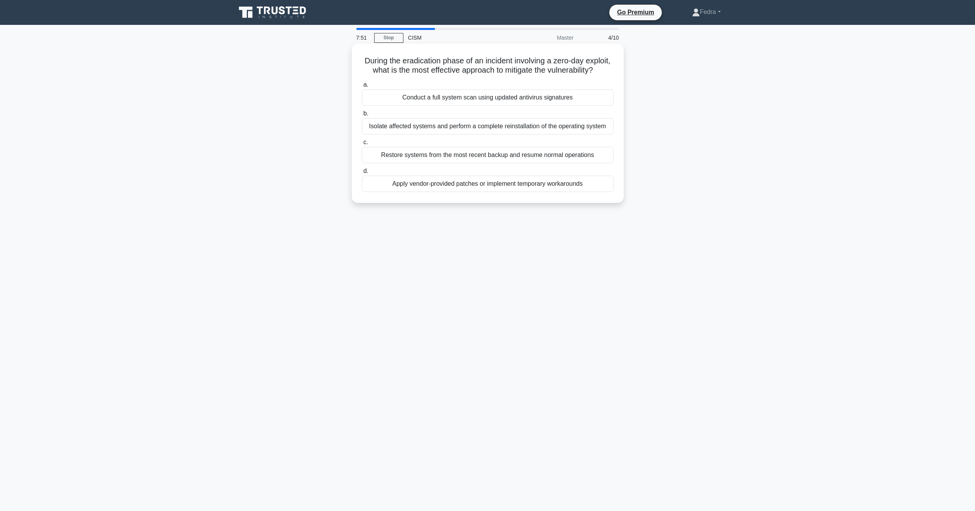
click at [498, 186] on div "Apply vendor-provided patches or implement temporary workarounds" at bounding box center [488, 184] width 252 height 16
click at [362, 174] on input "d. Apply vendor-provided patches or implement temporary workarounds" at bounding box center [362, 171] width 0 height 5
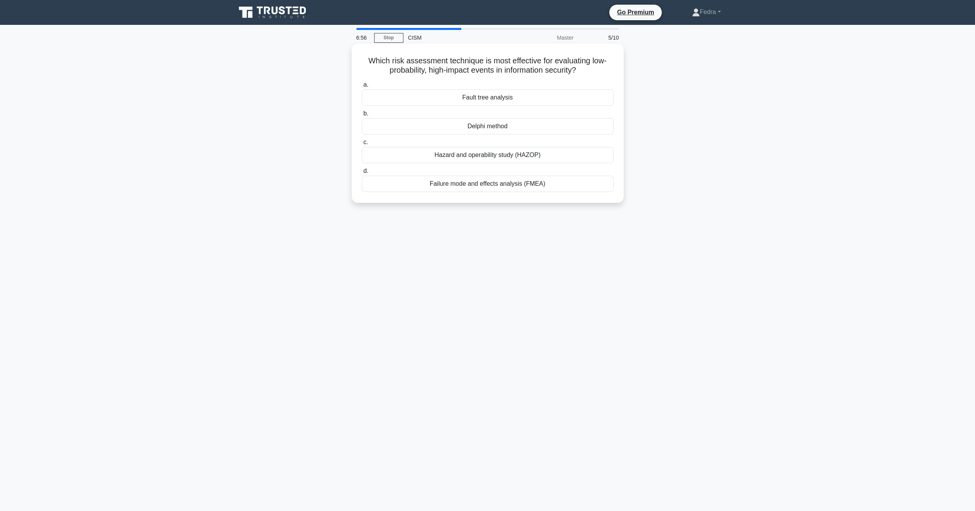
click at [558, 125] on div "Delphi method" at bounding box center [488, 126] width 252 height 16
click at [362, 116] on input "b. Delphi method" at bounding box center [362, 113] width 0 height 5
click at [505, 155] on div "Performing a full system audit after each change" at bounding box center [488, 155] width 252 height 16
click at [362, 145] on input "c. Performing a full system audit after each change" at bounding box center [362, 142] width 0 height 5
click at [554, 128] on div "ISO/IEC 27035" at bounding box center [488, 126] width 252 height 16
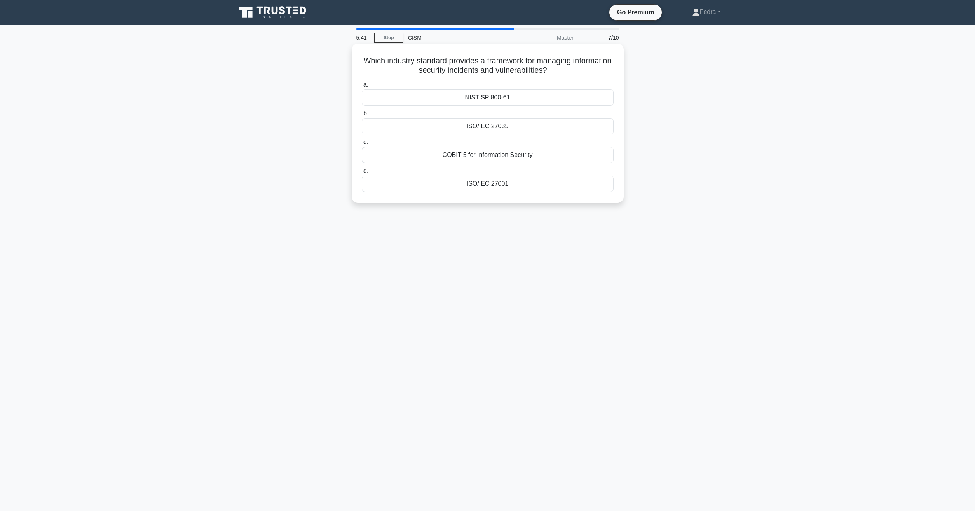
click at [362, 116] on input "b. ISO/IEC 27035" at bounding box center [362, 113] width 0 height 5
click at [506, 95] on div "ISO/IEC 27701" at bounding box center [488, 97] width 252 height 16
click at [362, 87] on input "a. ISO/IEC 27701" at bounding box center [362, 84] width 0 height 5
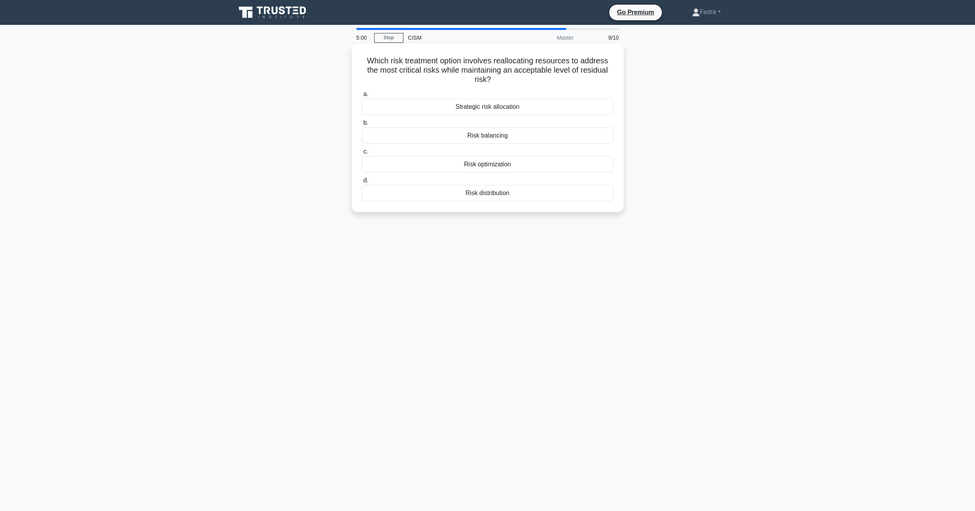
click at [524, 109] on div "Strategic risk allocation" at bounding box center [488, 107] width 252 height 16
click at [362, 97] on input "a. Strategic risk allocation" at bounding box center [362, 94] width 0 height 5
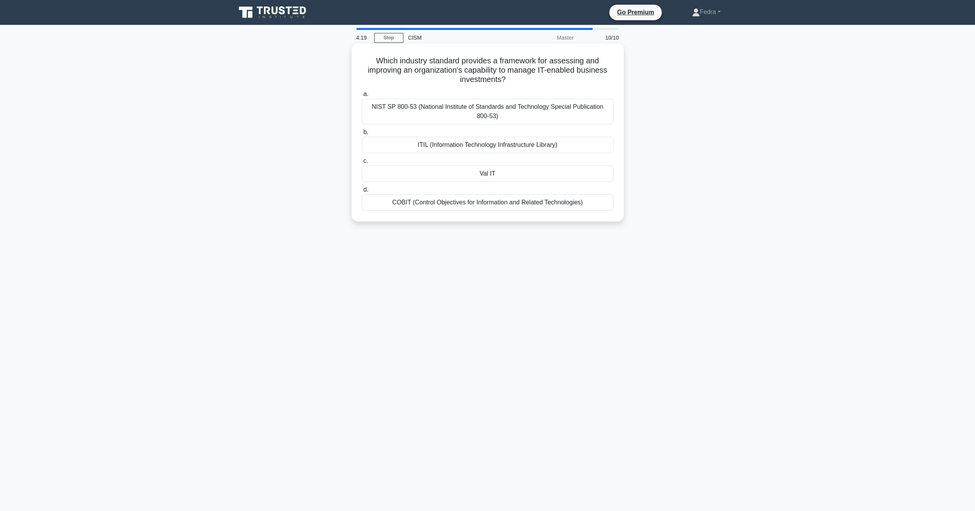
click at [487, 206] on div "COBIT (Control Objectives for Information and Related Technologies)" at bounding box center [488, 202] width 252 height 16
click at [362, 192] on input "d. COBIT (Control Objectives for Information and Related Technologies)" at bounding box center [362, 189] width 0 height 5
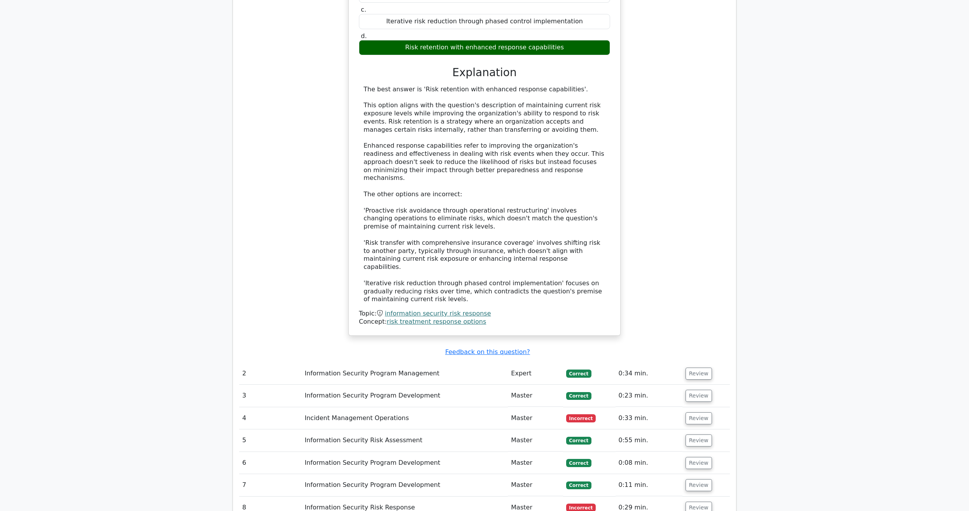
scroll to position [833, 0]
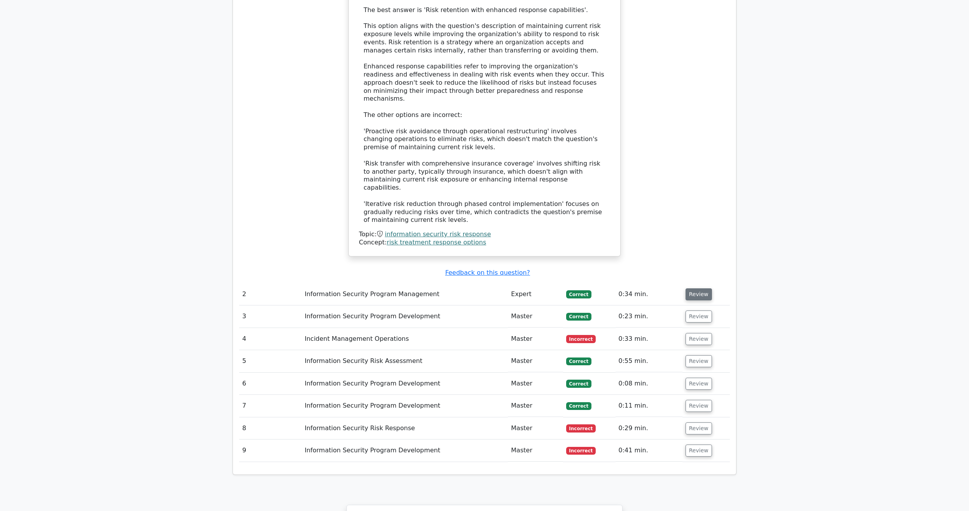
click at [700, 288] on button "Review" at bounding box center [698, 294] width 26 height 12
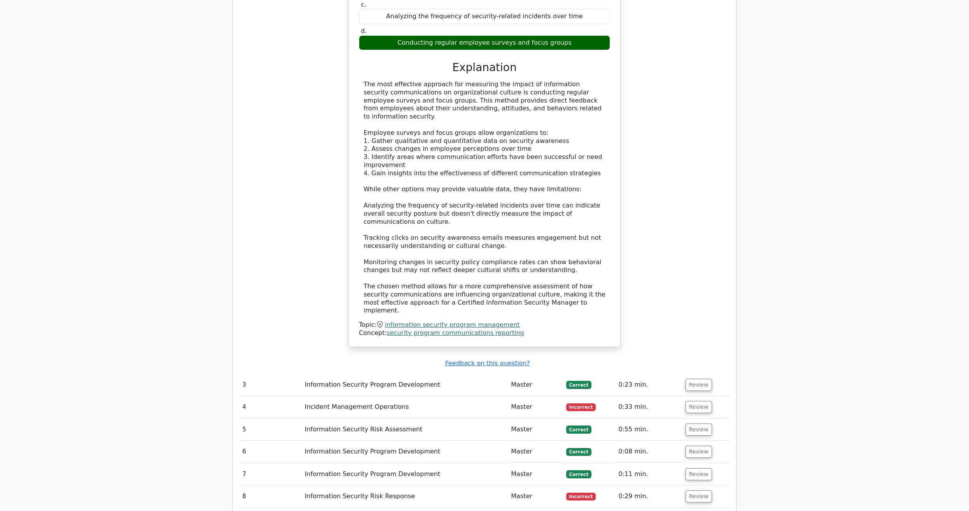
scroll to position [1229, 0]
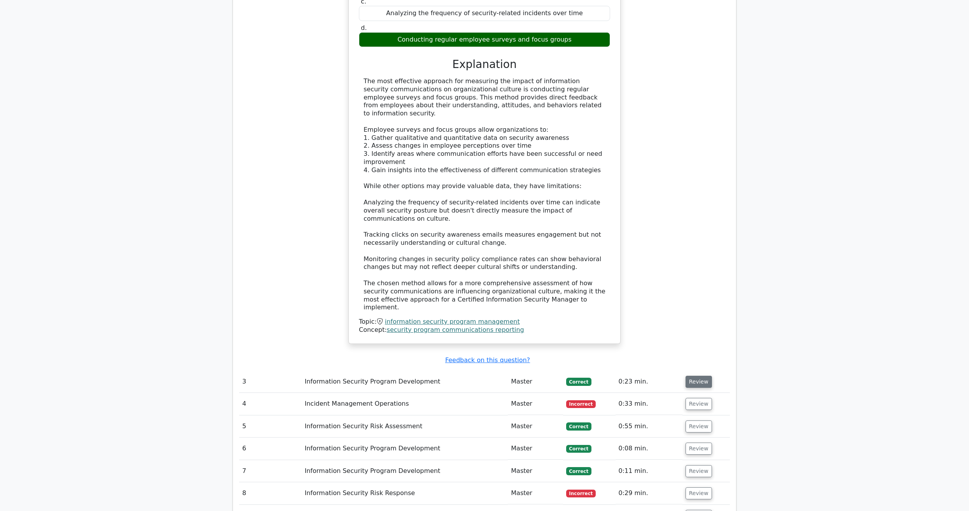
click at [703, 376] on button "Review" at bounding box center [698, 382] width 26 height 12
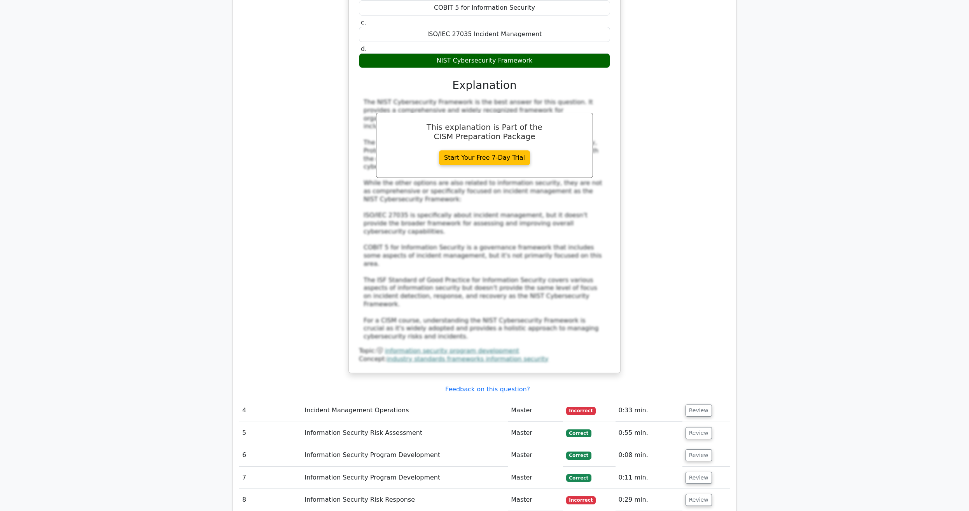
scroll to position [1705, 0]
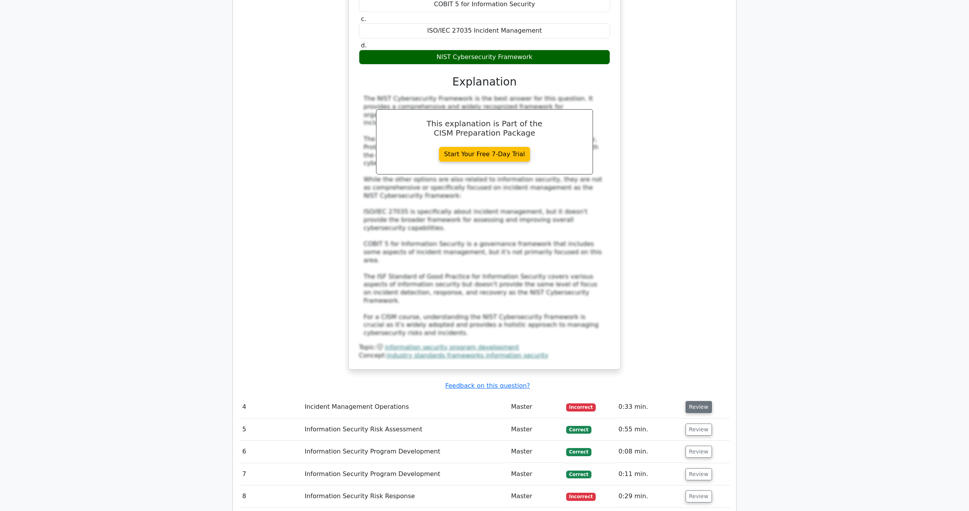
click at [694, 401] on button "Review" at bounding box center [698, 407] width 26 height 12
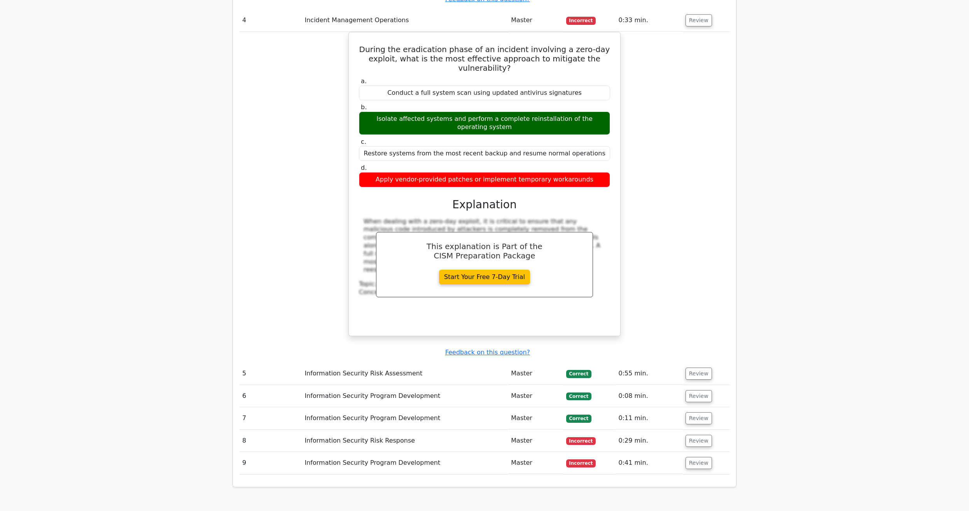
scroll to position [2101, 0]
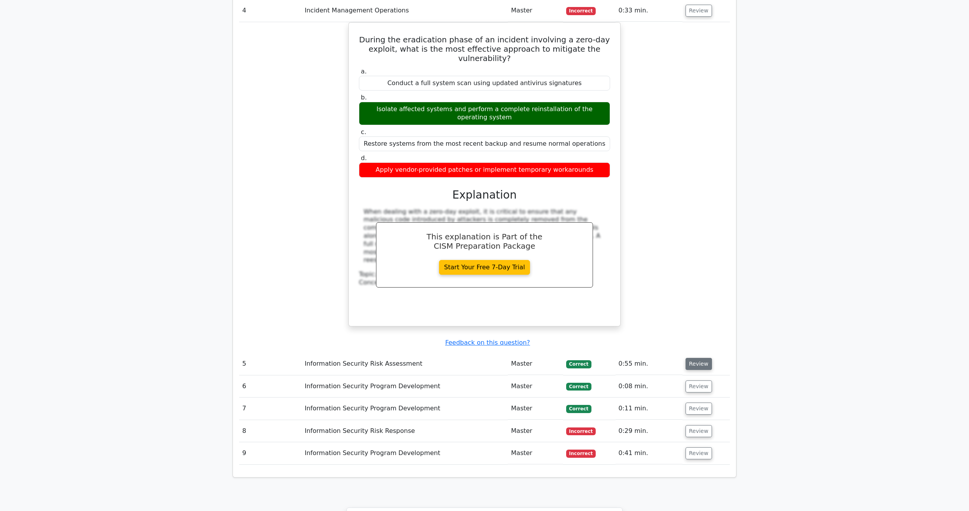
click at [703, 358] on button "Review" at bounding box center [698, 364] width 26 height 12
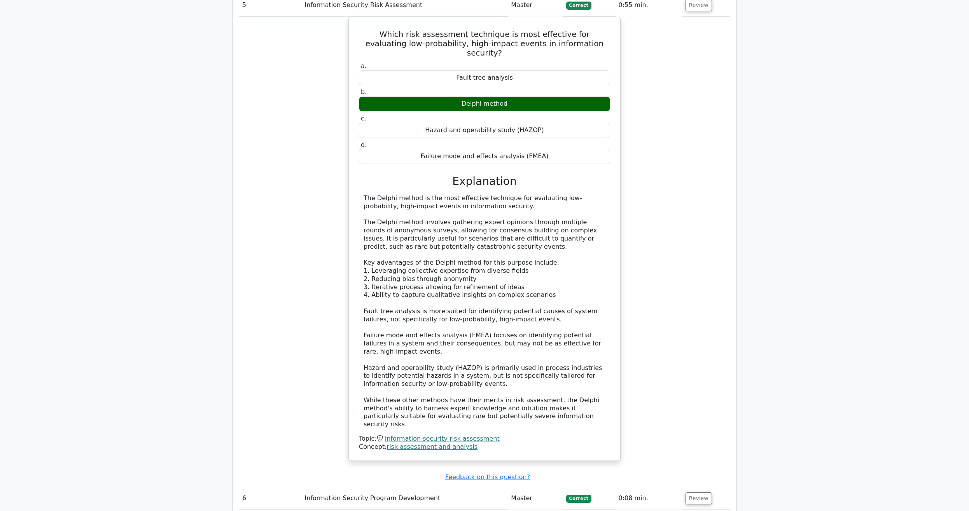
scroll to position [2498, 0]
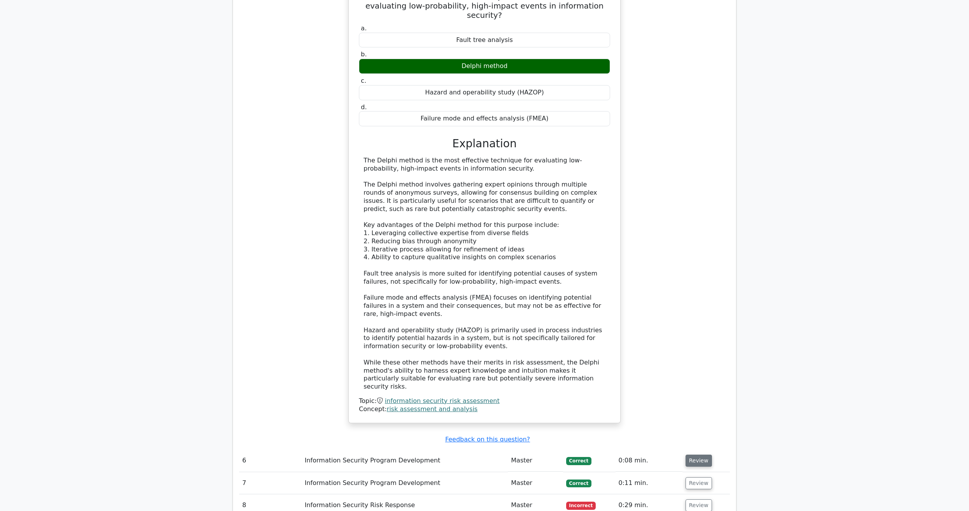
click at [692, 455] on button "Review" at bounding box center [698, 461] width 26 height 12
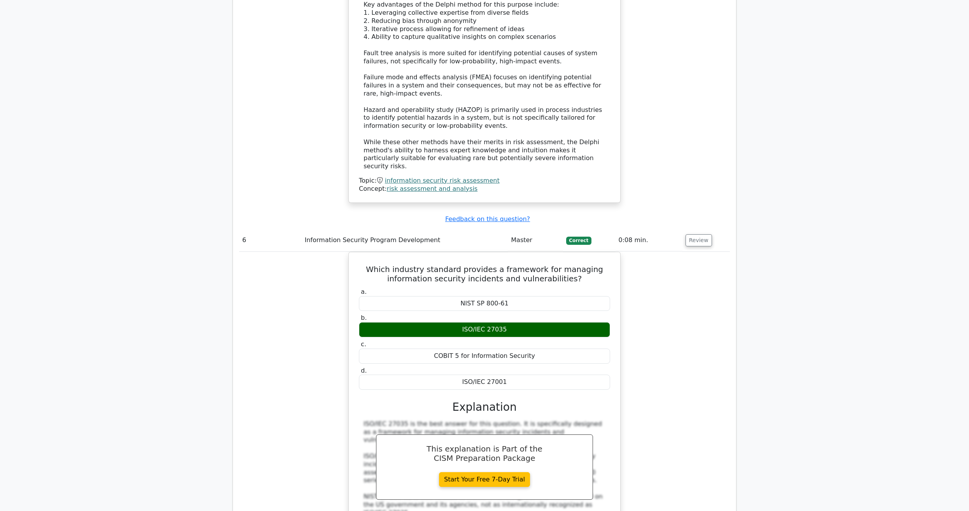
scroll to position [2775, 0]
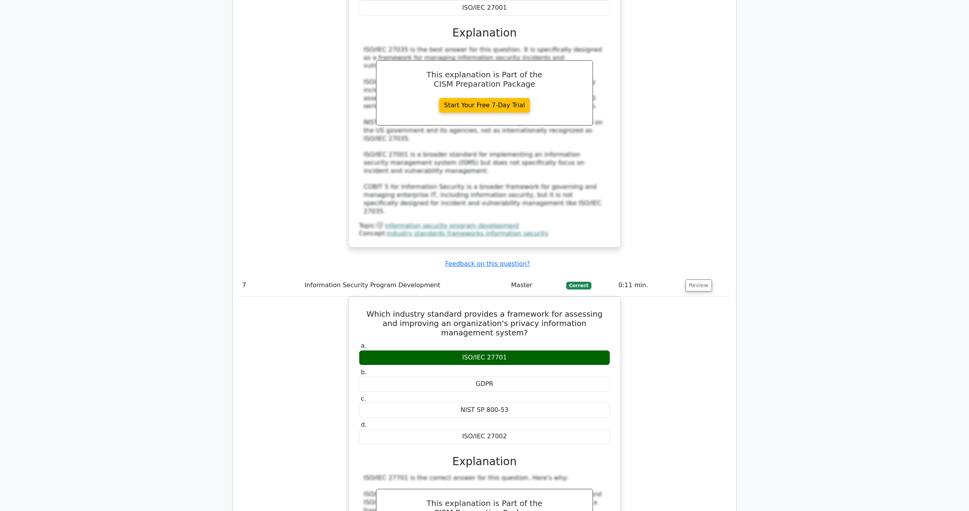
scroll to position [3290, 0]
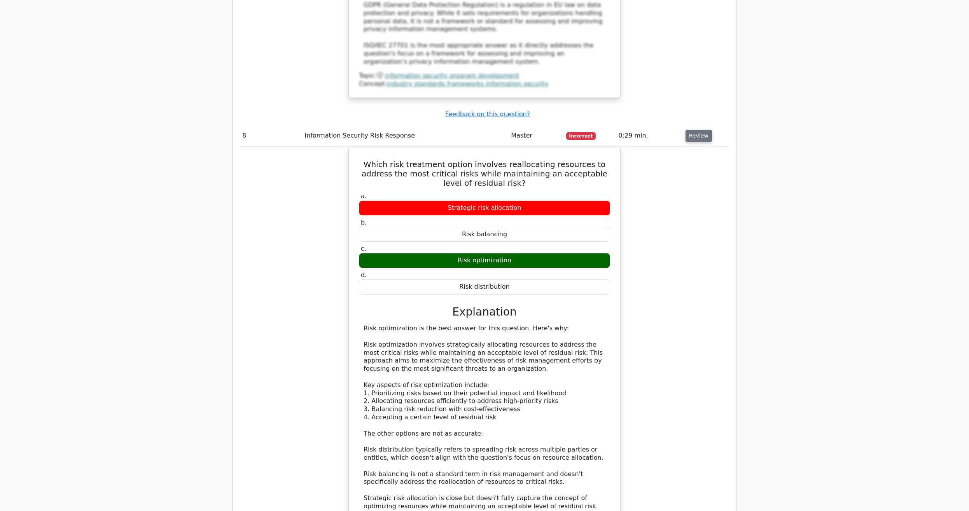
scroll to position [3766, 0]
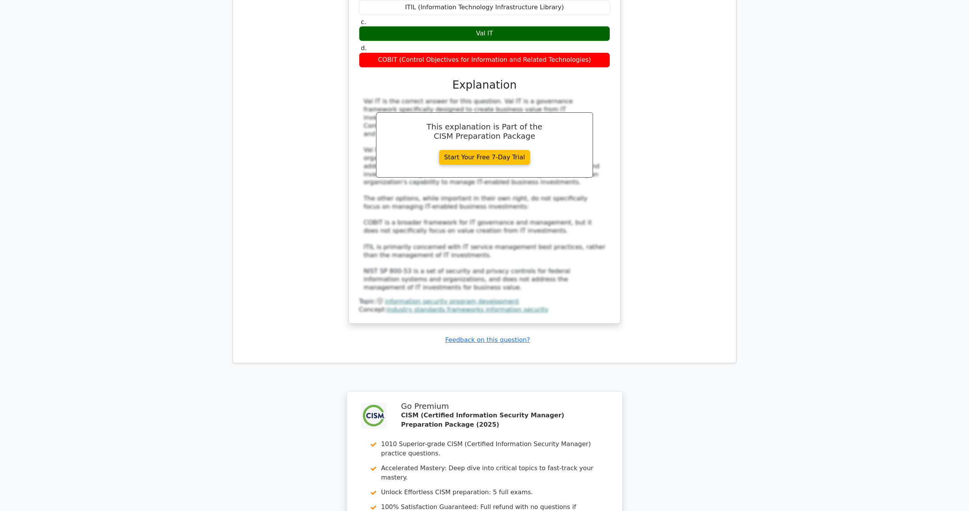
scroll to position [4497, 0]
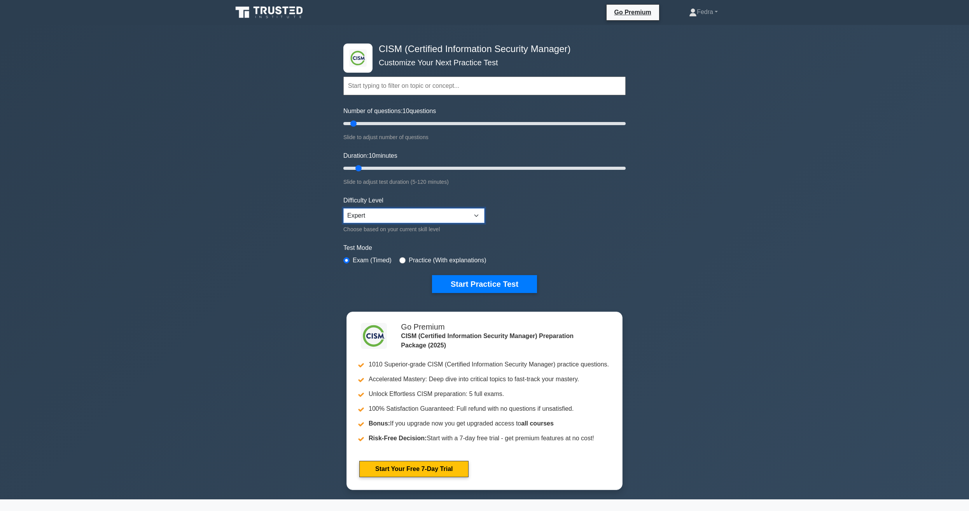
click at [343, 208] on select "Beginner Intermediate Expert" at bounding box center [413, 215] width 141 height 15
click at [412, 212] on select "Beginner Intermediate Expert" at bounding box center [413, 215] width 141 height 15
click at [464, 285] on button "Start Practice Test" at bounding box center [484, 284] width 105 height 18
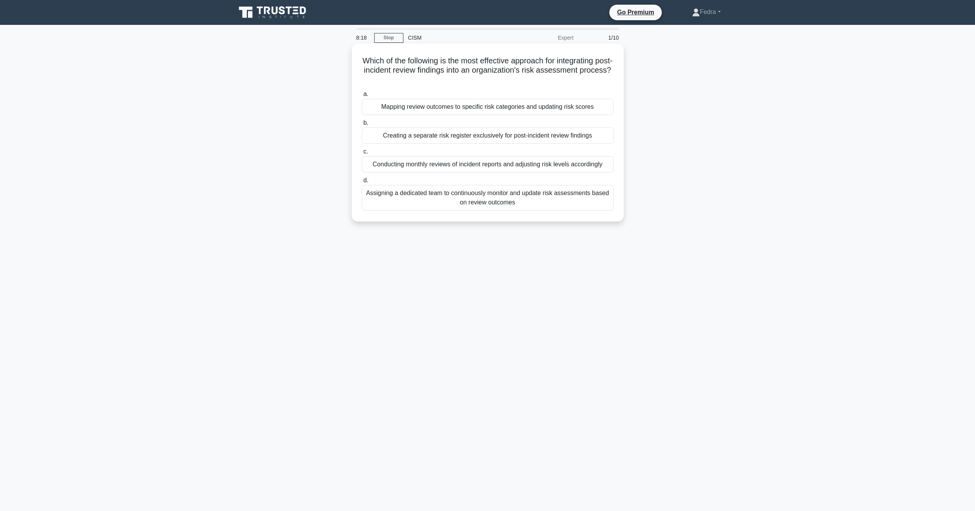
click at [544, 168] on div "Conducting monthly reviews of incident reports and adjusting risk levels accord…" at bounding box center [488, 164] width 252 height 16
click at [362, 154] on input "c. Conducting monthly reviews of incident reports and adjusting risk levels acc…" at bounding box center [362, 151] width 0 height 5
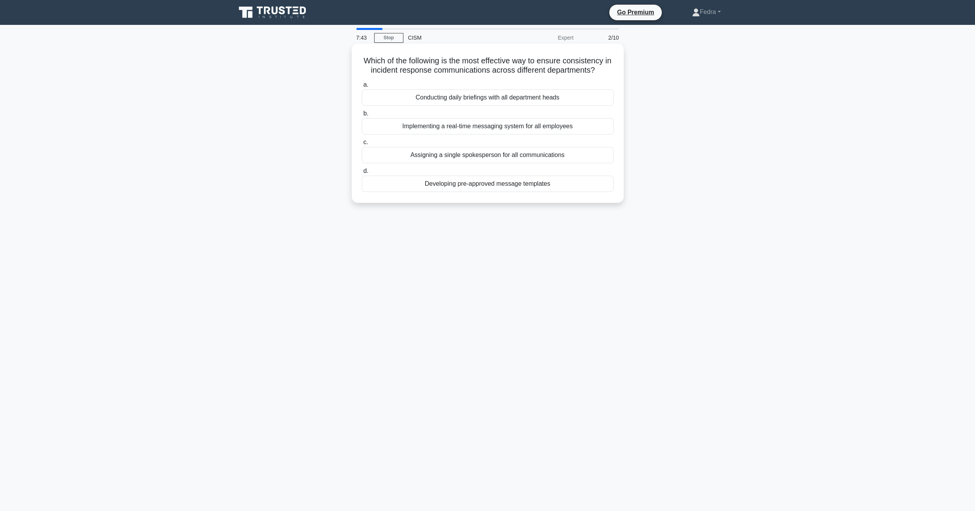
click at [556, 154] on div "Assigning a single spokesperson for all communications" at bounding box center [488, 155] width 252 height 16
click at [362, 145] on input "c. Assigning a single spokesperson for all communications" at bounding box center [362, 142] width 0 height 5
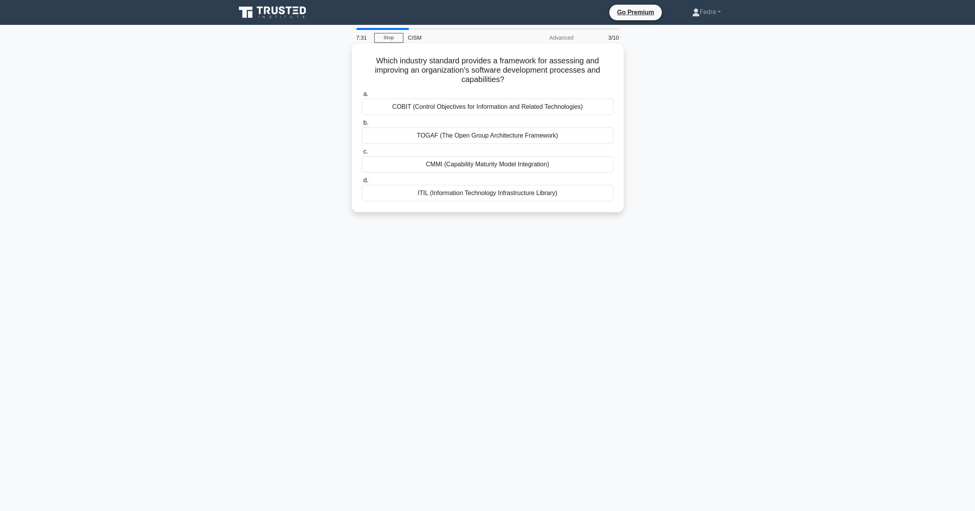
click at [550, 195] on div "ITIL (Information Technology Infrastructure Library)" at bounding box center [488, 193] width 252 height 16
click at [362, 183] on input "d. ITIL (Information Technology Infrastructure Library)" at bounding box center [362, 180] width 0 height 5
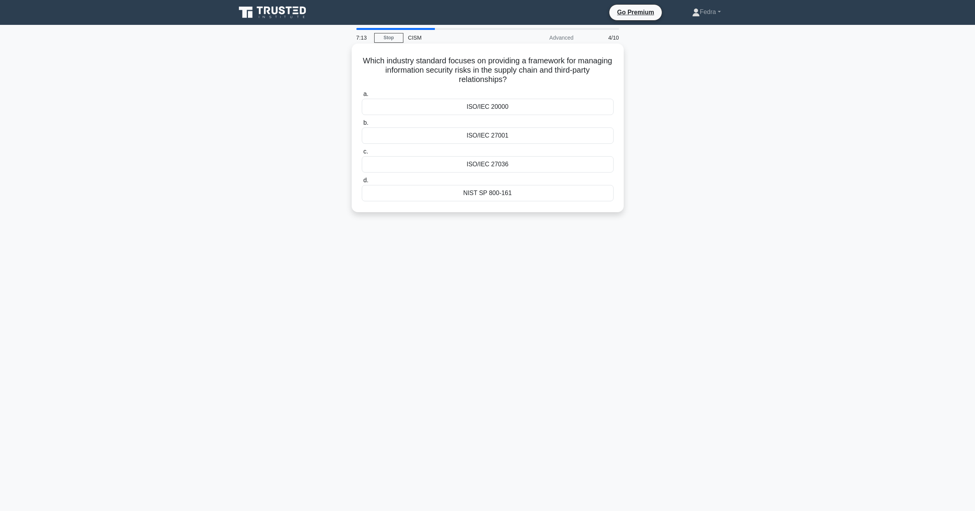
click at [504, 195] on div "NIST SP 800-161" at bounding box center [488, 193] width 252 height 16
click at [362, 183] on input "d. NIST SP 800-161" at bounding box center [362, 180] width 0 height 5
click at [504, 183] on div "Risk recalibration" at bounding box center [488, 184] width 252 height 16
click at [362, 174] on input "d. Risk recalibration" at bounding box center [362, 171] width 0 height 5
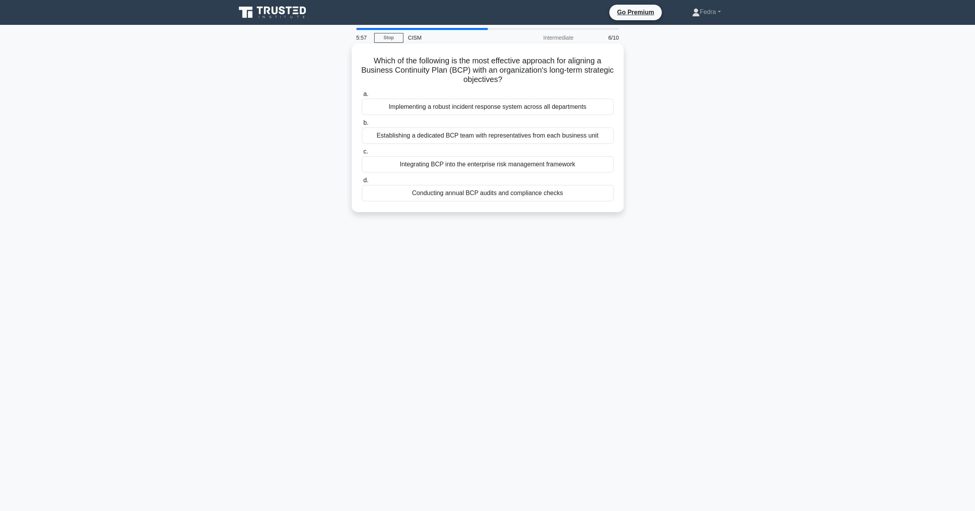
click at [545, 194] on div "Conducting annual BCP audits and compliance checks" at bounding box center [488, 193] width 252 height 16
click at [362, 183] on input "d. Conducting annual BCP audits and compliance checks" at bounding box center [362, 180] width 0 height 5
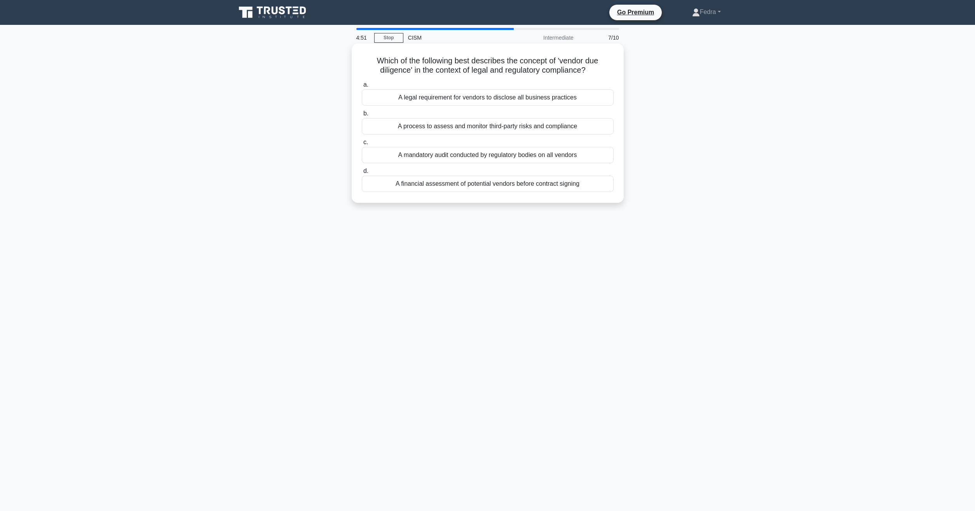
click at [489, 96] on div "A legal requirement for vendors to disclose all business practices" at bounding box center [488, 97] width 252 height 16
click at [362, 87] on input "a. A legal requirement for vendors to disclose all business practices" at bounding box center [362, 84] width 0 height 5
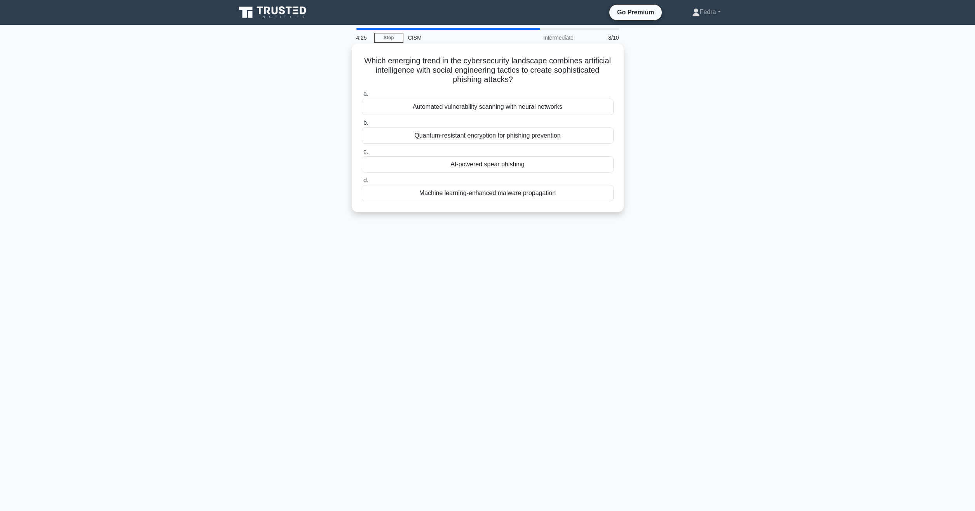
click at [493, 164] on div "AI-powered spear phishing" at bounding box center [488, 164] width 252 height 16
click at [362, 154] on input "c. AI-powered spear phishing" at bounding box center [362, 151] width 0 height 5
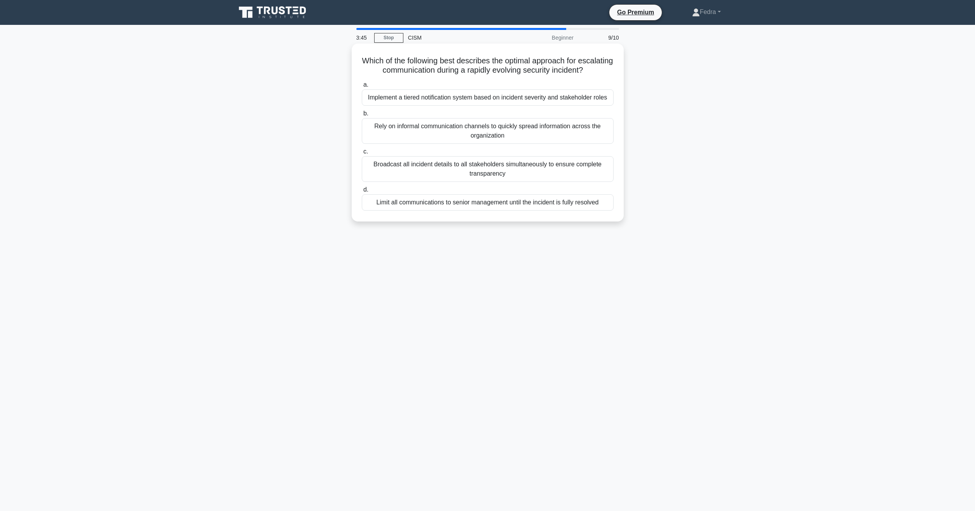
click at [569, 100] on div "Implement a tiered notification system based on incident severity and stakehold…" at bounding box center [488, 97] width 252 height 16
click at [362, 87] on input "a. Implement a tiered notification system based on incident severity and stakeh…" at bounding box center [362, 84] width 0 height 5
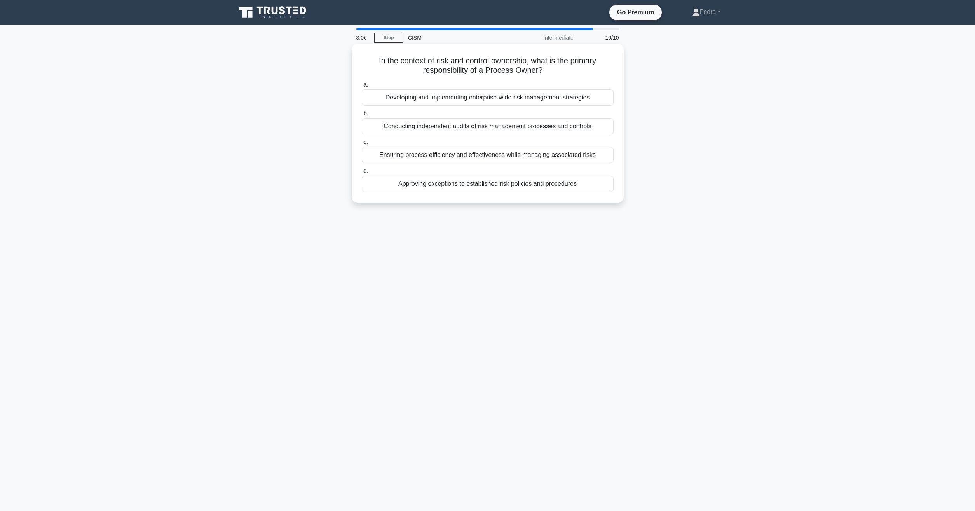
click at [470, 155] on div "Ensuring process efficiency and effectiveness while managing associated risks" at bounding box center [488, 155] width 252 height 16
click at [362, 145] on input "c. Ensuring process efficiency and effectiveness while managing associated risks" at bounding box center [362, 142] width 0 height 5
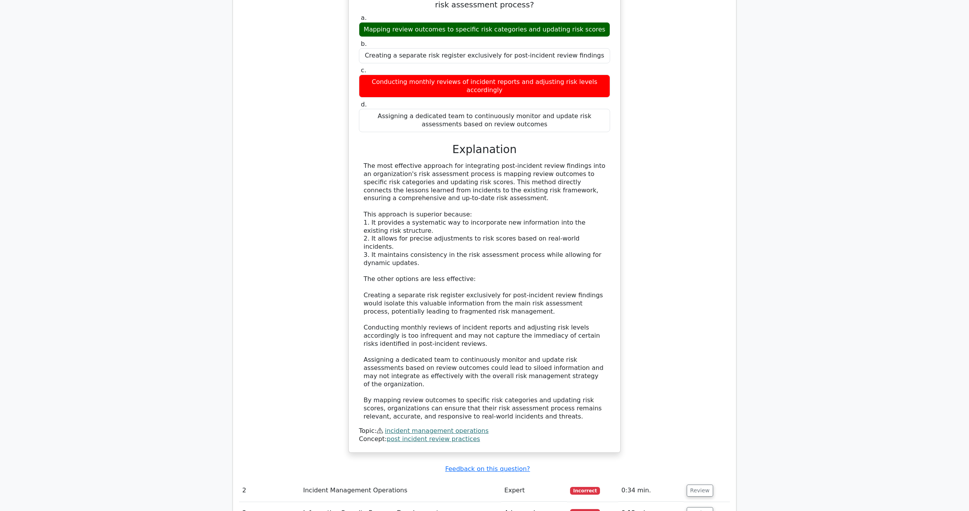
scroll to position [753, 0]
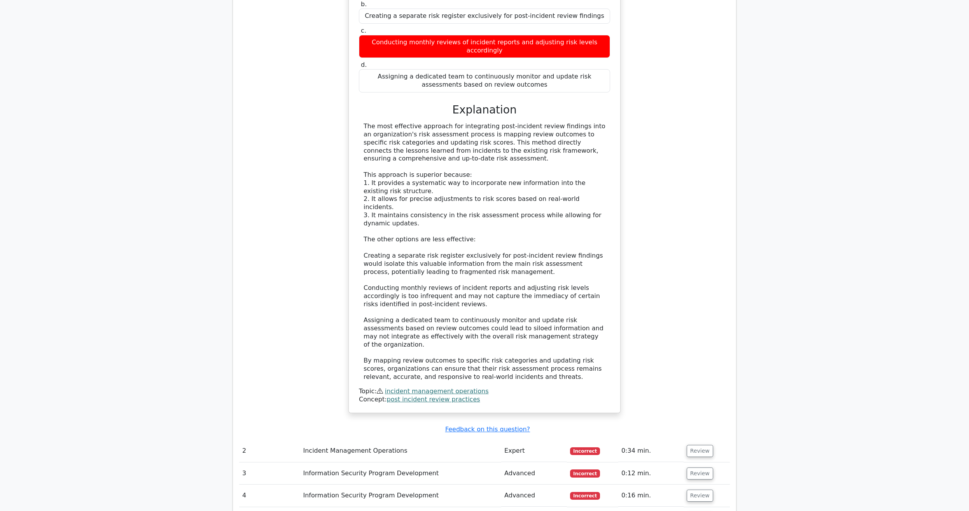
click at [709, 440] on td "Review" at bounding box center [706, 451] width 46 height 22
click at [695, 445] on button "Review" at bounding box center [699, 451] width 26 height 12
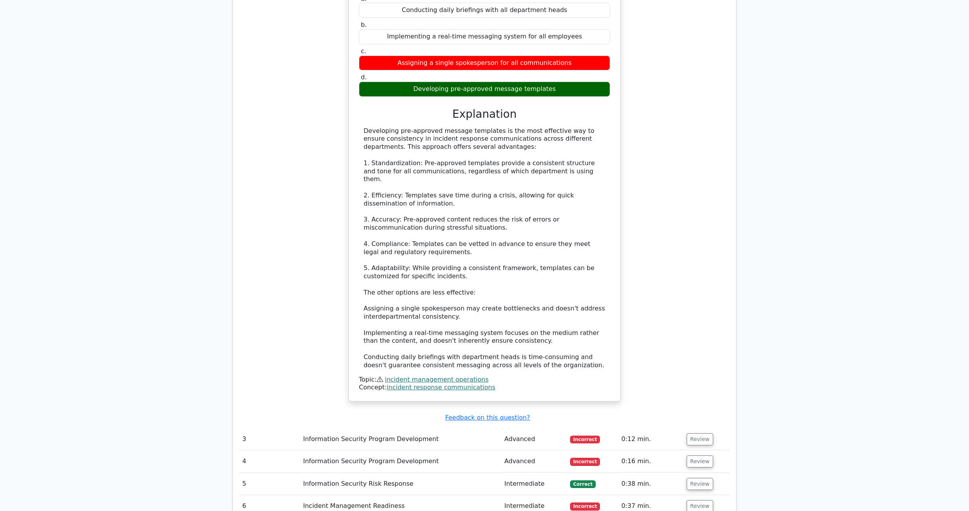
scroll to position [1269, 0]
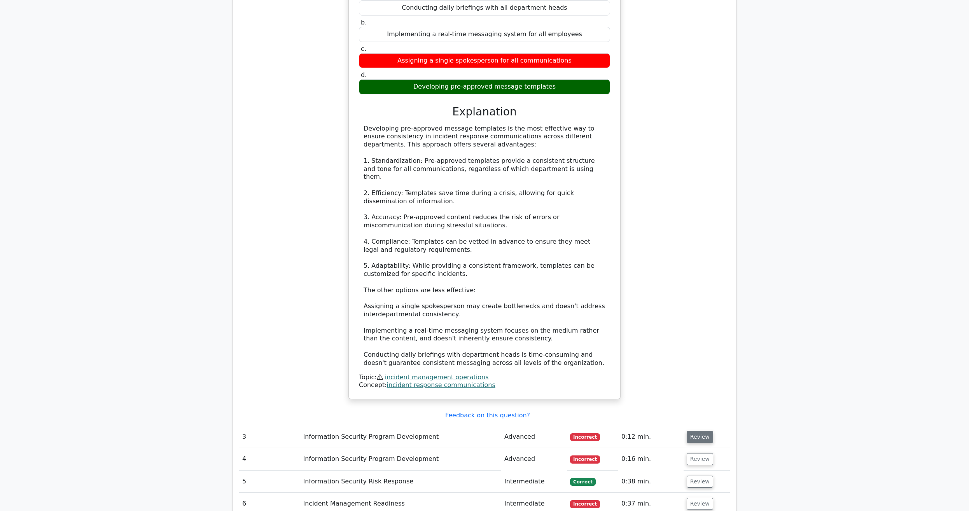
click at [686, 431] on button "Review" at bounding box center [699, 437] width 26 height 12
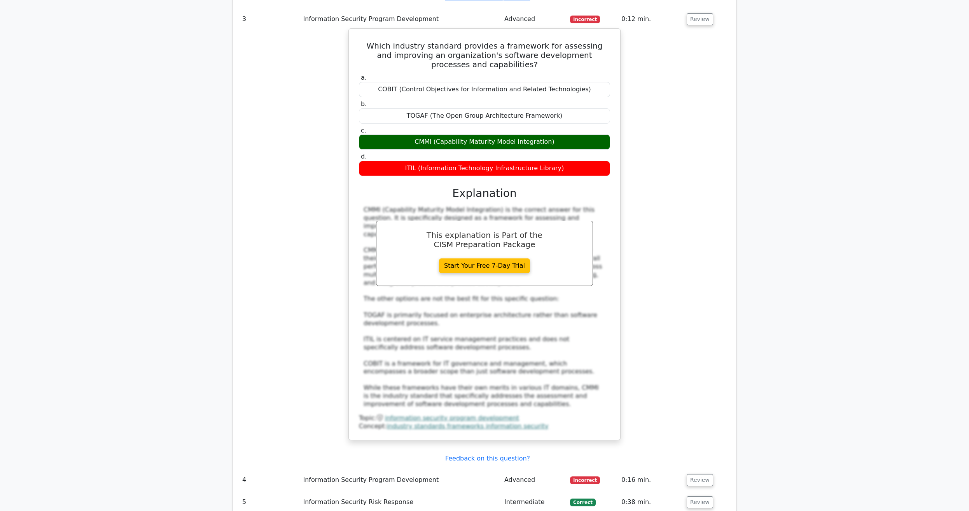
scroll to position [1705, 0]
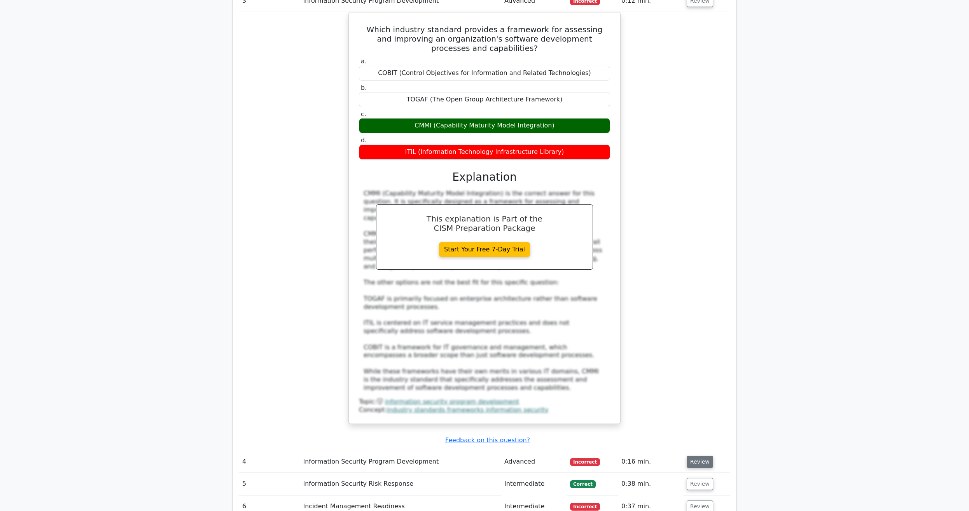
click at [702, 456] on button "Review" at bounding box center [699, 462] width 26 height 12
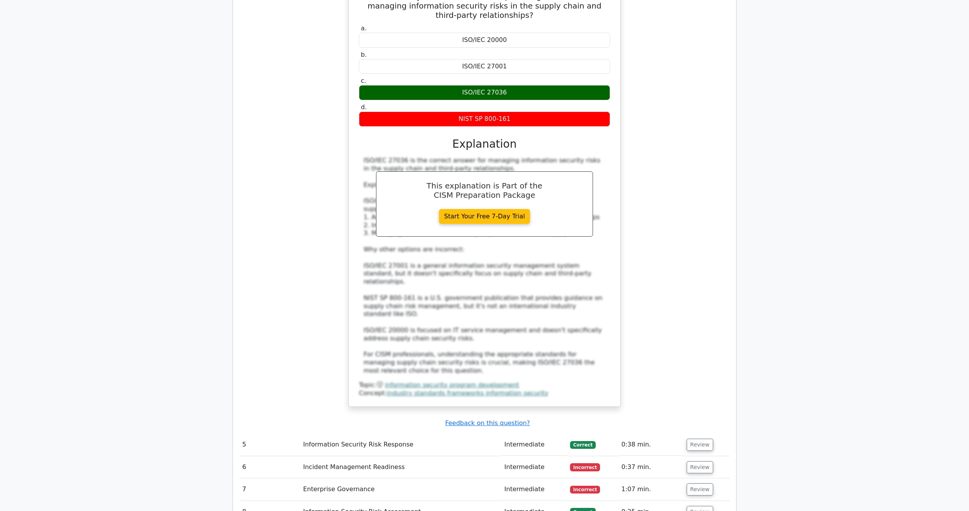
scroll to position [2220, 0]
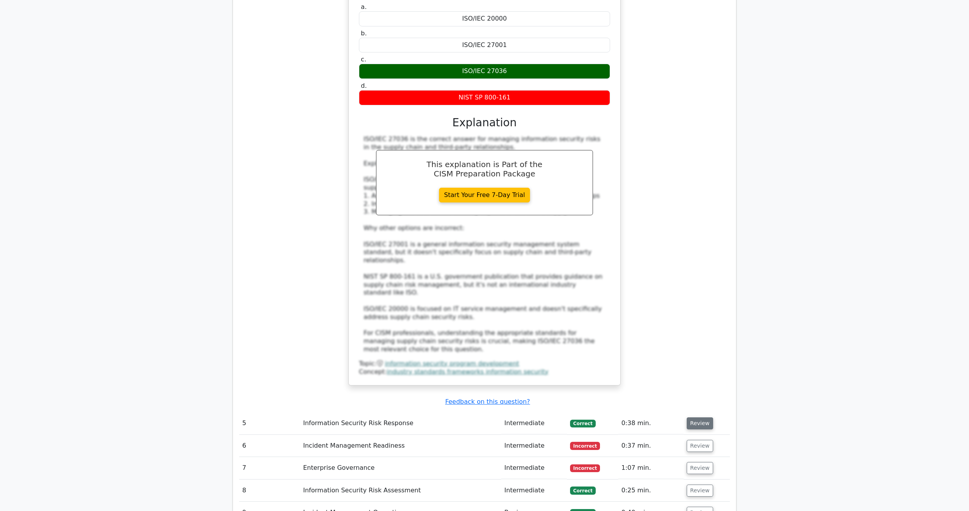
click at [702, 417] on button "Review" at bounding box center [699, 423] width 26 height 12
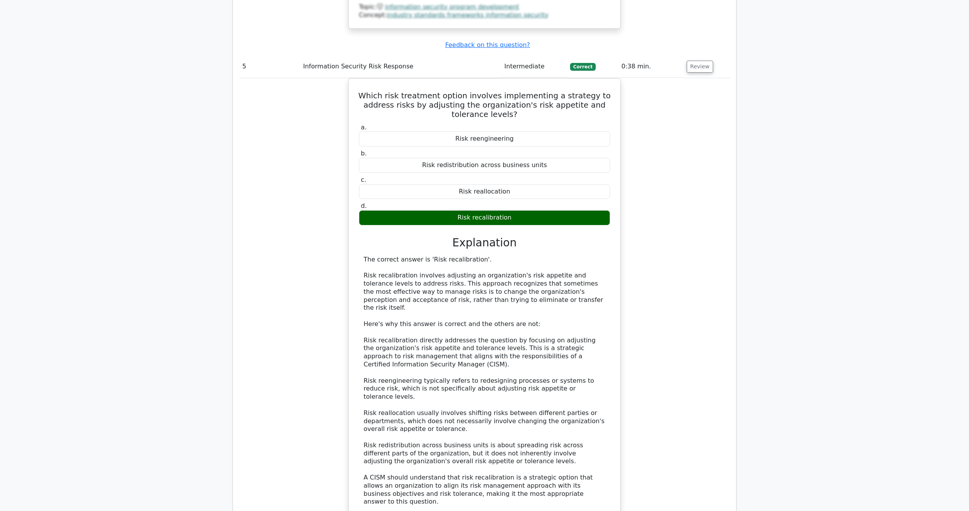
scroll to position [2616, 0]
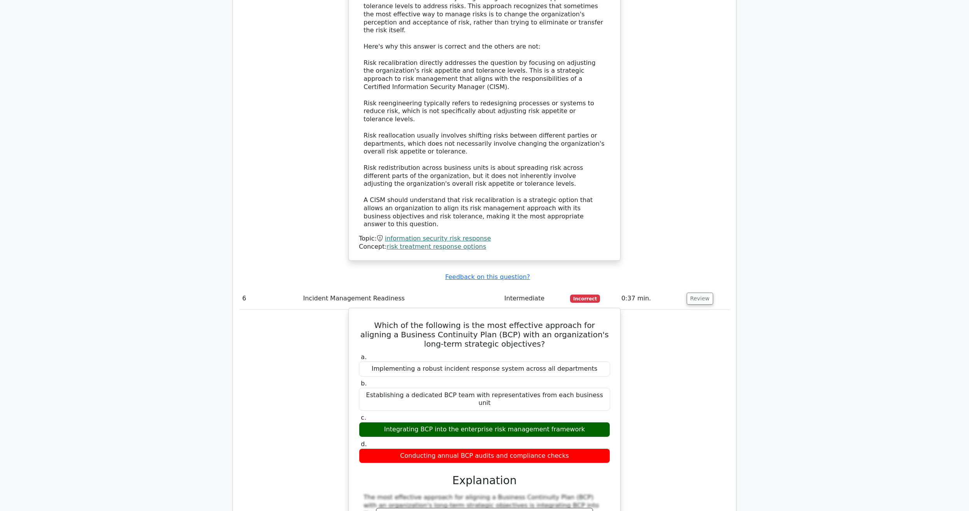
scroll to position [2973, 0]
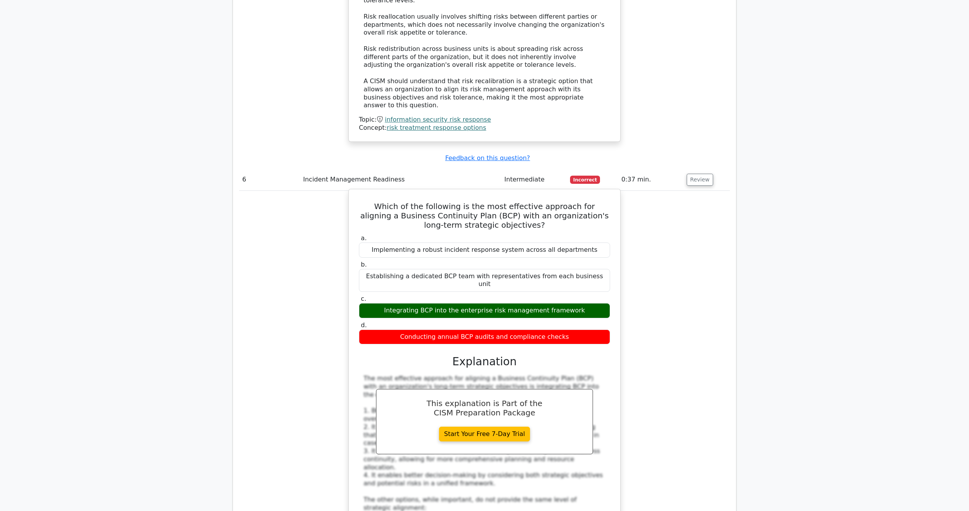
click at [552, 303] on div "Integrating BCP into the enterprise risk management framework" at bounding box center [484, 310] width 251 height 15
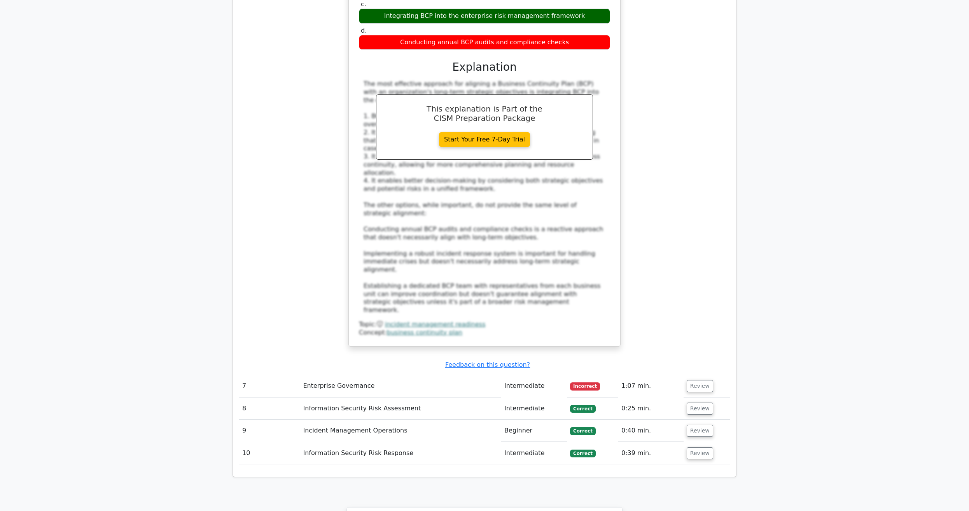
scroll to position [3290, 0]
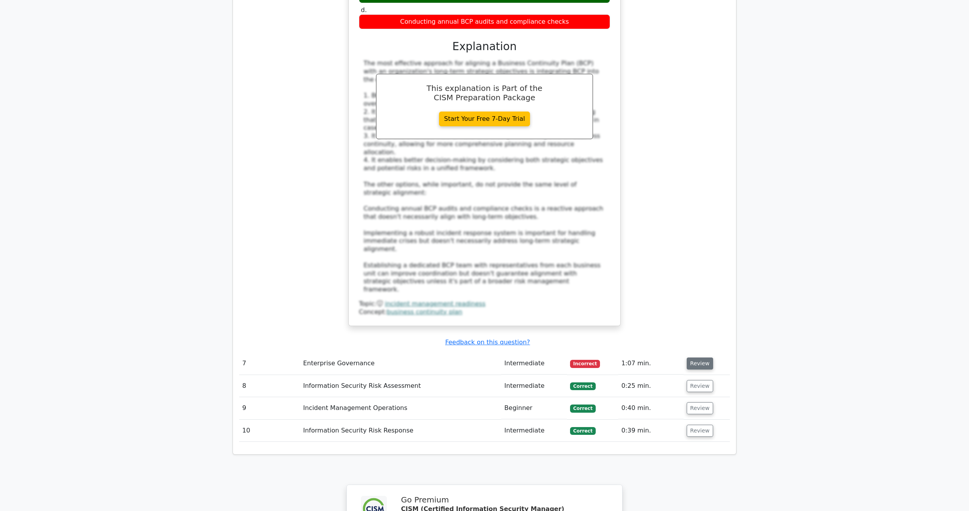
click at [700, 358] on button "Review" at bounding box center [699, 364] width 26 height 12
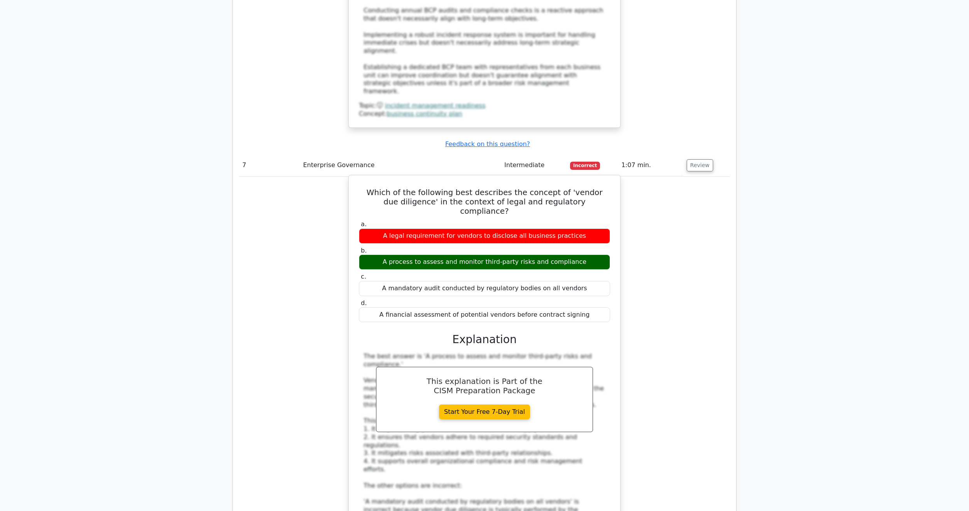
scroll to position [3647, 0]
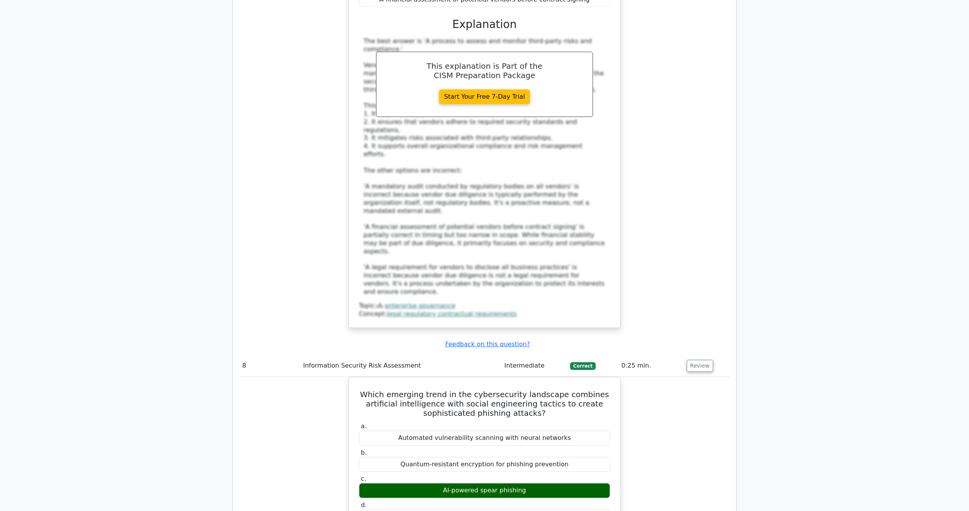
scroll to position [4004, 0]
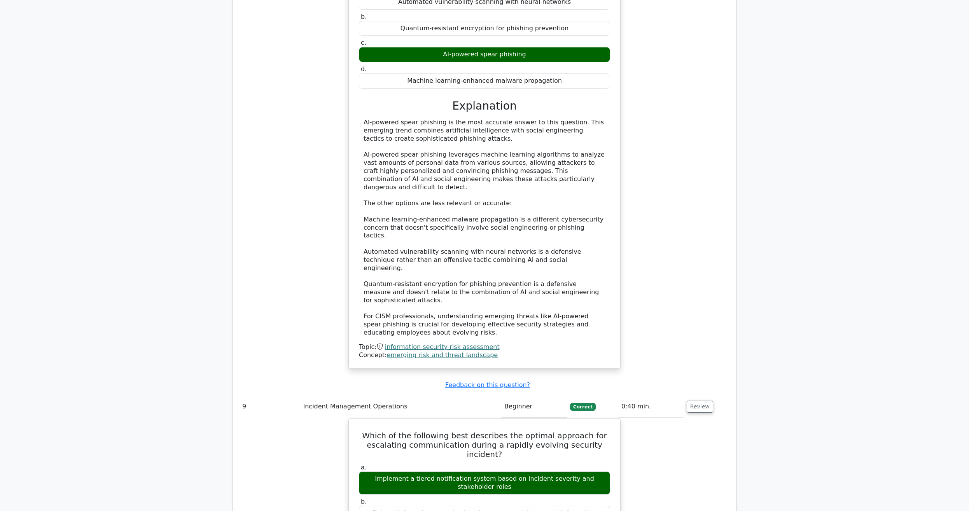
scroll to position [4440, 0]
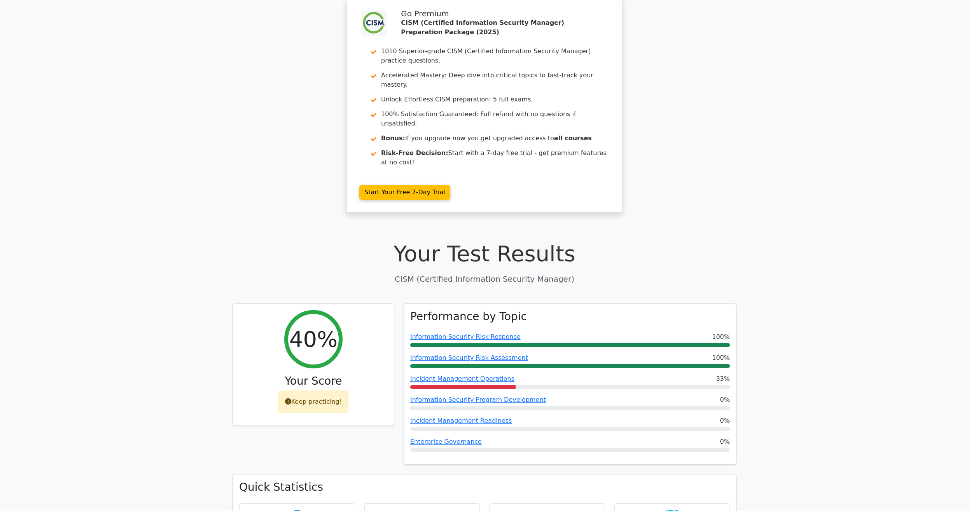
scroll to position [0, 0]
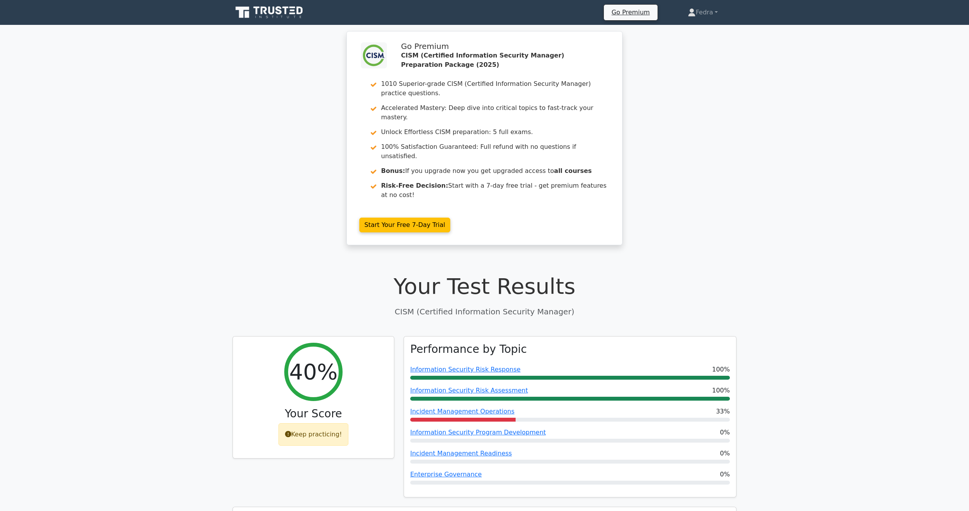
click at [284, 10] on icon at bounding box center [269, 12] width 75 height 15
